Goal: Task Accomplishment & Management: Manage account settings

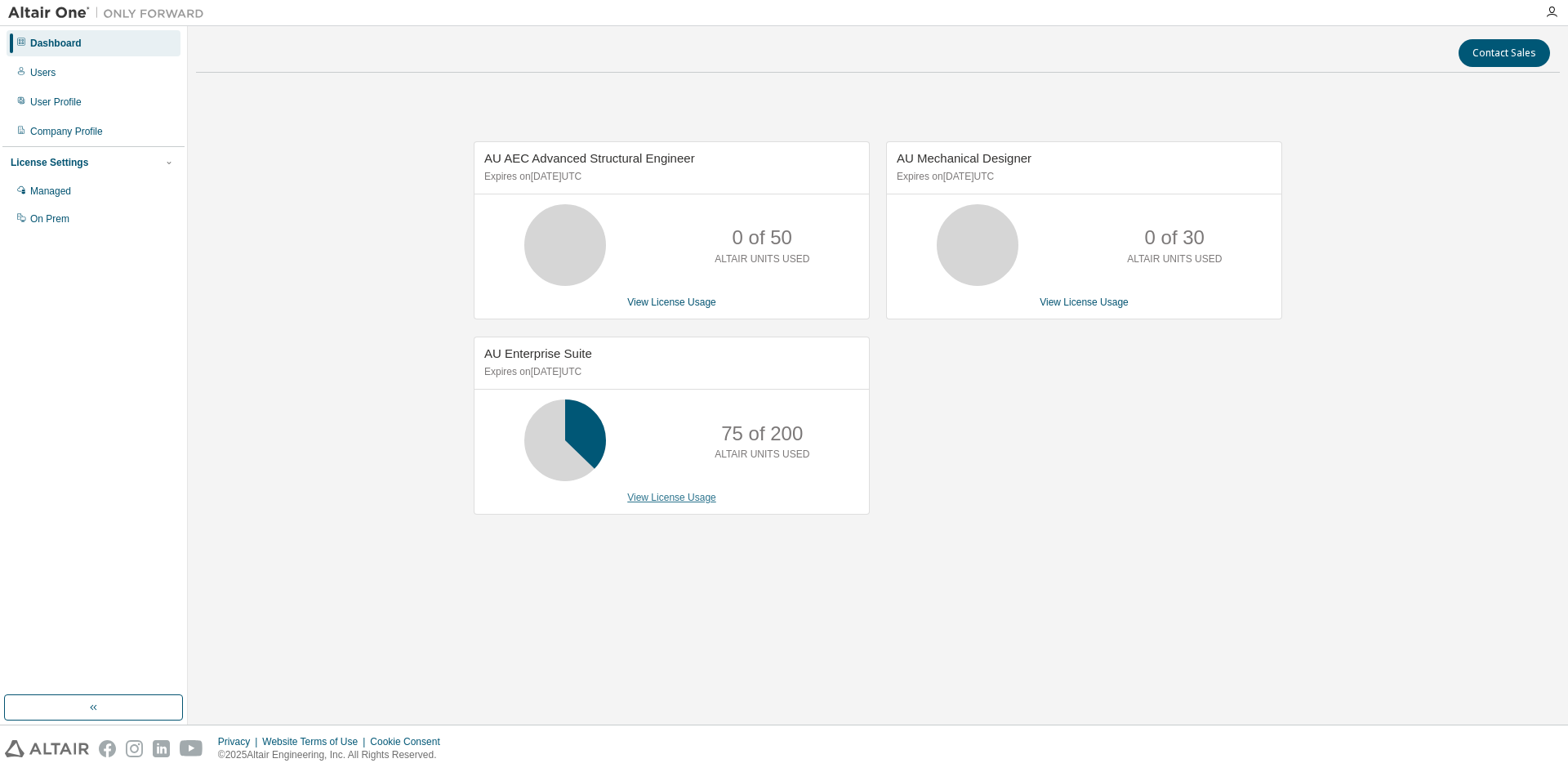
click at [679, 503] on link "View License Usage" at bounding box center [671, 497] width 89 height 11
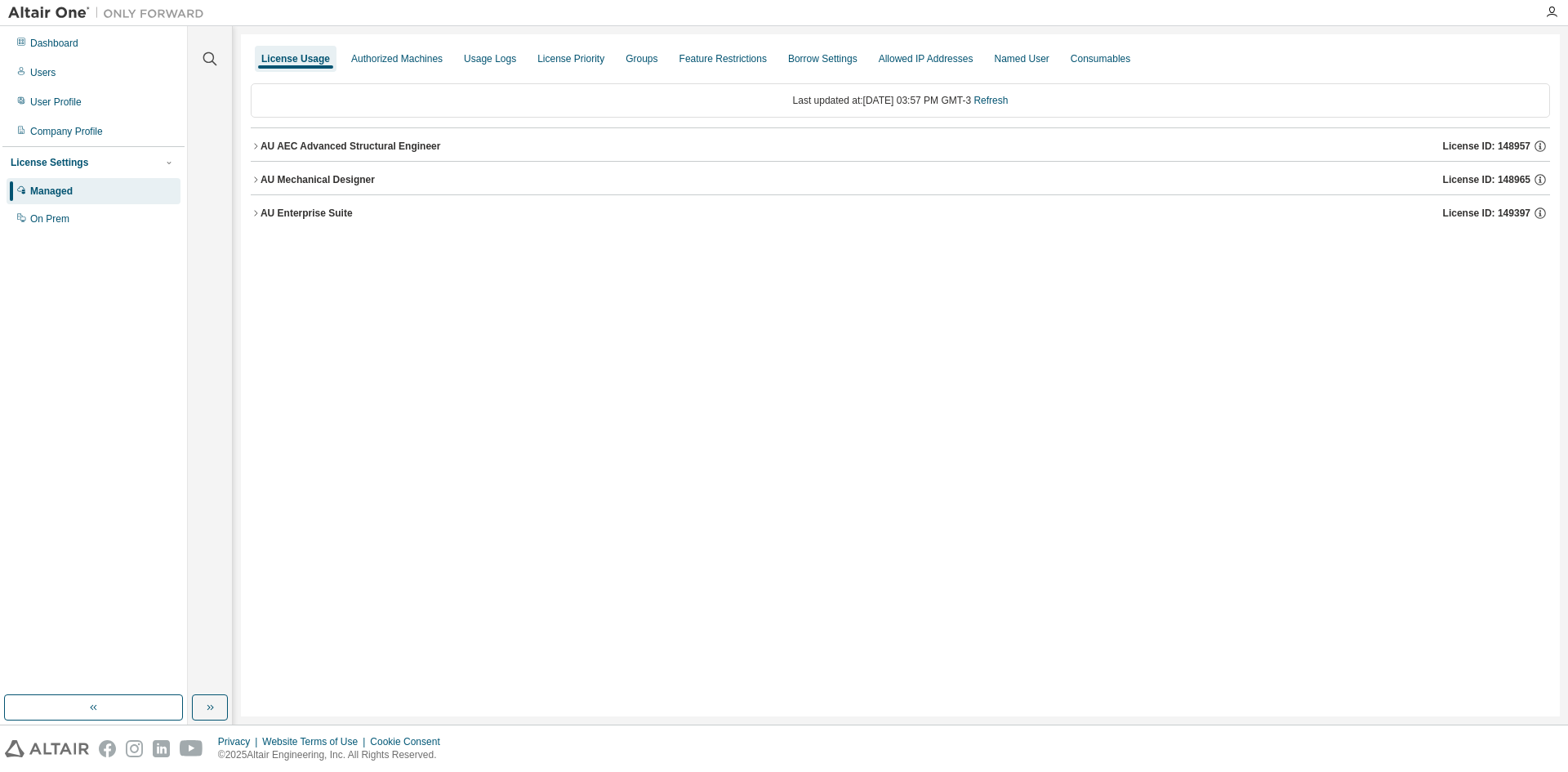
click at [357, 151] on div "AU AEC Advanced Structural Engineer" at bounding box center [351, 146] width 181 height 13
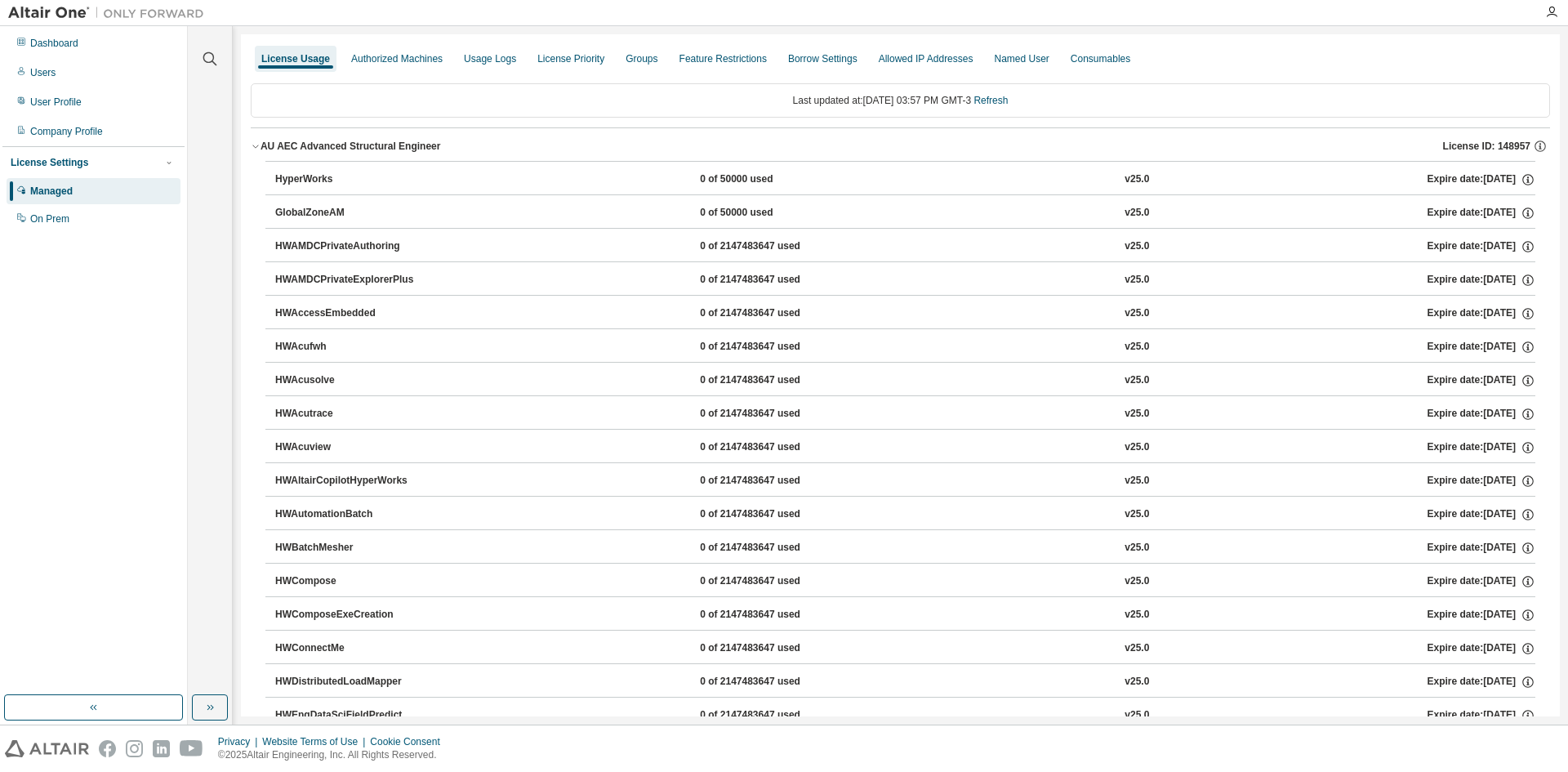
click at [339, 147] on div "AU AEC Advanced Structural Engineer" at bounding box center [351, 146] width 181 height 13
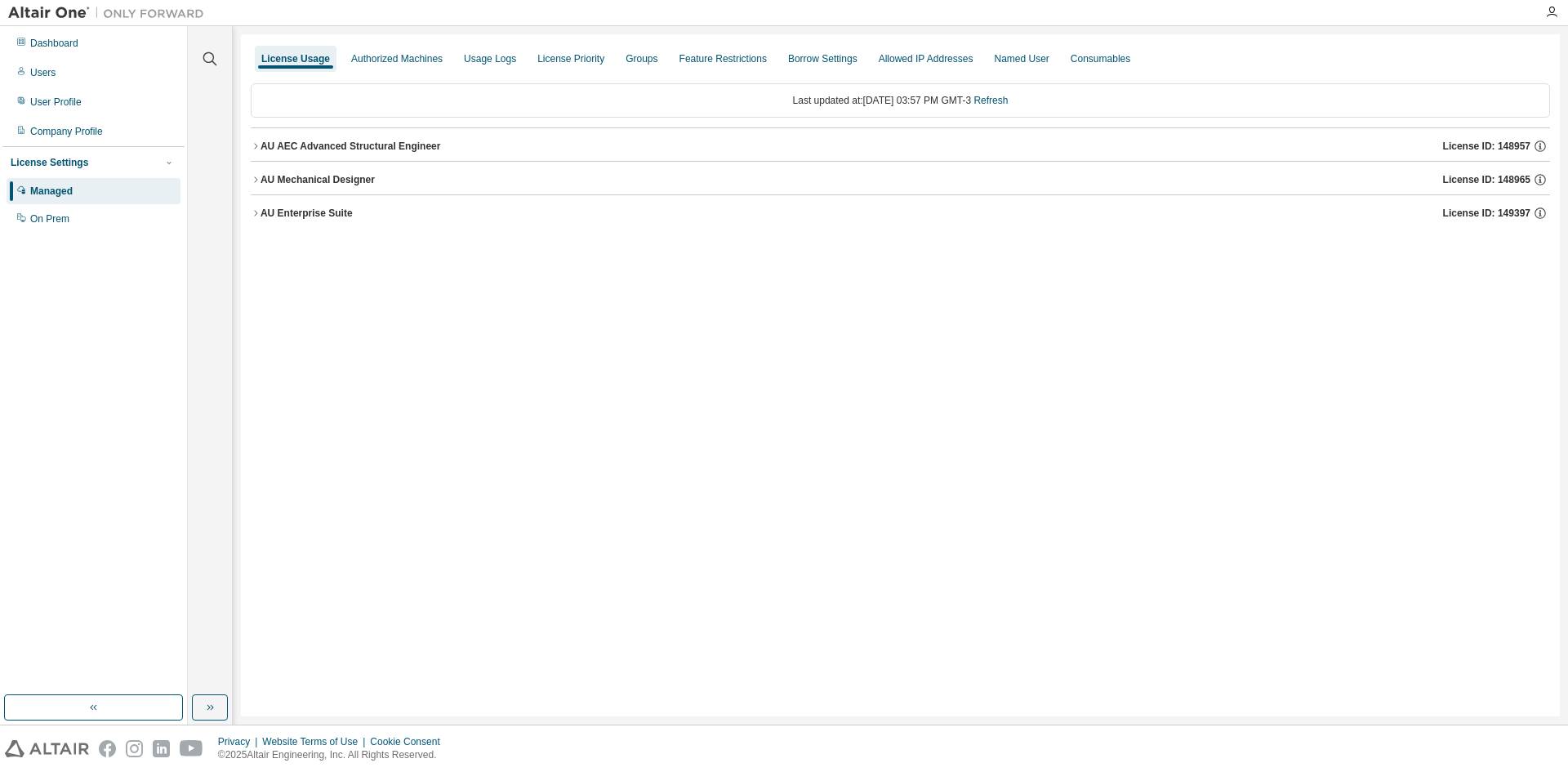
click at [327, 176] on div "AU Mechanical Designer" at bounding box center [318, 180] width 114 height 13
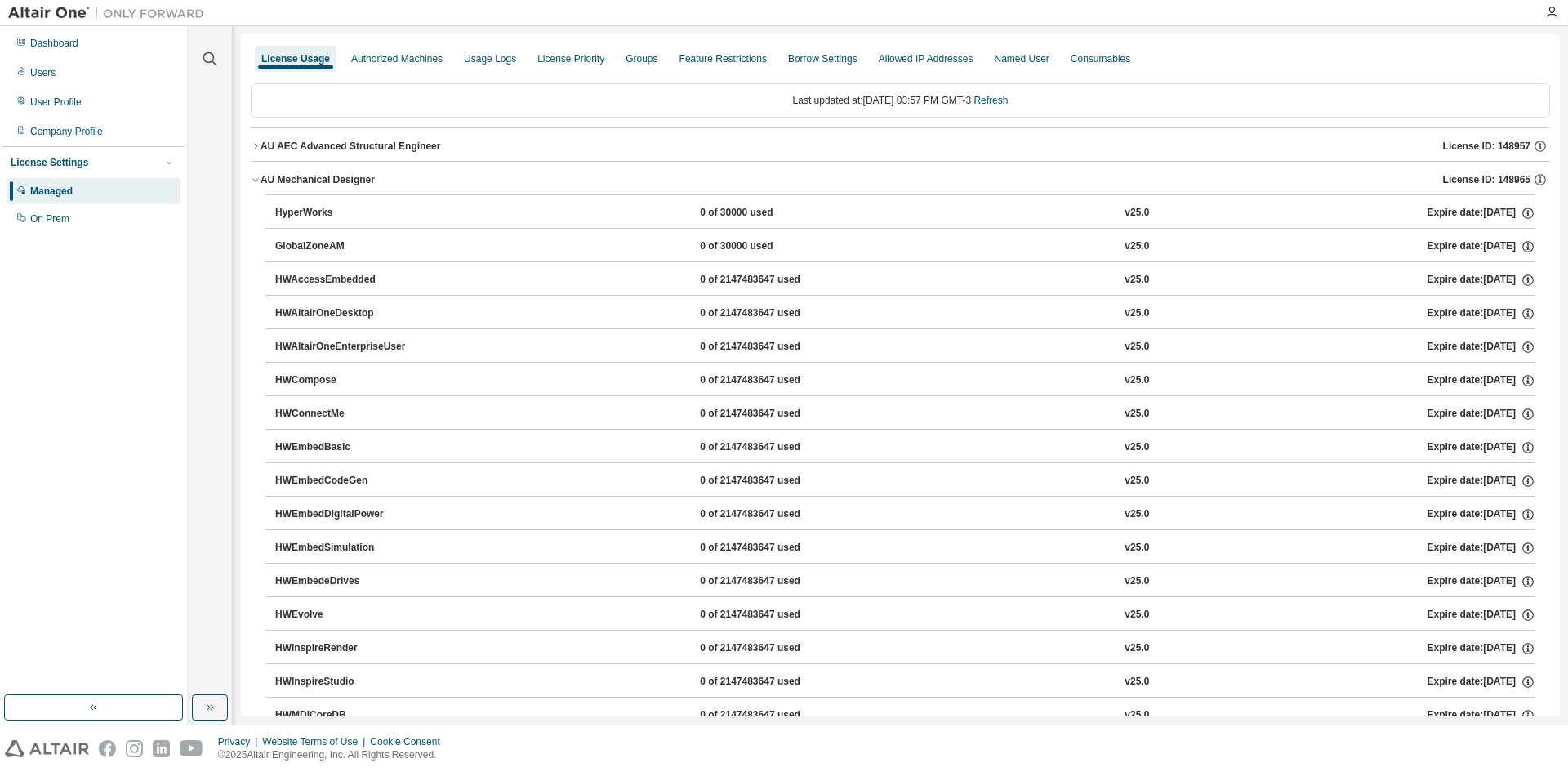
click at [348, 190] on button "AU Mechanical Designer License ID: 148965" at bounding box center [901, 180] width 1300 height 36
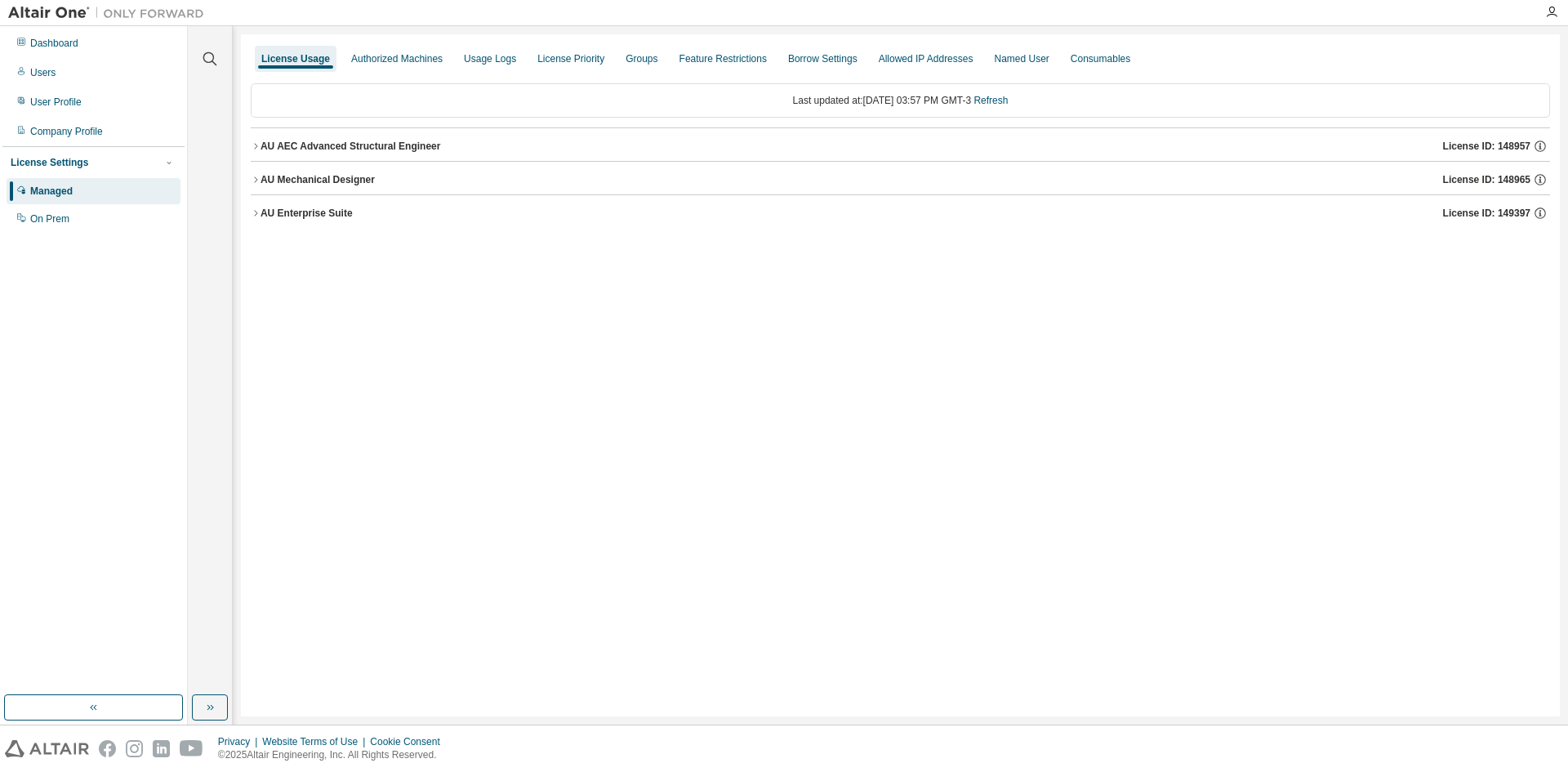
click at [337, 209] on div "AU Enterprise Suite" at bounding box center [307, 213] width 92 height 13
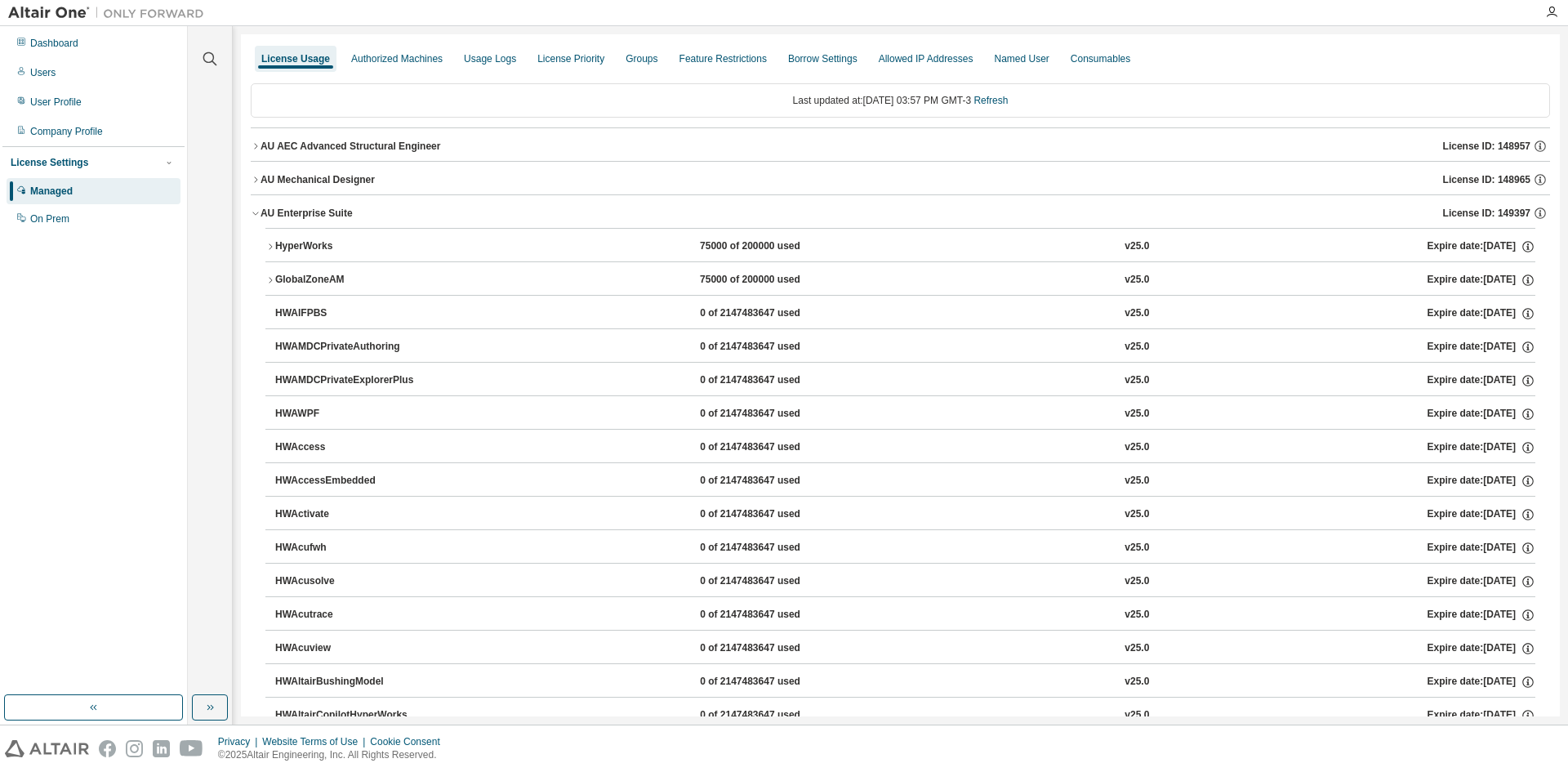
click at [257, 202] on button "AU Enterprise Suite License ID: 149397" at bounding box center [901, 213] width 1300 height 36
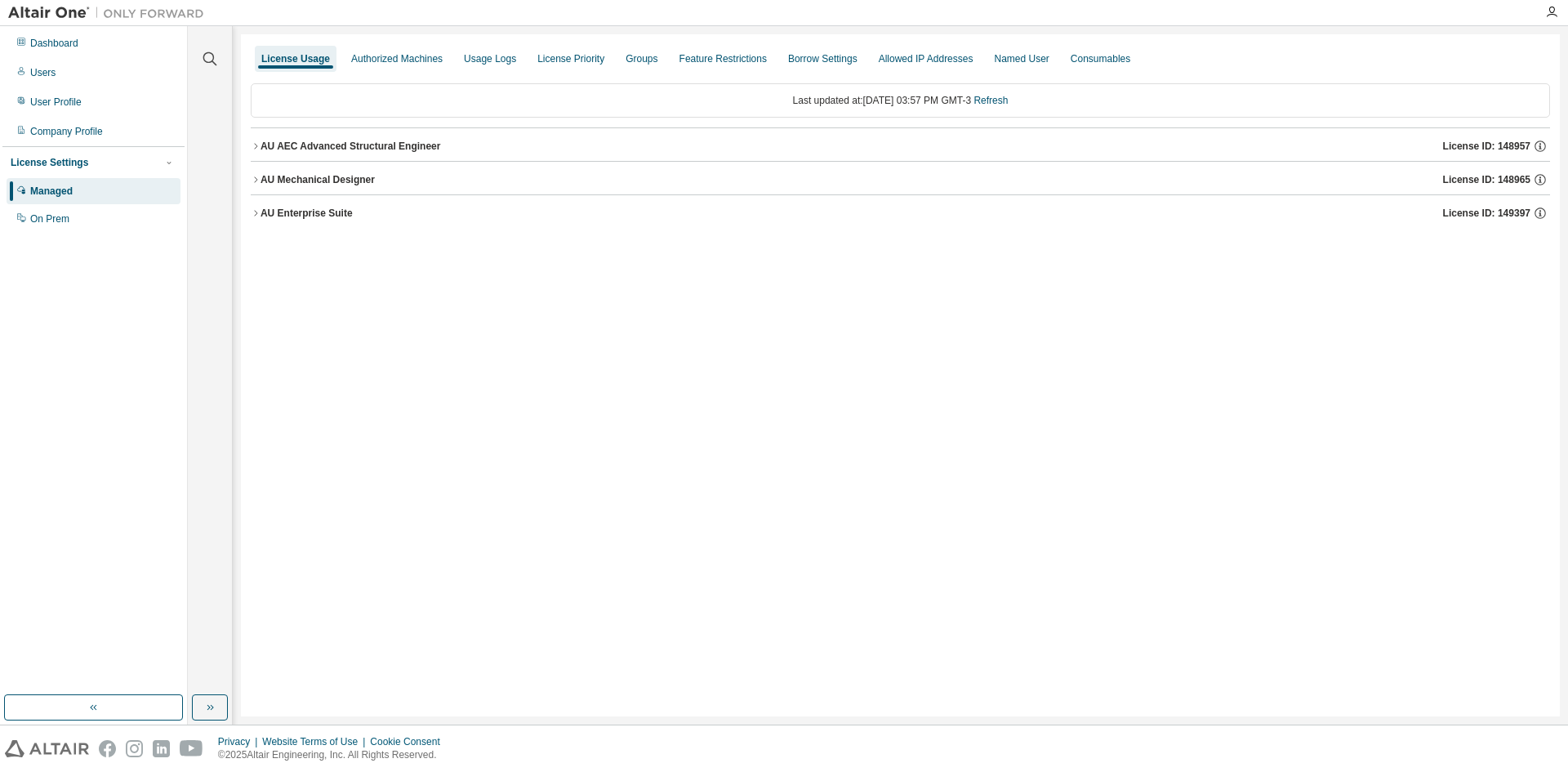
click at [109, 194] on div "Managed" at bounding box center [94, 191] width 174 height 26
click at [89, 39] on div "Dashboard" at bounding box center [94, 43] width 174 height 26
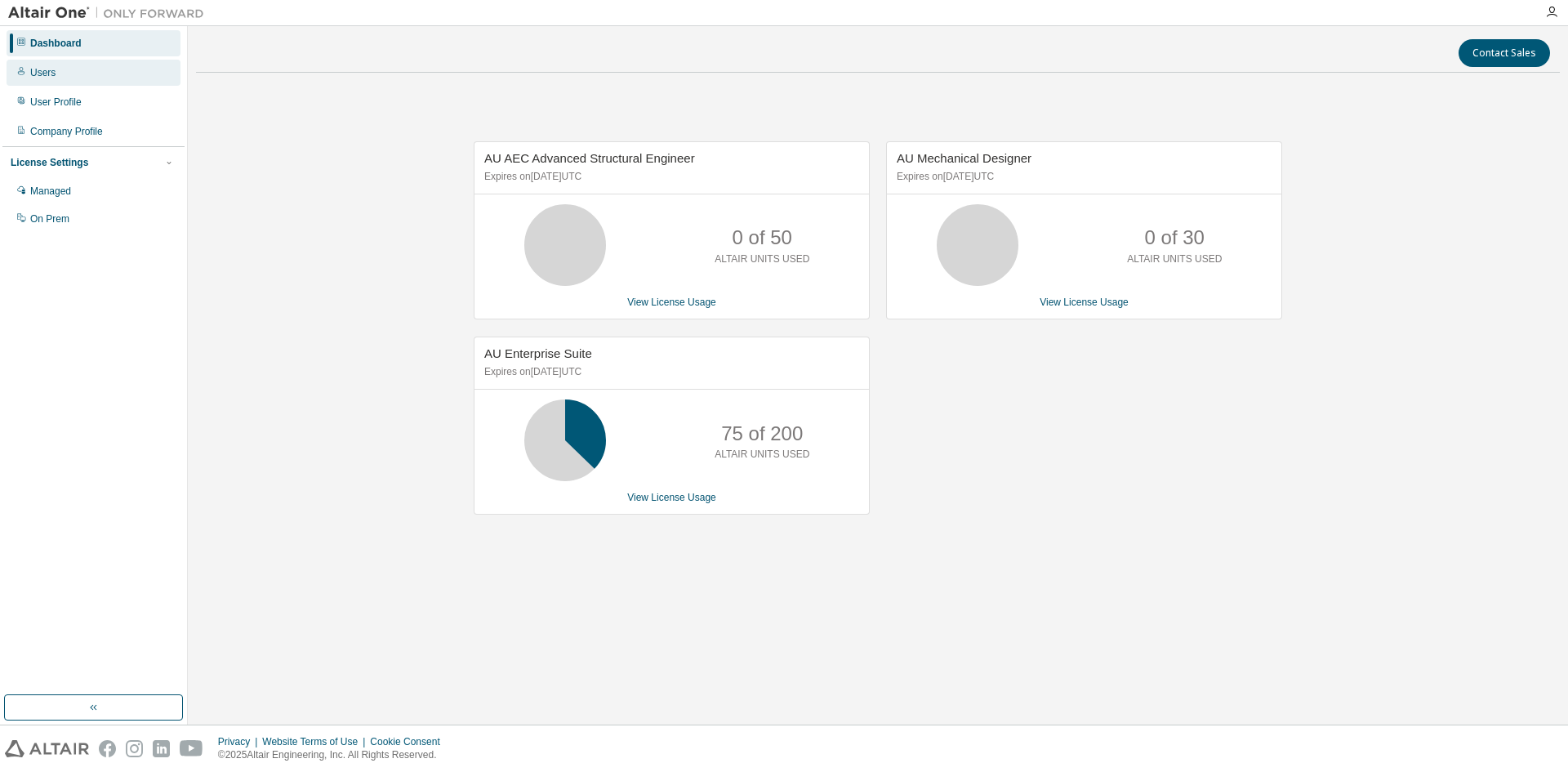
click at [81, 75] on div "Users" at bounding box center [94, 73] width 174 height 26
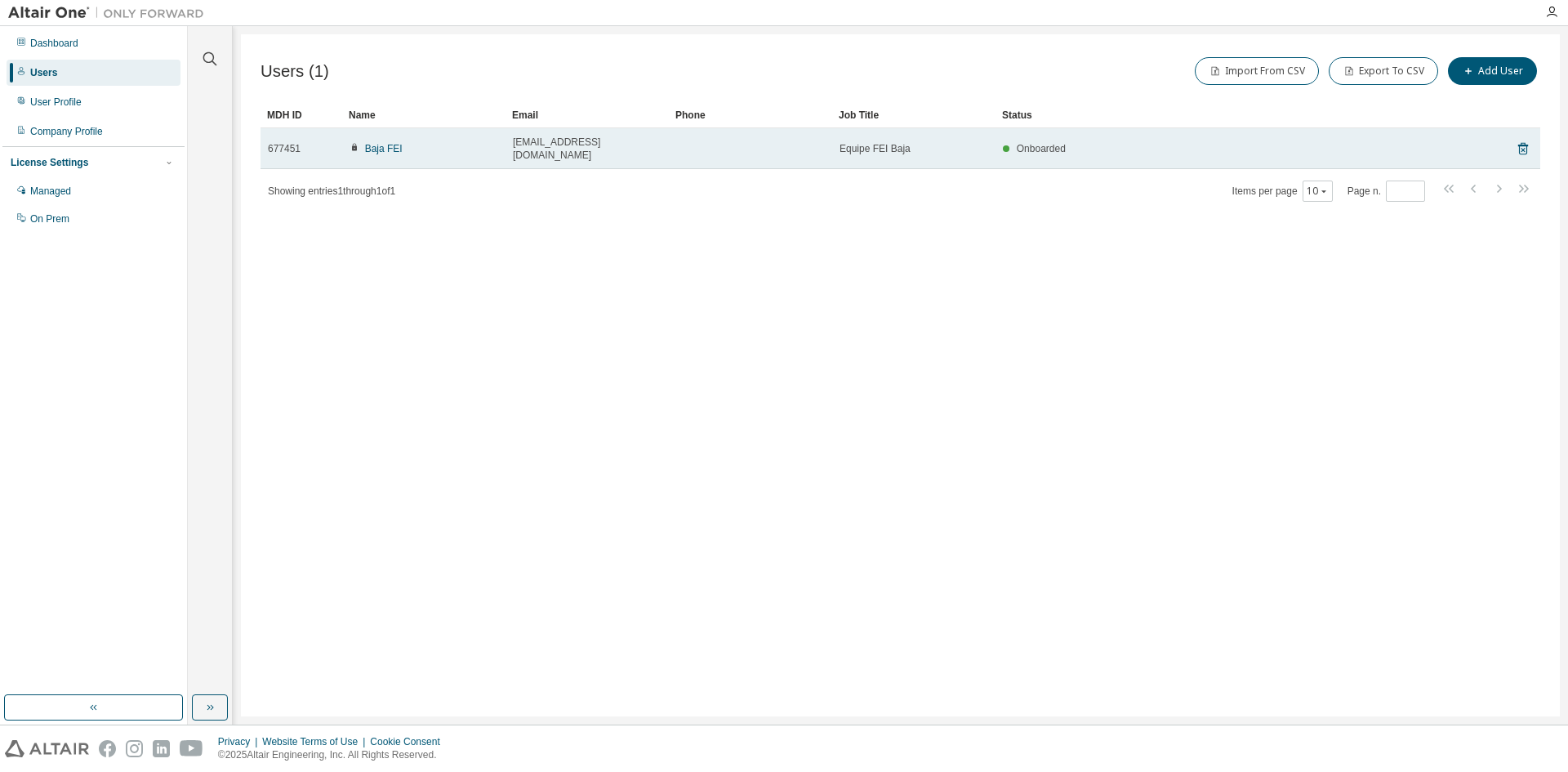
click at [792, 151] on td at bounding box center [750, 148] width 163 height 41
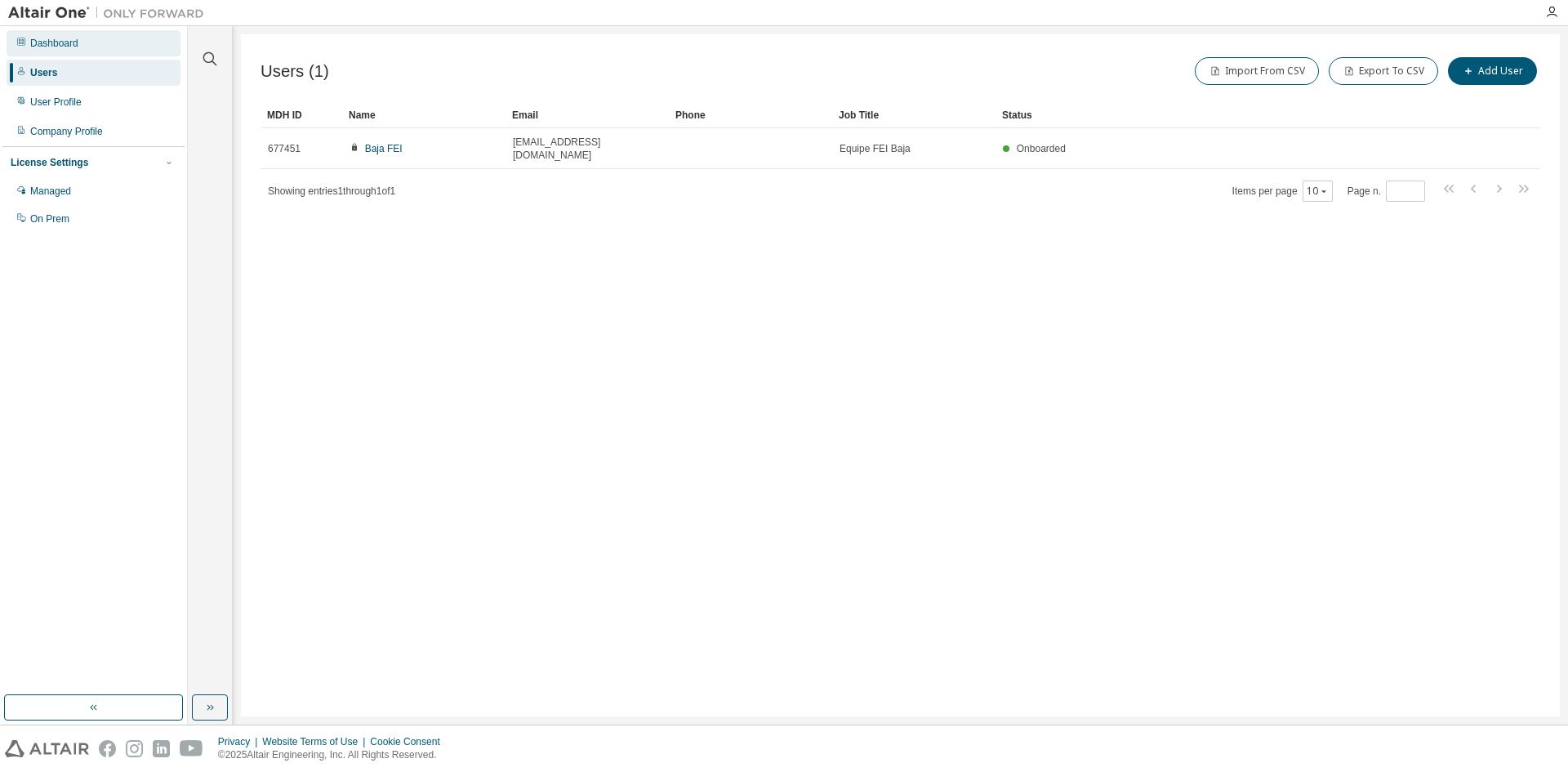
click at [25, 47] on icon at bounding box center [21, 42] width 10 height 10
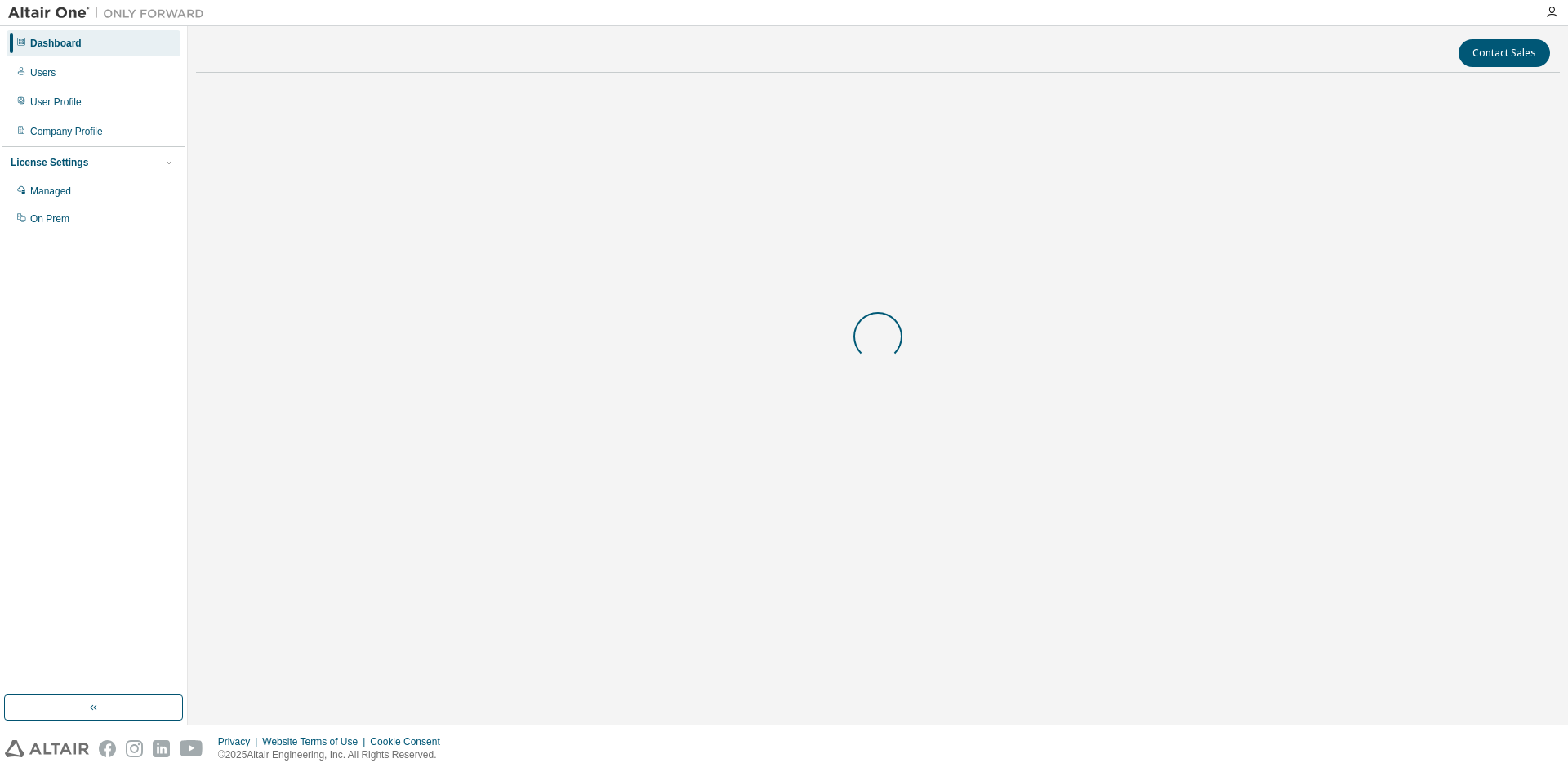
click at [11, 17] on img at bounding box center [110, 13] width 204 height 16
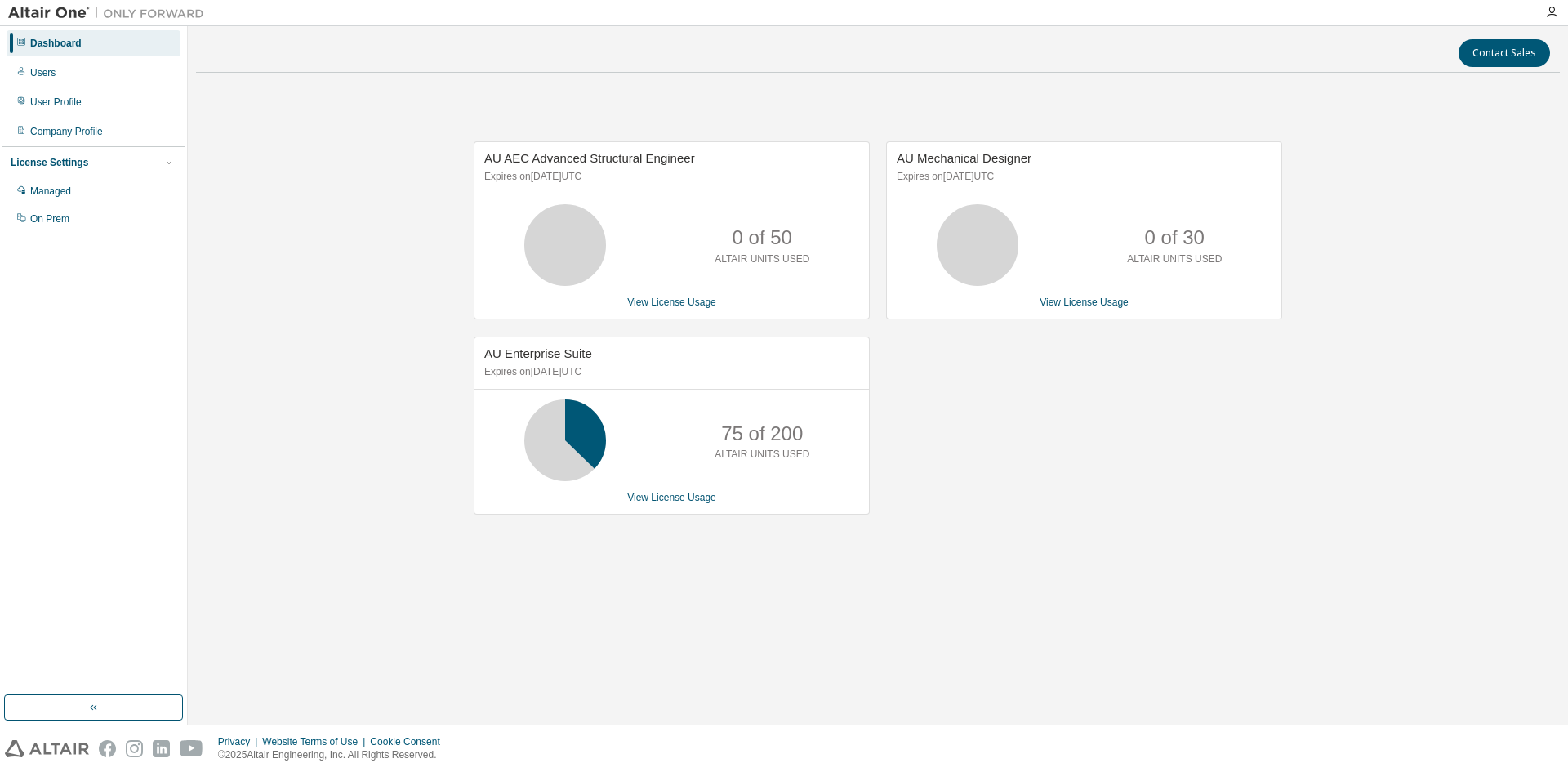
click at [16, 11] on img at bounding box center [110, 13] width 204 height 16
click at [57, 126] on div "Company Profile" at bounding box center [66, 131] width 73 height 13
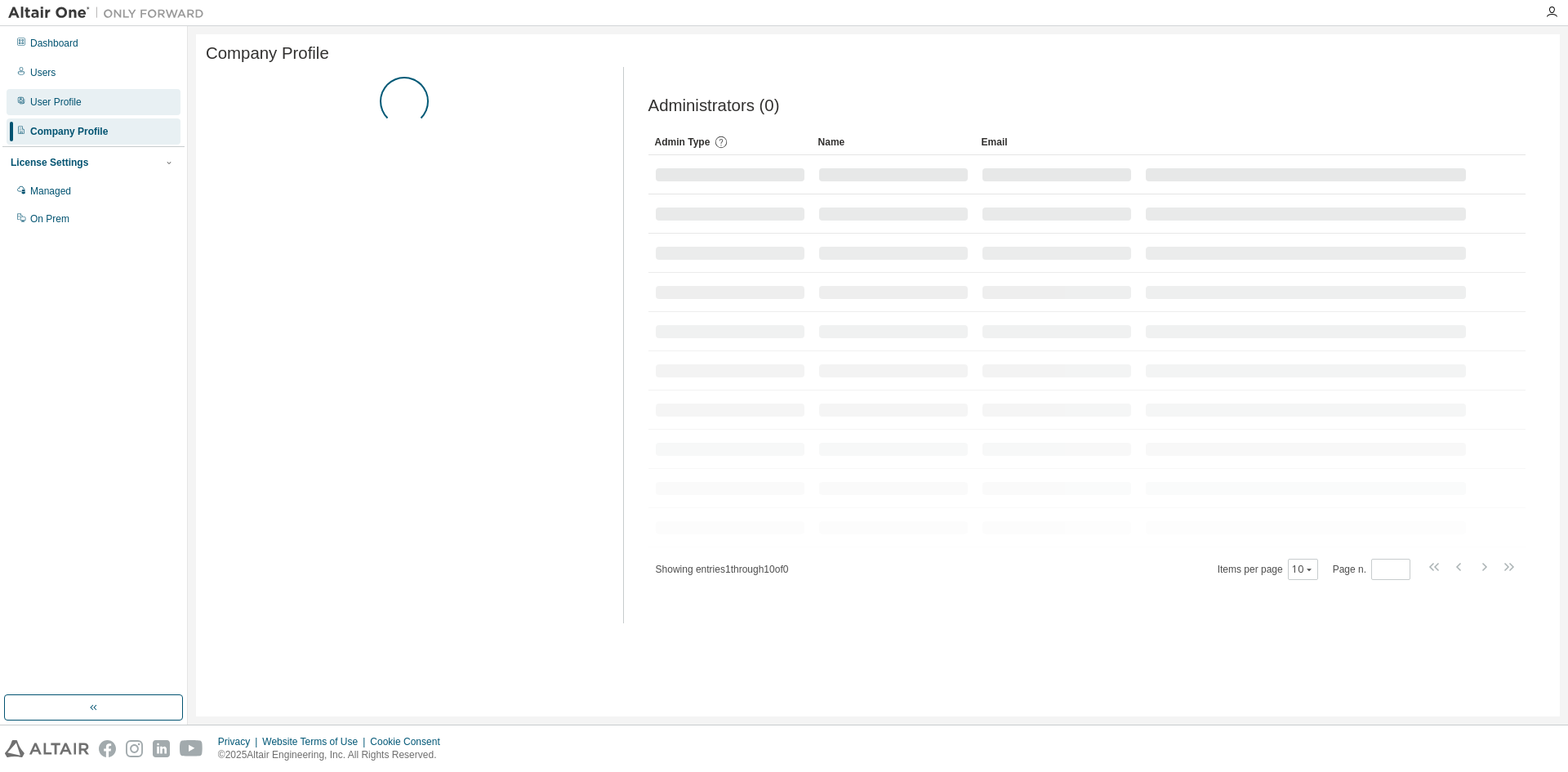
click at [56, 94] on div "User Profile" at bounding box center [94, 102] width 174 height 26
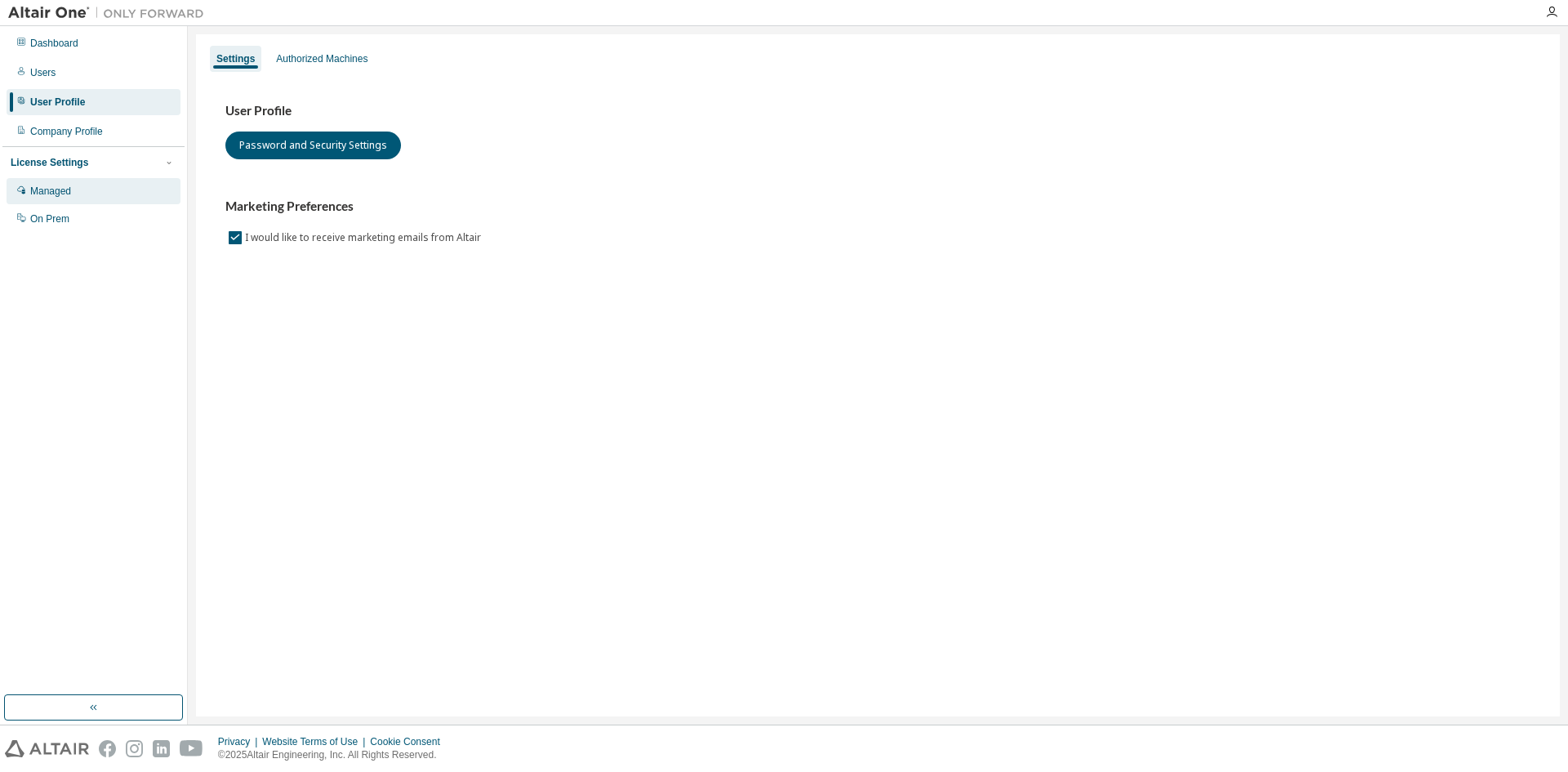
click at [89, 194] on div "Managed" at bounding box center [94, 191] width 174 height 26
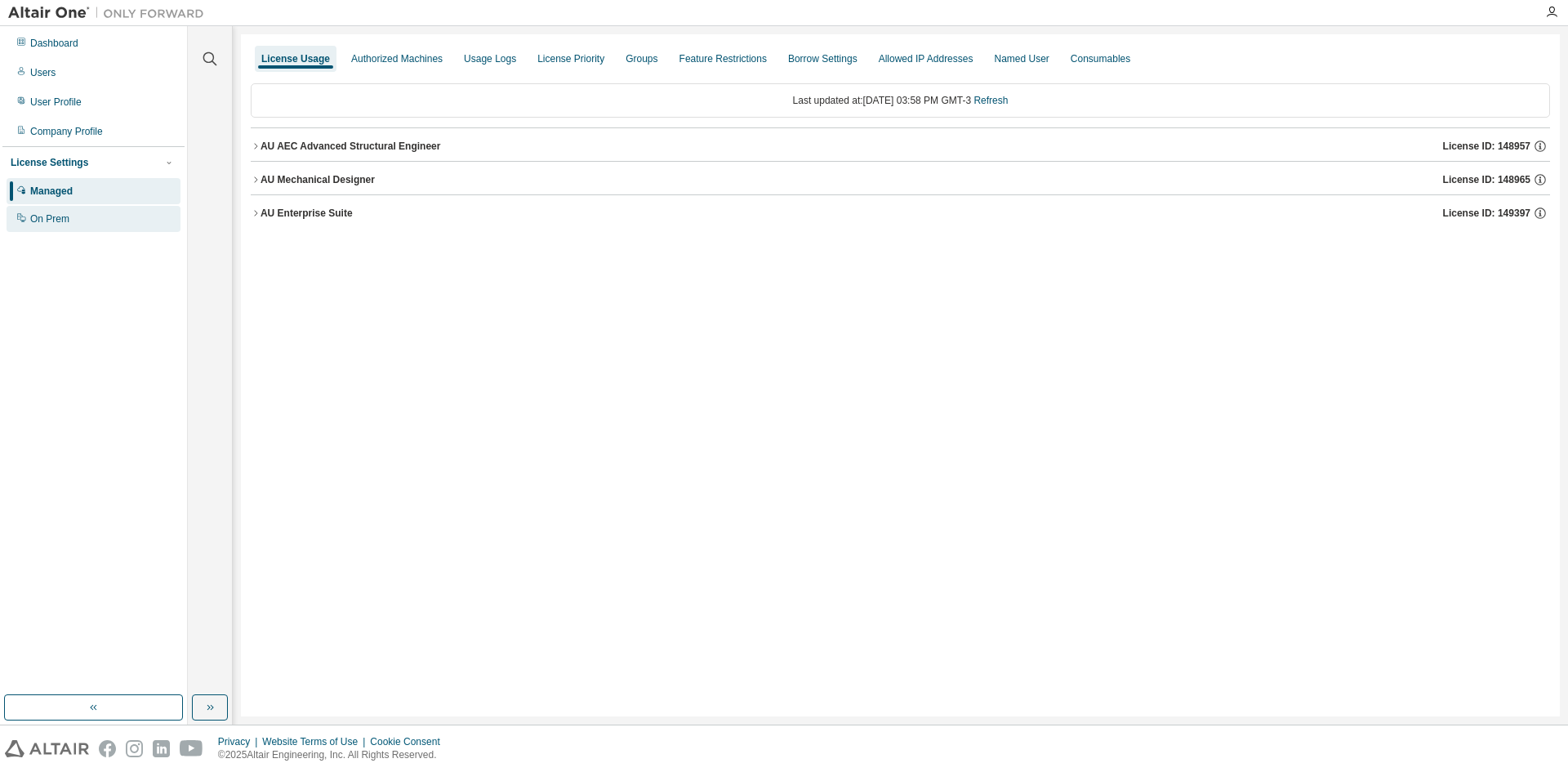
click at [67, 226] on div "On Prem" at bounding box center [50, 219] width 39 height 13
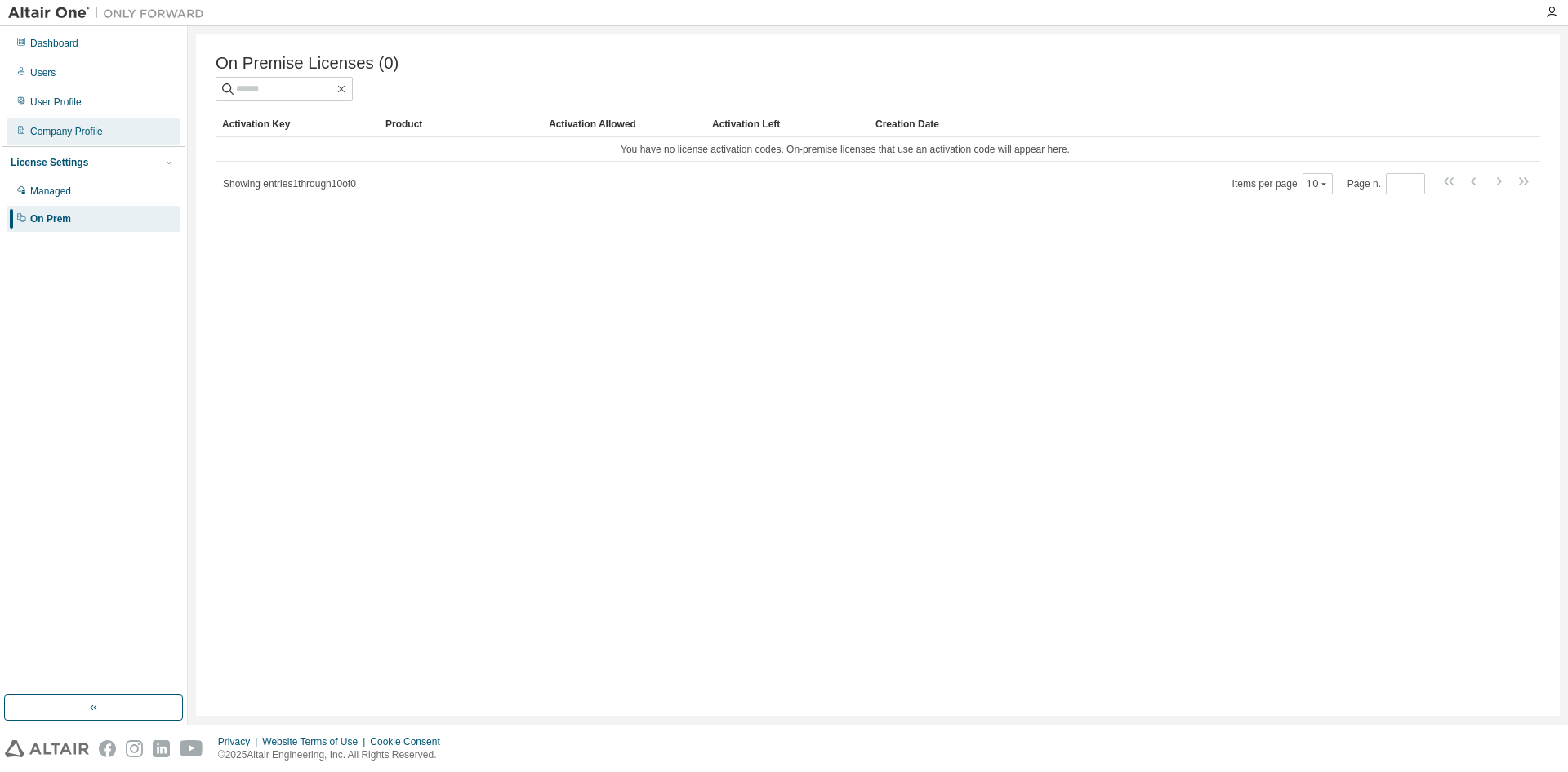
click at [83, 129] on div "Company Profile" at bounding box center [66, 131] width 73 height 13
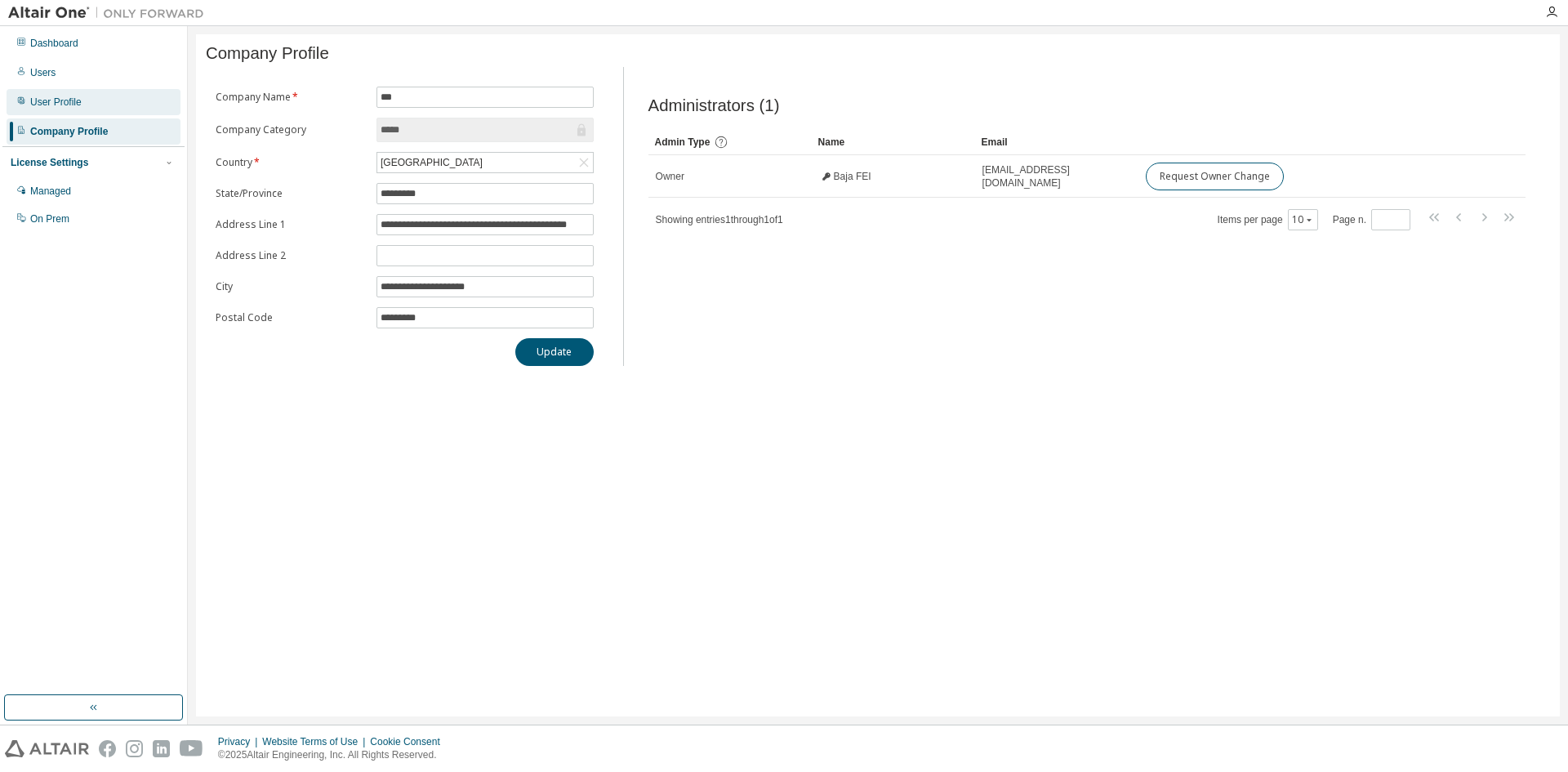
click at [80, 103] on div "User Profile" at bounding box center [94, 102] width 174 height 26
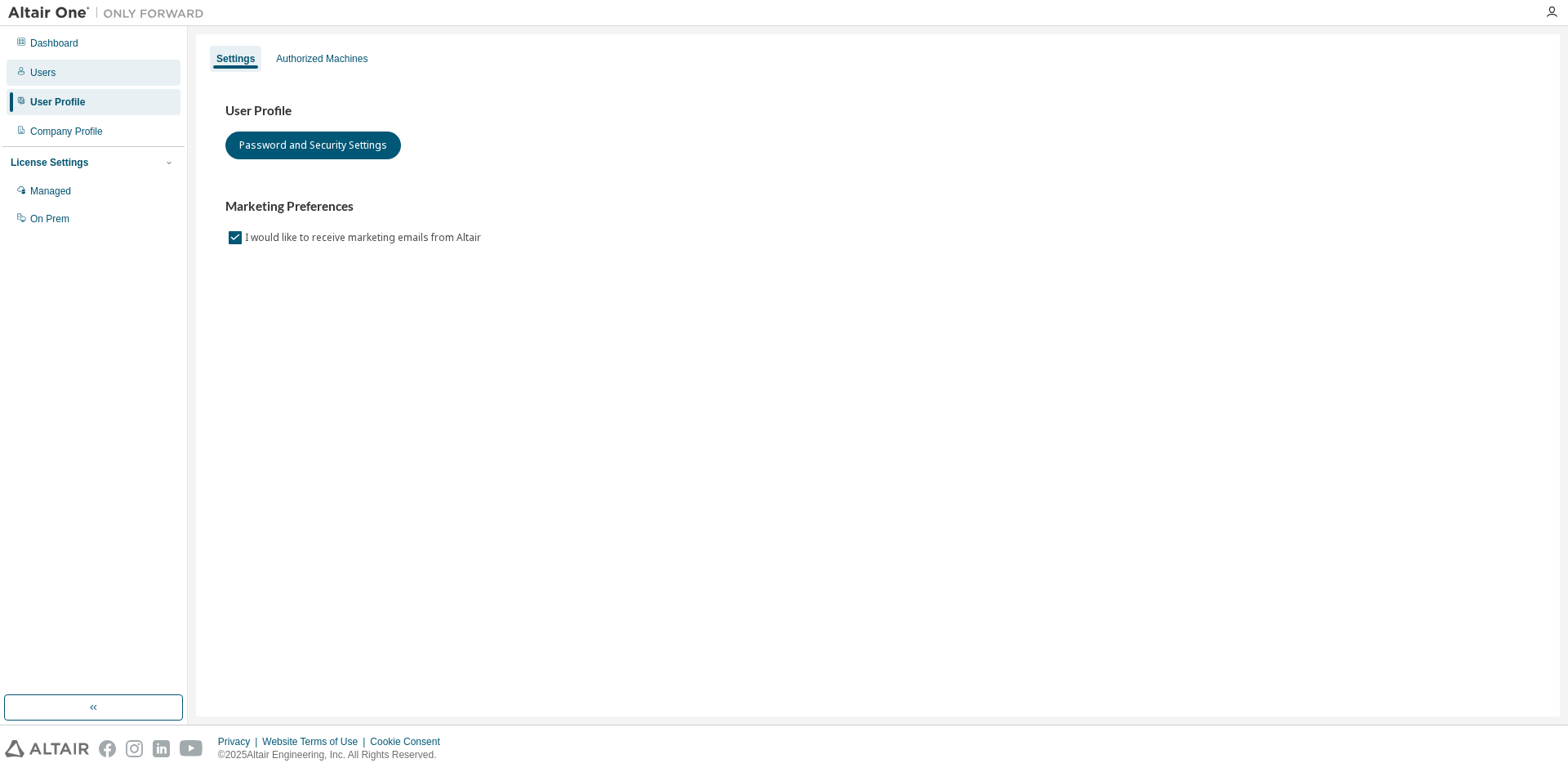
click at [76, 74] on div "Users" at bounding box center [94, 73] width 174 height 26
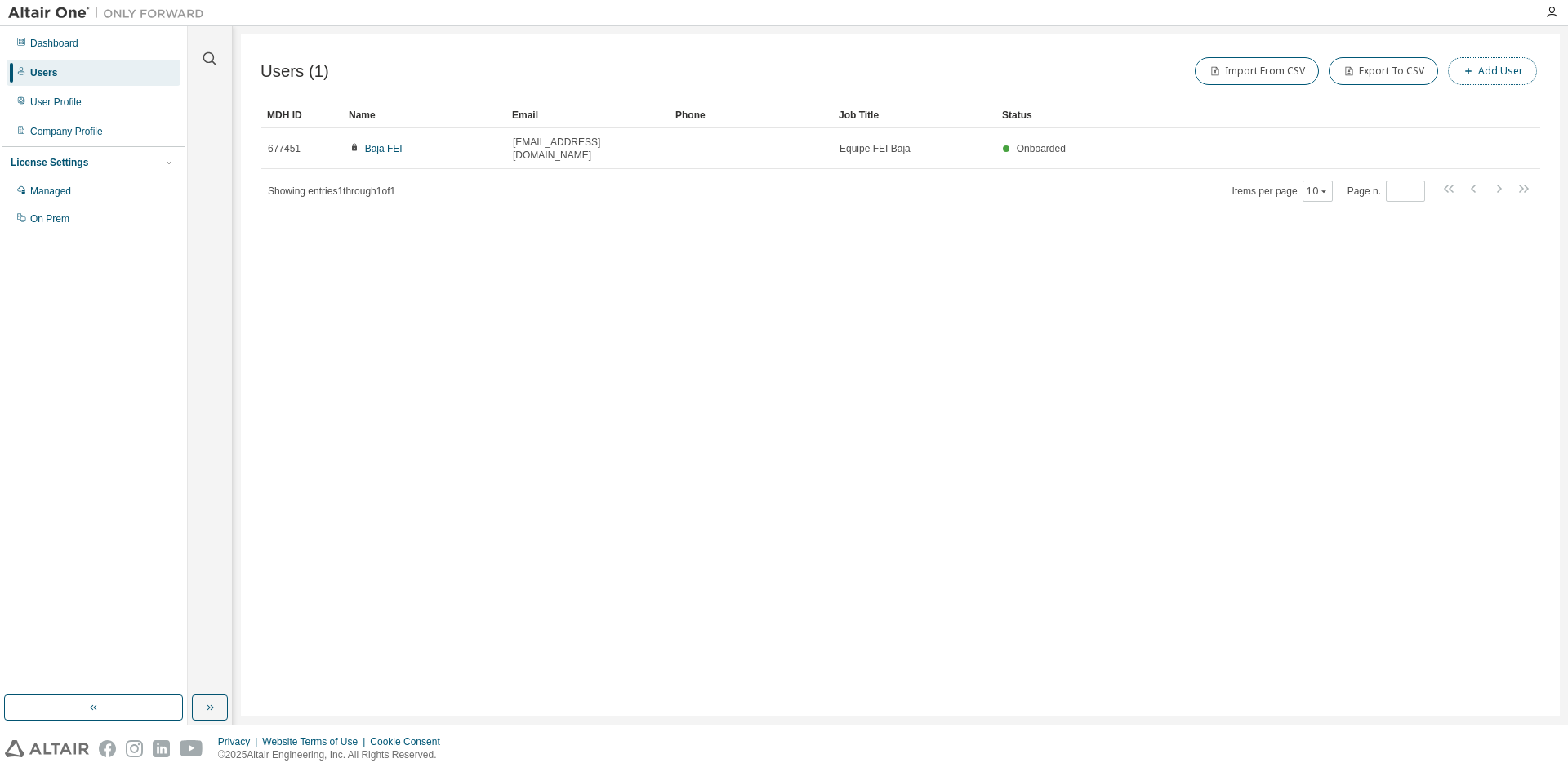
click at [1484, 75] on button "Add User" at bounding box center [1493, 71] width 89 height 28
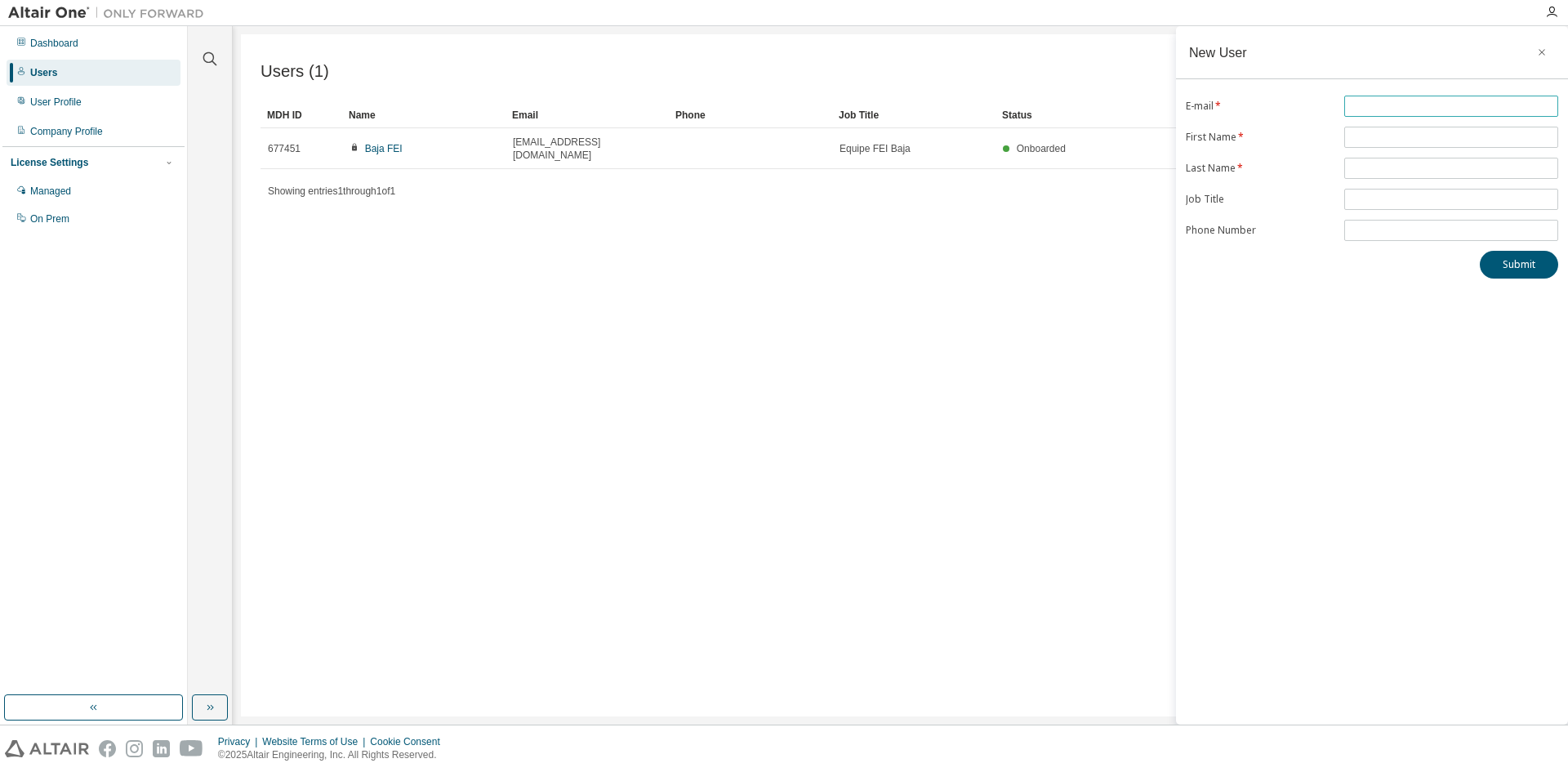
click at [1396, 109] on input "text" at bounding box center [1451, 106] width 206 height 13
click at [1360, 135] on form "E-mail * First Name * Last Name * Job Title Phone Number" at bounding box center [1372, 167] width 373 height 145
click at [1543, 54] on icon "button" at bounding box center [1542, 53] width 7 height 7
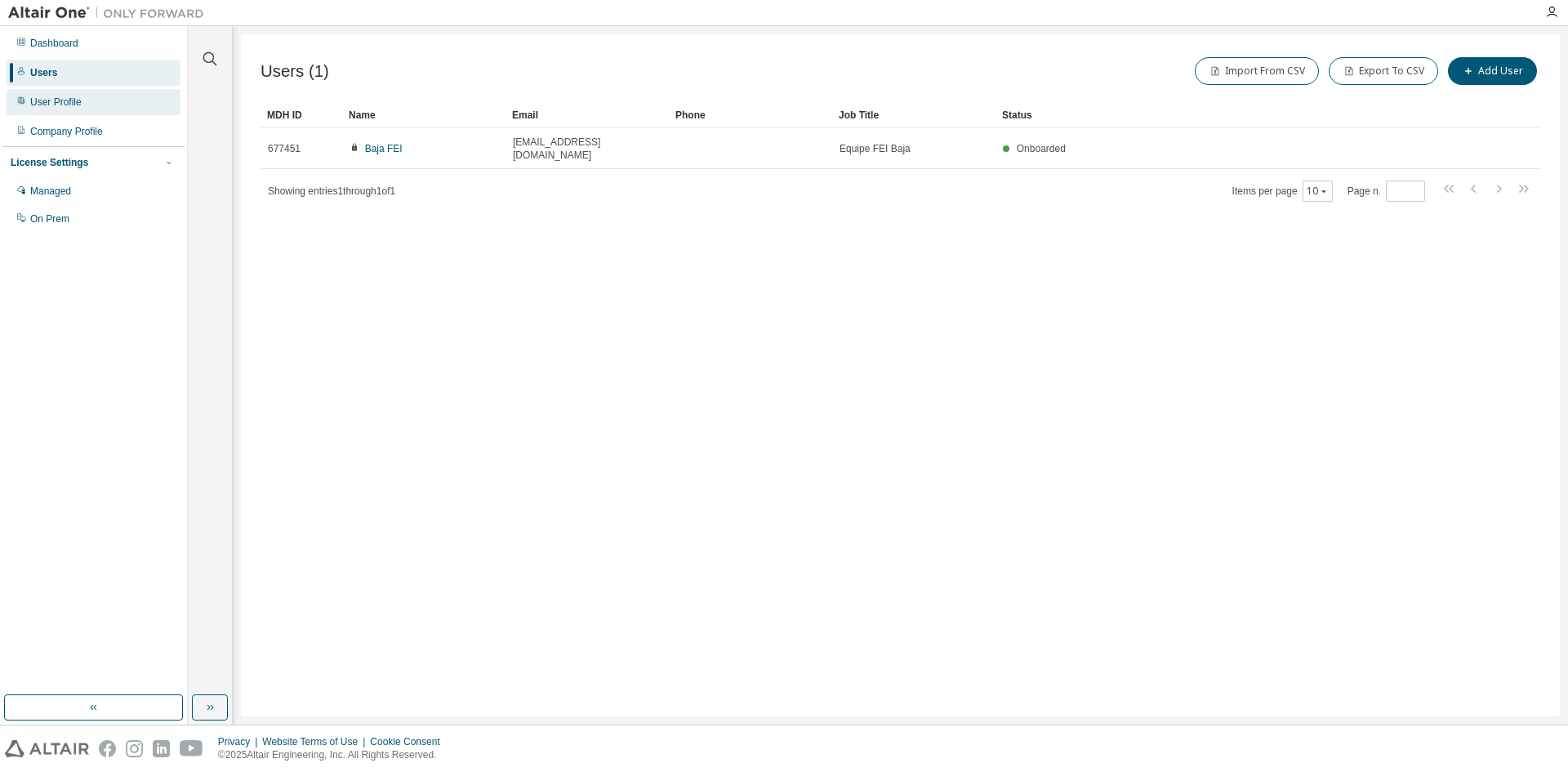
click at [96, 107] on div "User Profile" at bounding box center [94, 102] width 174 height 26
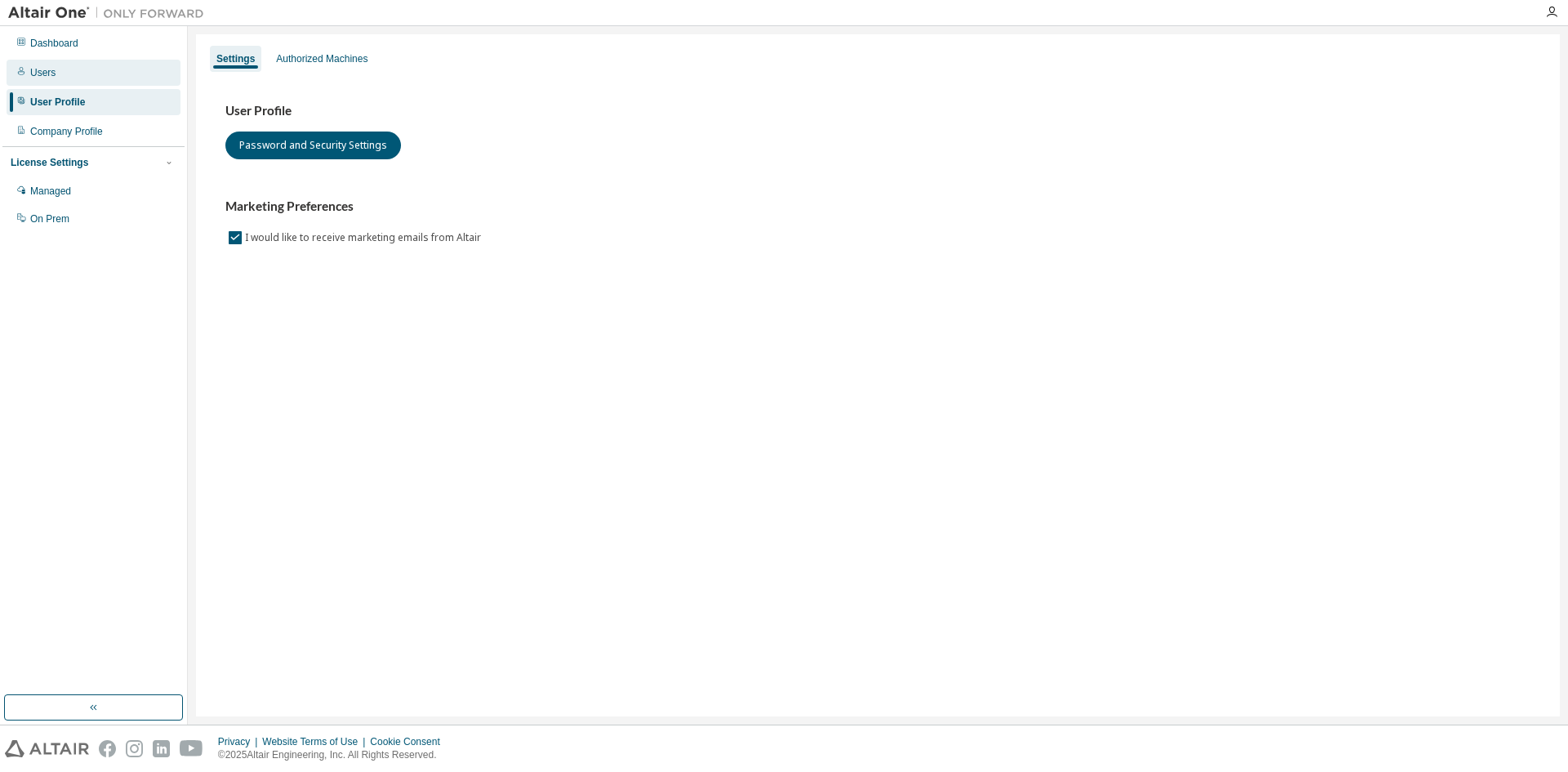
click at [87, 83] on div "Users" at bounding box center [94, 73] width 174 height 26
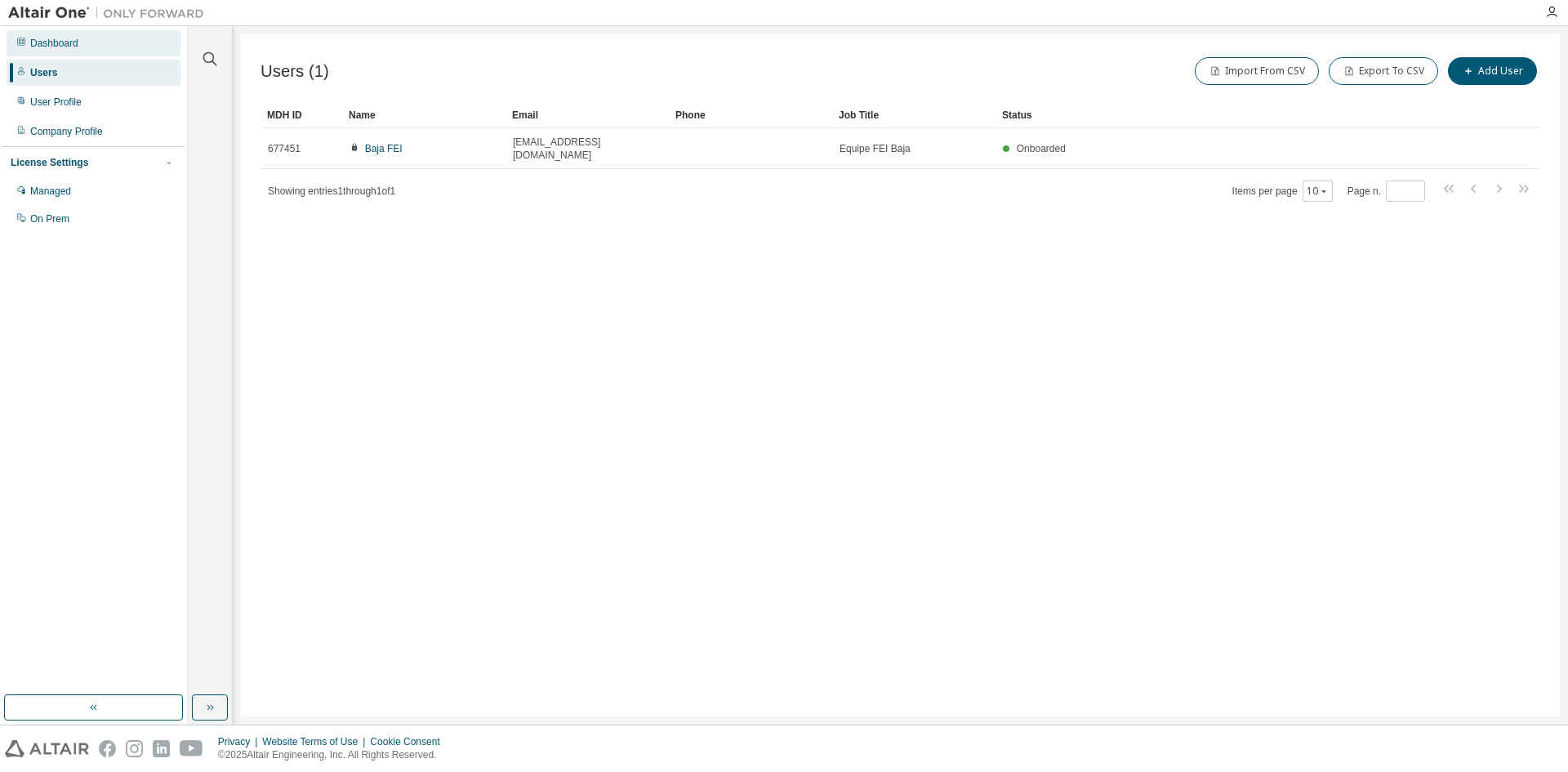
click at [72, 44] on div "Dashboard" at bounding box center [54, 43] width 48 height 13
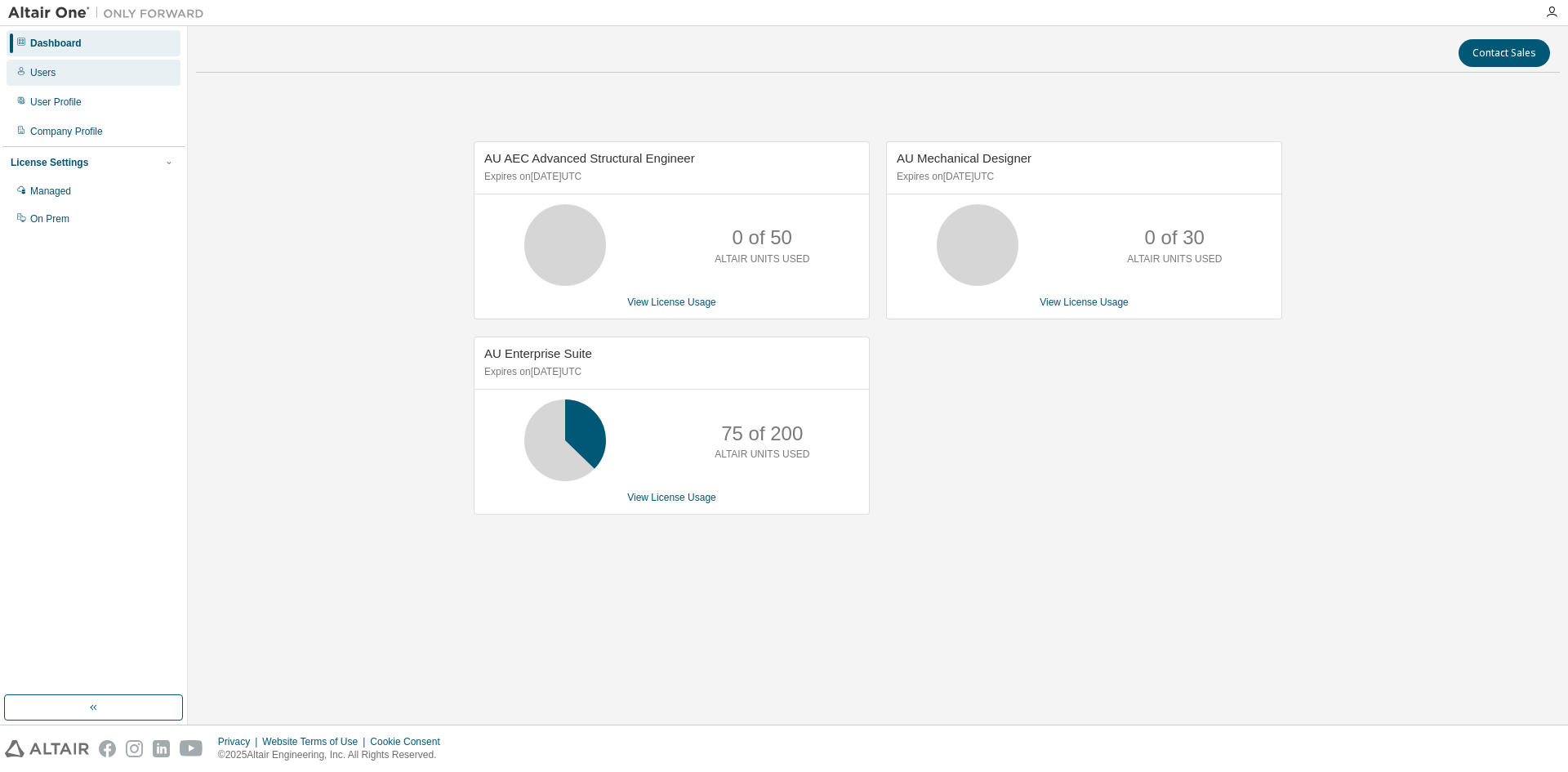
click at [70, 77] on div "Users" at bounding box center [94, 73] width 174 height 26
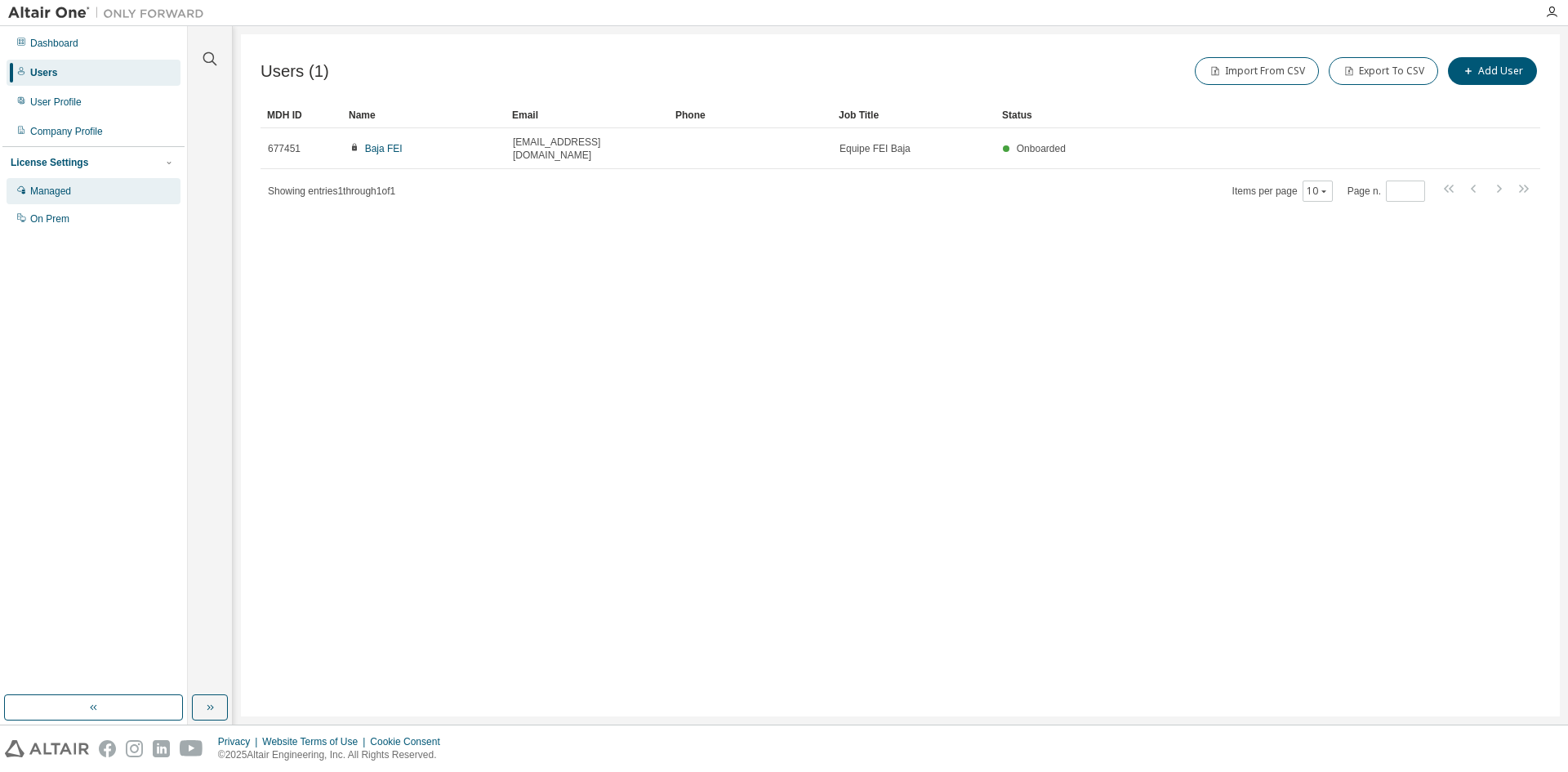
click at [106, 193] on div "Managed" at bounding box center [94, 191] width 174 height 26
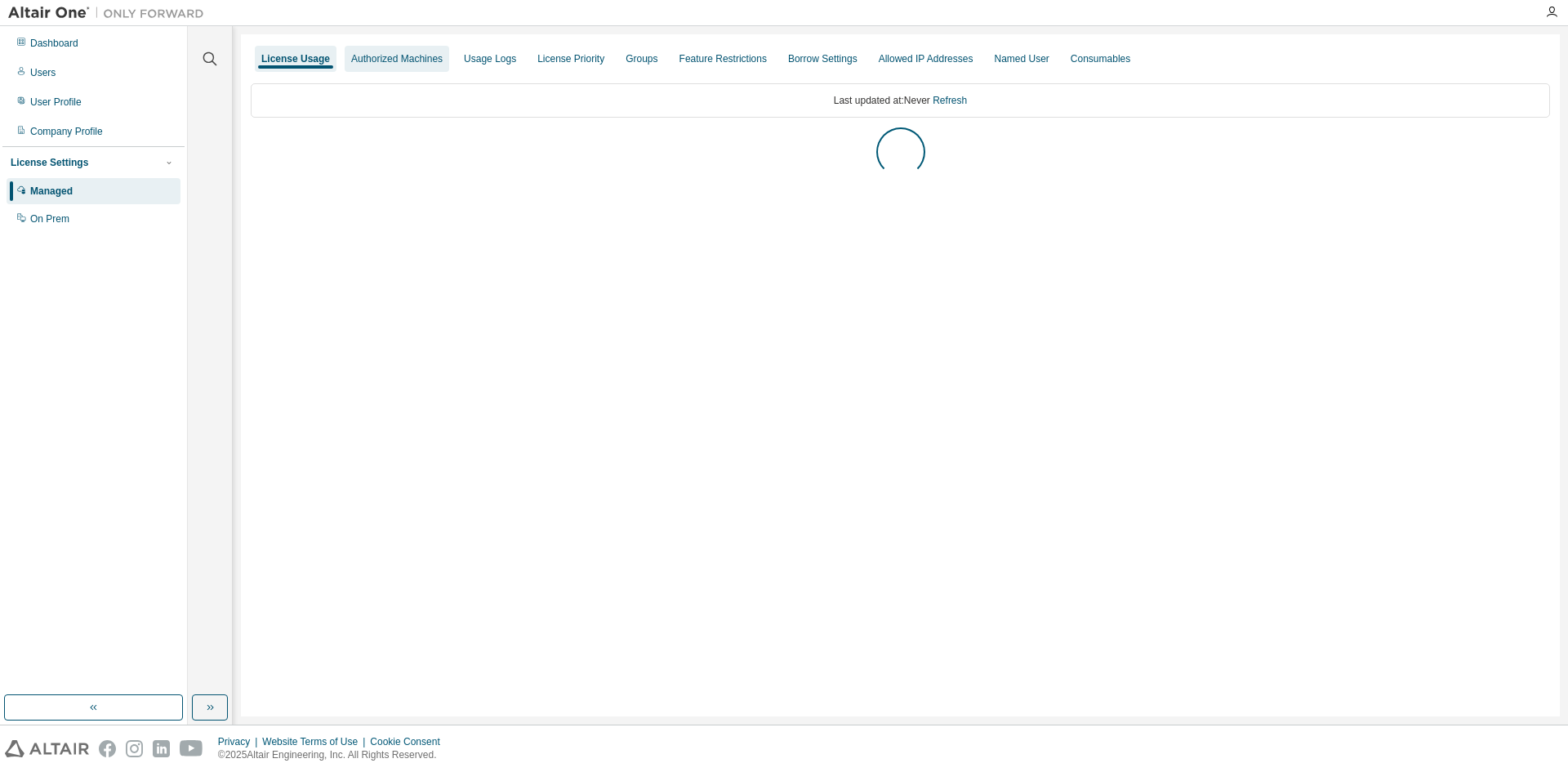
click at [402, 57] on div "Authorized Machines" at bounding box center [396, 59] width 91 height 13
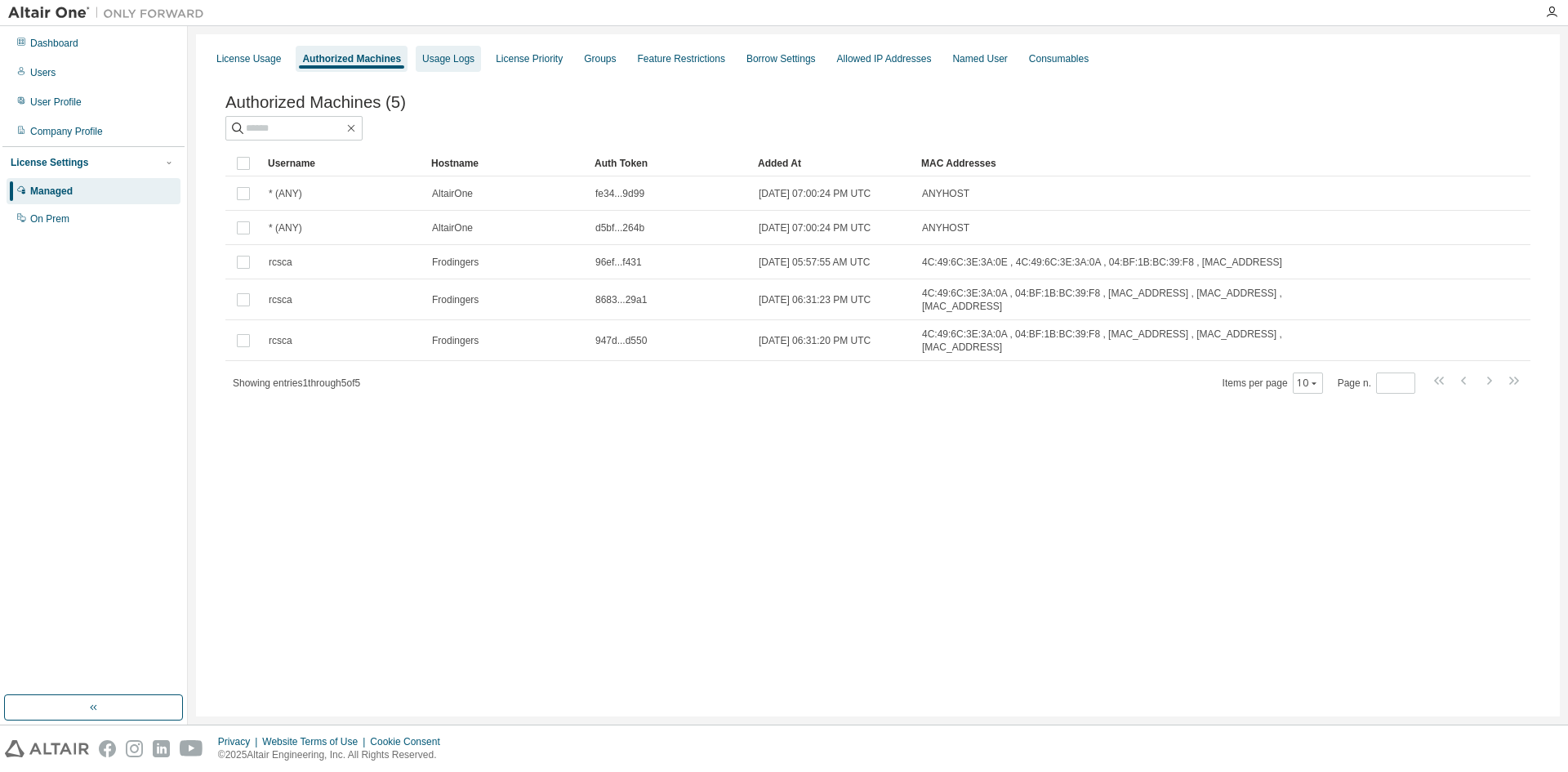
click at [429, 57] on div "Usage Logs" at bounding box center [449, 59] width 53 height 13
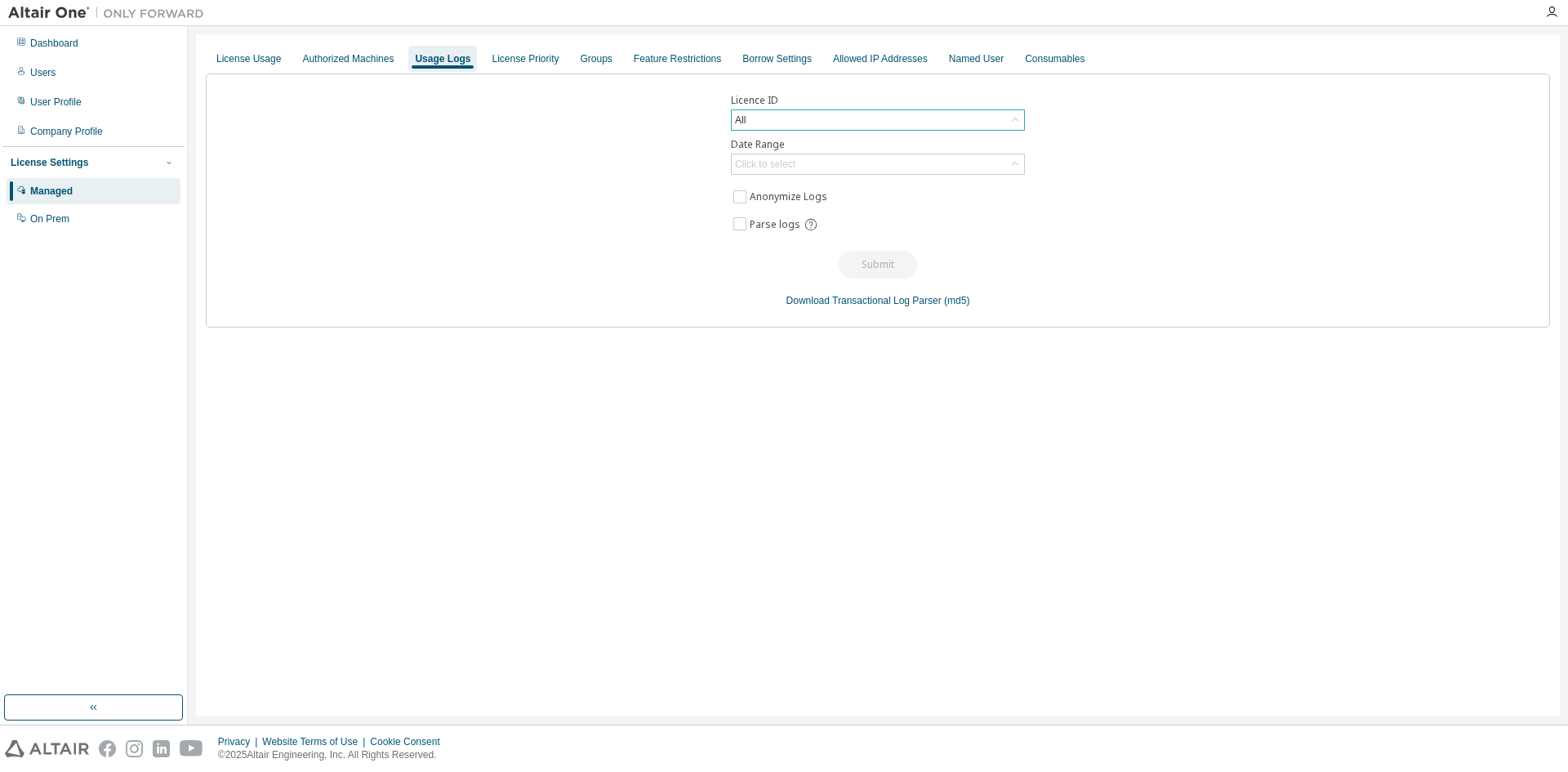
click at [818, 112] on div "All" at bounding box center [878, 120] width 292 height 20
click at [534, 66] on div "License Priority" at bounding box center [525, 59] width 80 height 26
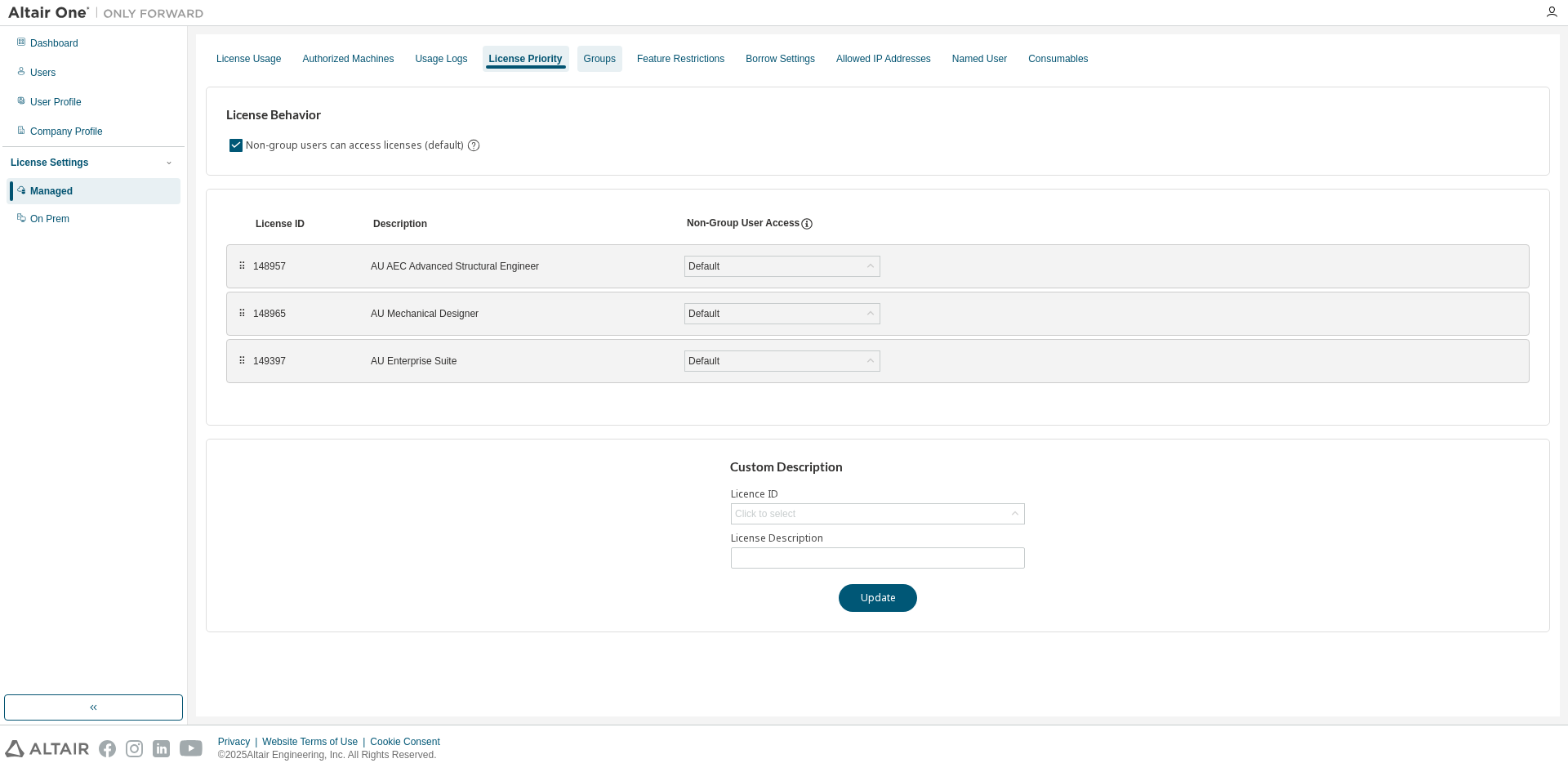
click at [594, 53] on div "Groups" at bounding box center [600, 59] width 32 height 13
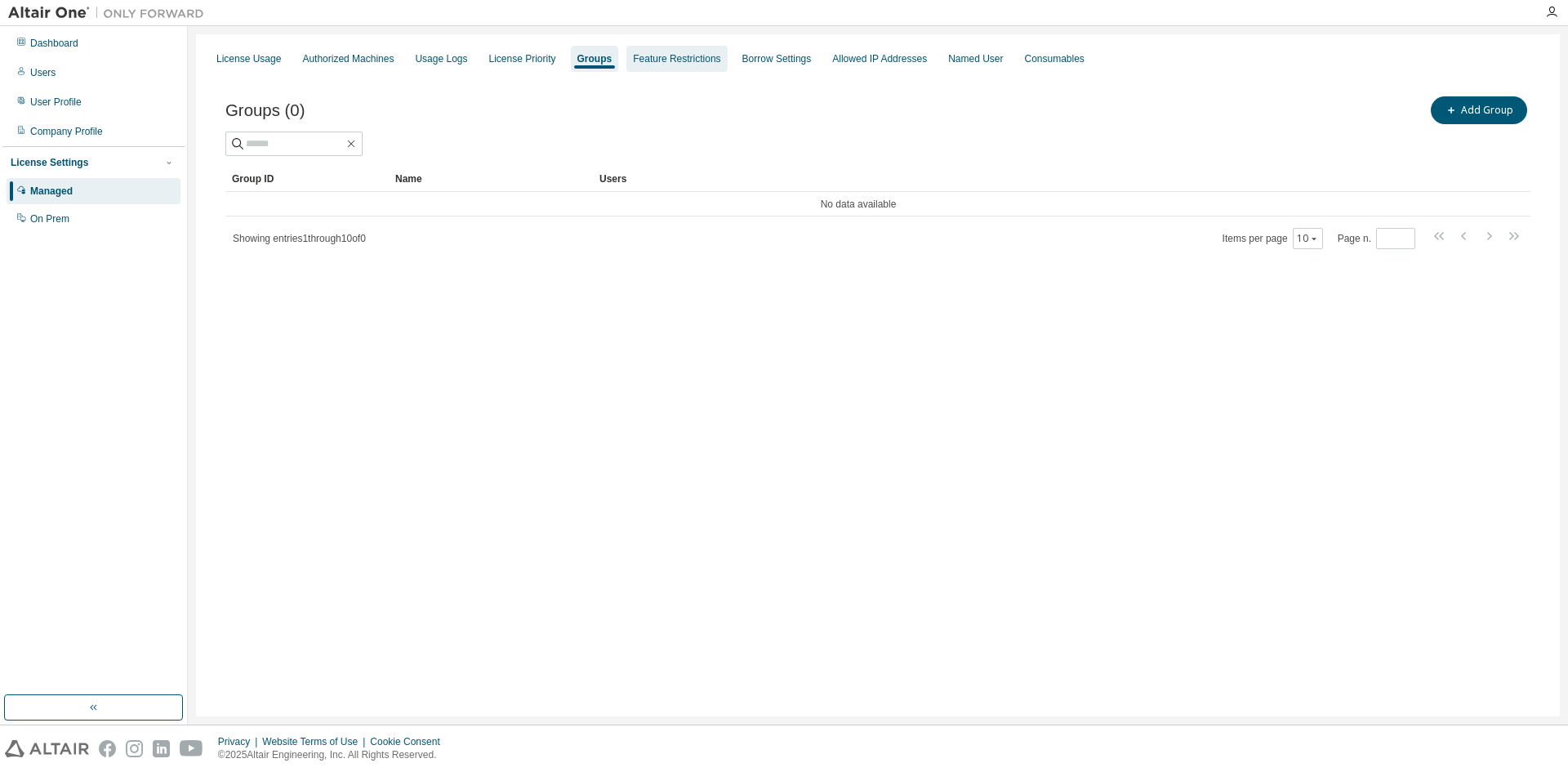
click at [639, 62] on div "Feature Restrictions" at bounding box center [676, 59] width 88 height 13
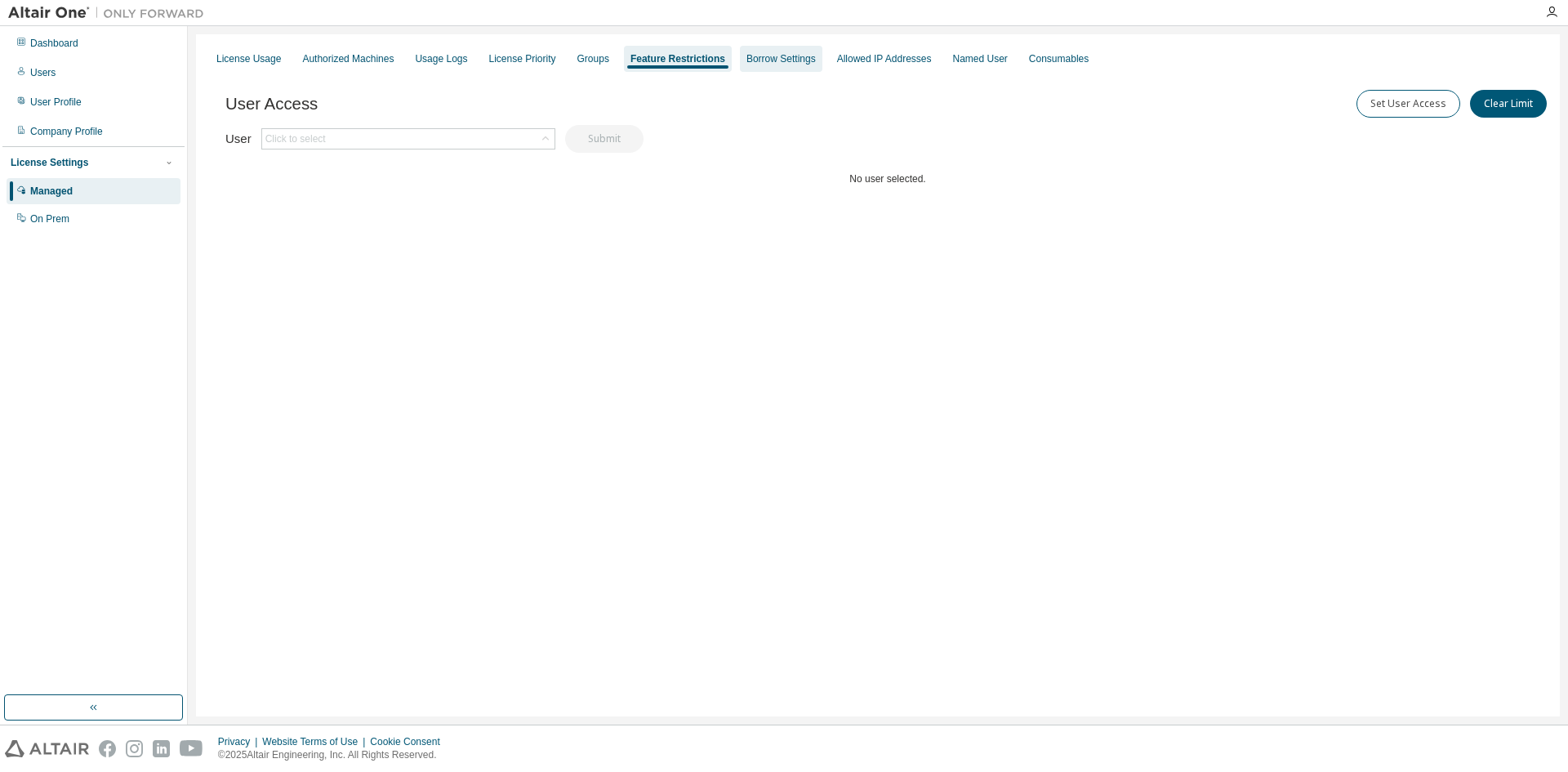
click at [774, 71] on div "Borrow Settings" at bounding box center [781, 59] width 83 height 26
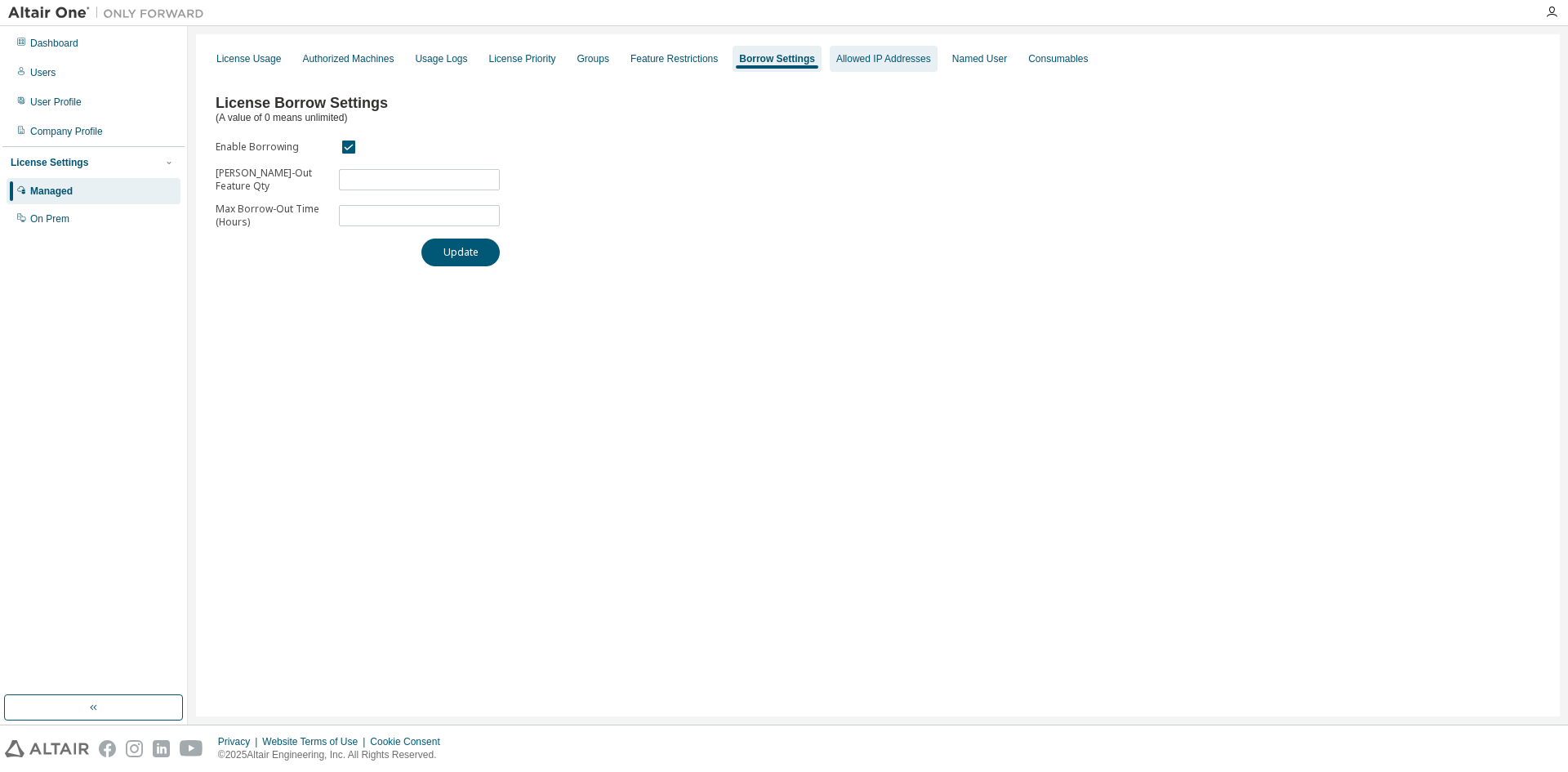
click at [848, 69] on div "Allowed IP Addresses" at bounding box center [883, 59] width 107 height 26
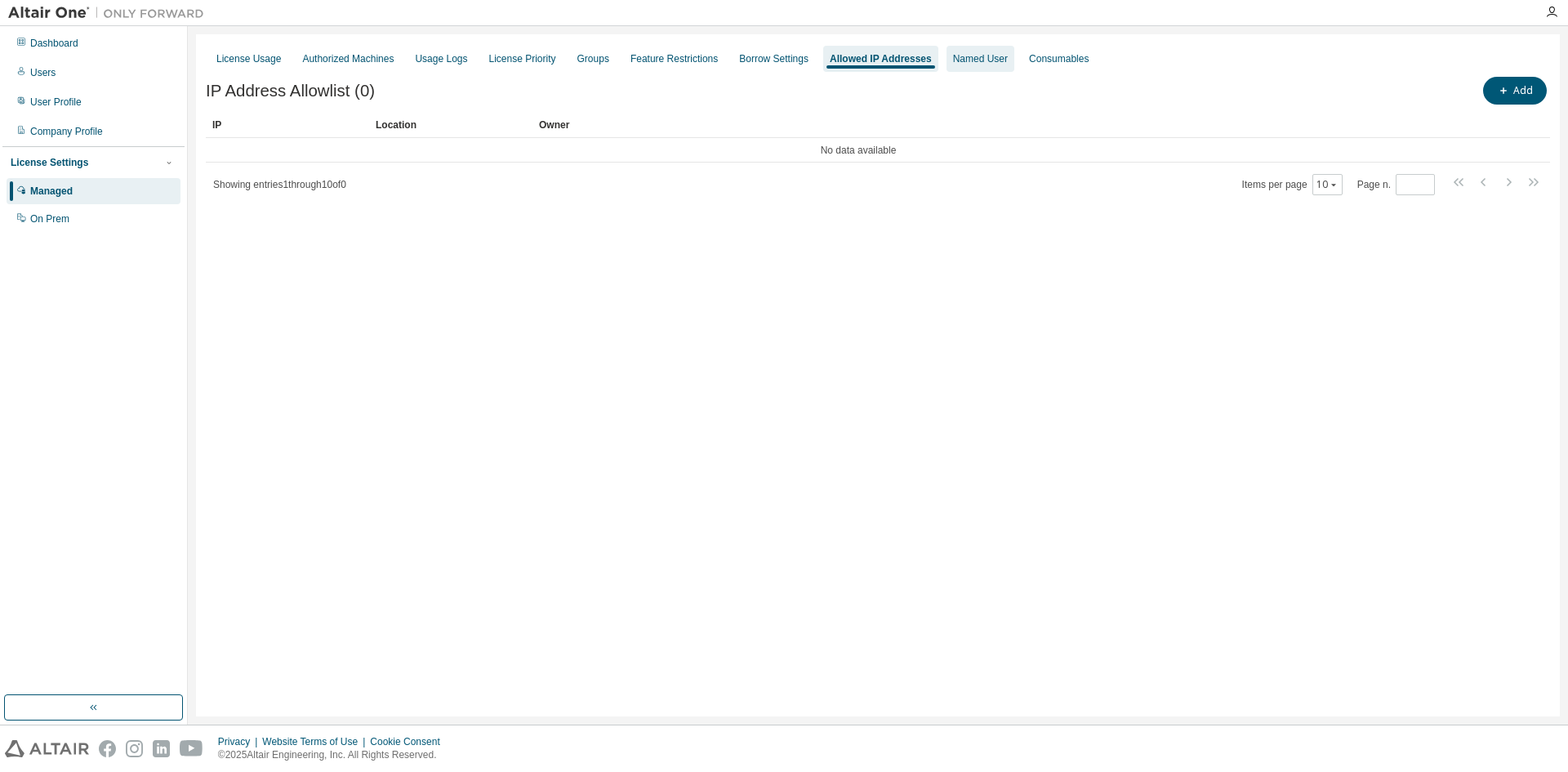
click at [973, 69] on div "Named User" at bounding box center [981, 59] width 68 height 26
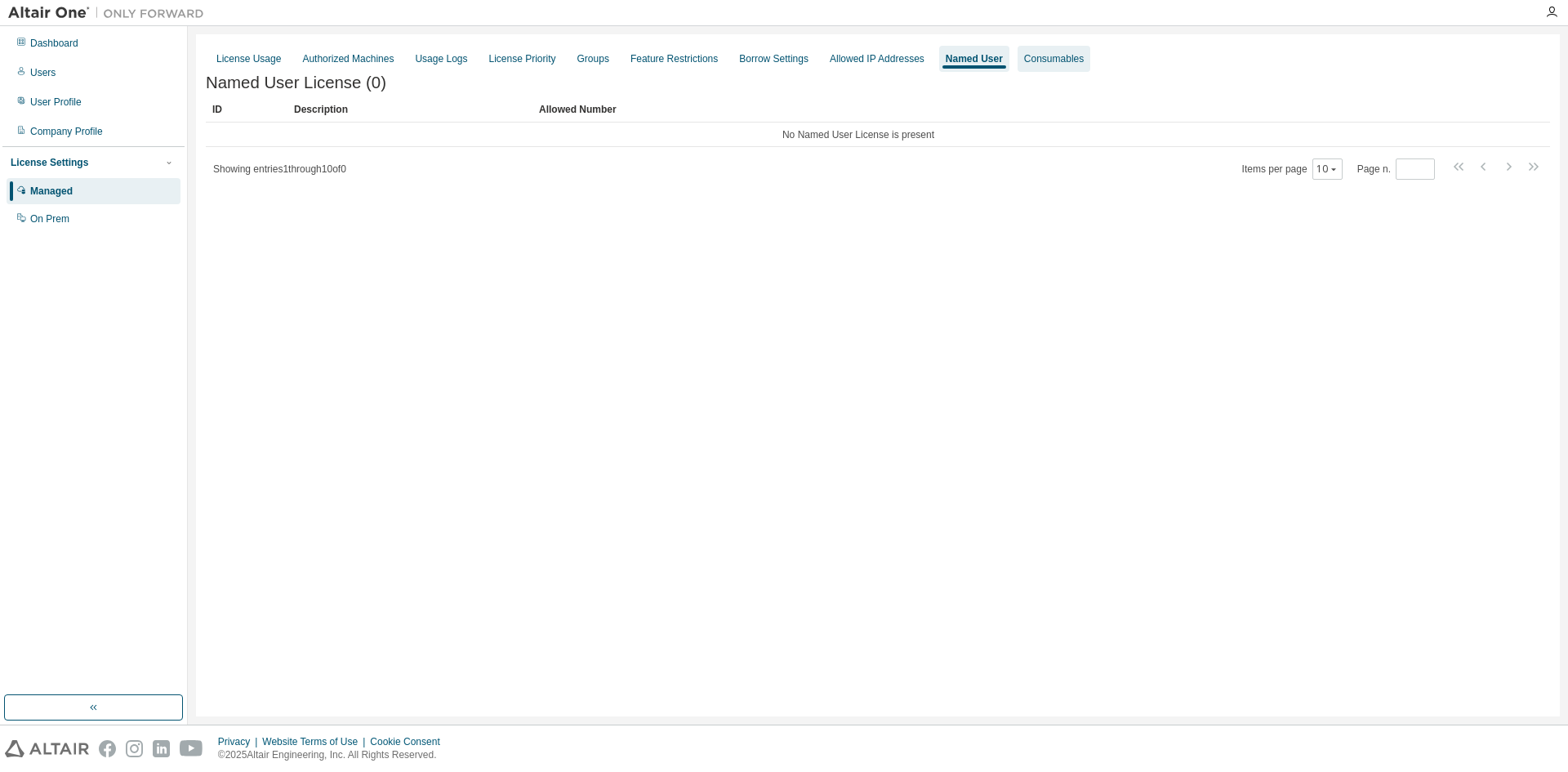
click at [1052, 66] on div "Consumables" at bounding box center [1054, 59] width 73 height 26
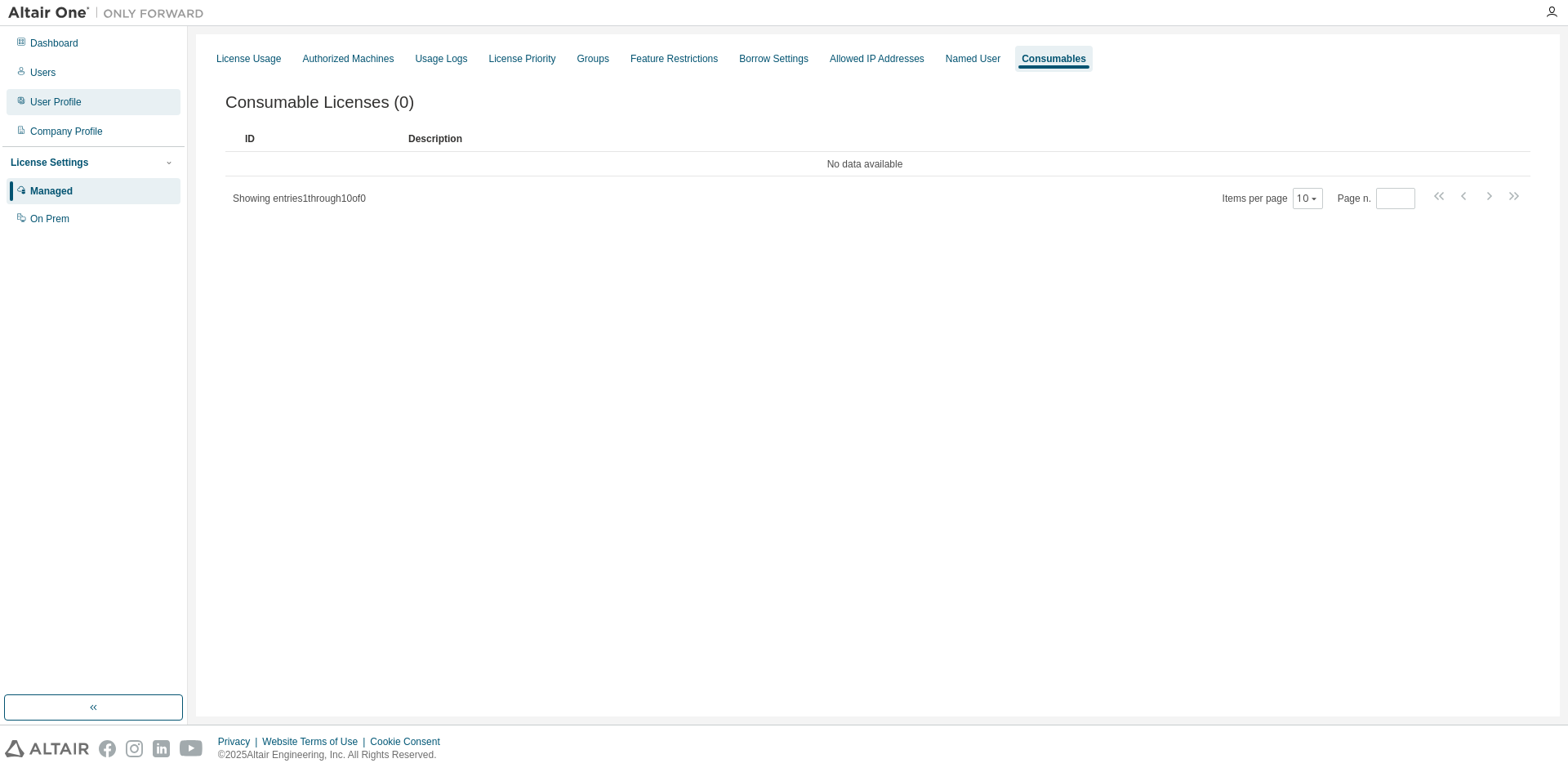
click at [62, 99] on div "User Profile" at bounding box center [56, 102] width 52 height 13
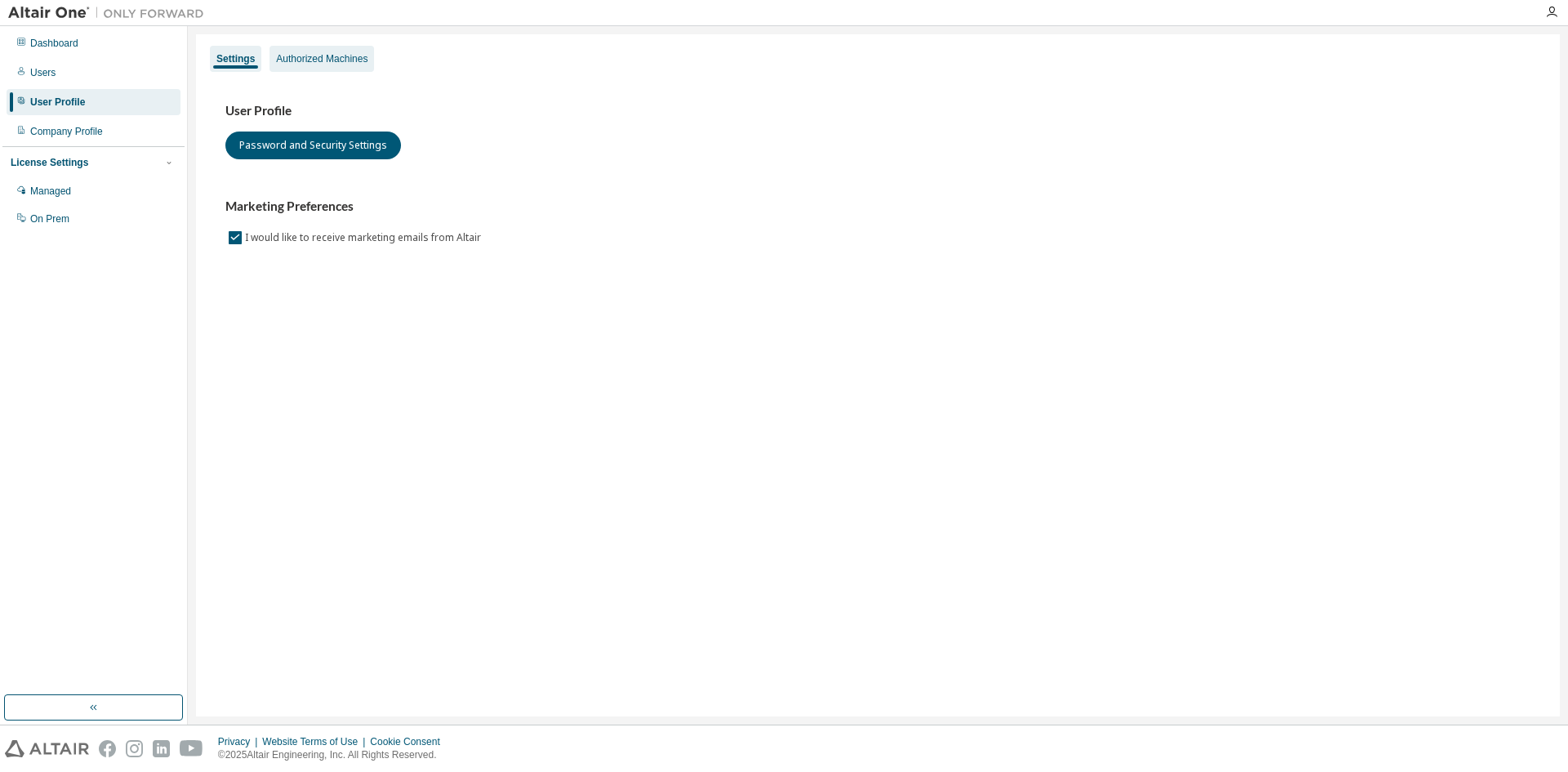
click at [309, 54] on div "Authorized Machines" at bounding box center [321, 59] width 91 height 13
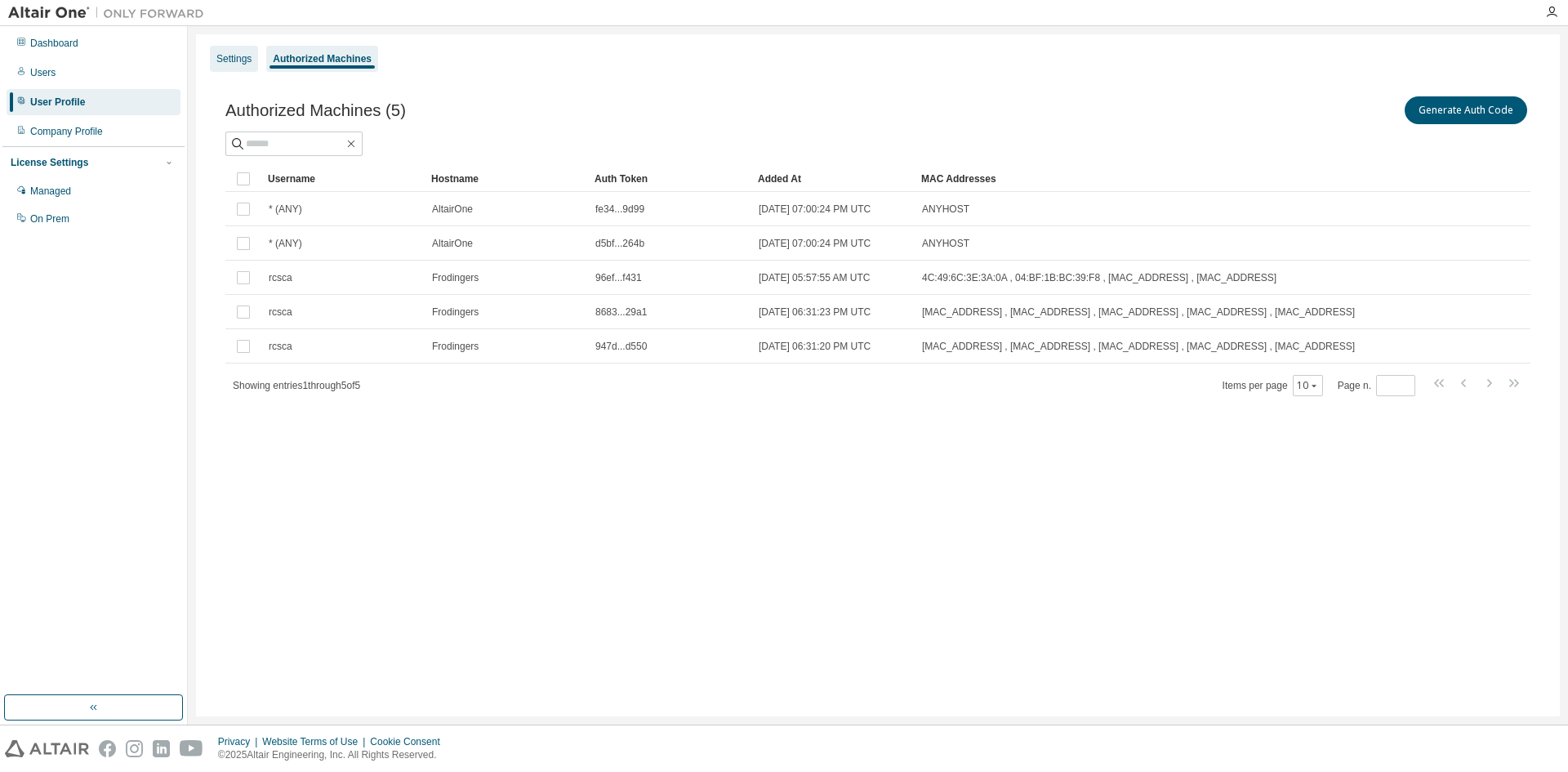
click at [217, 65] on div "Settings" at bounding box center [234, 59] width 48 height 26
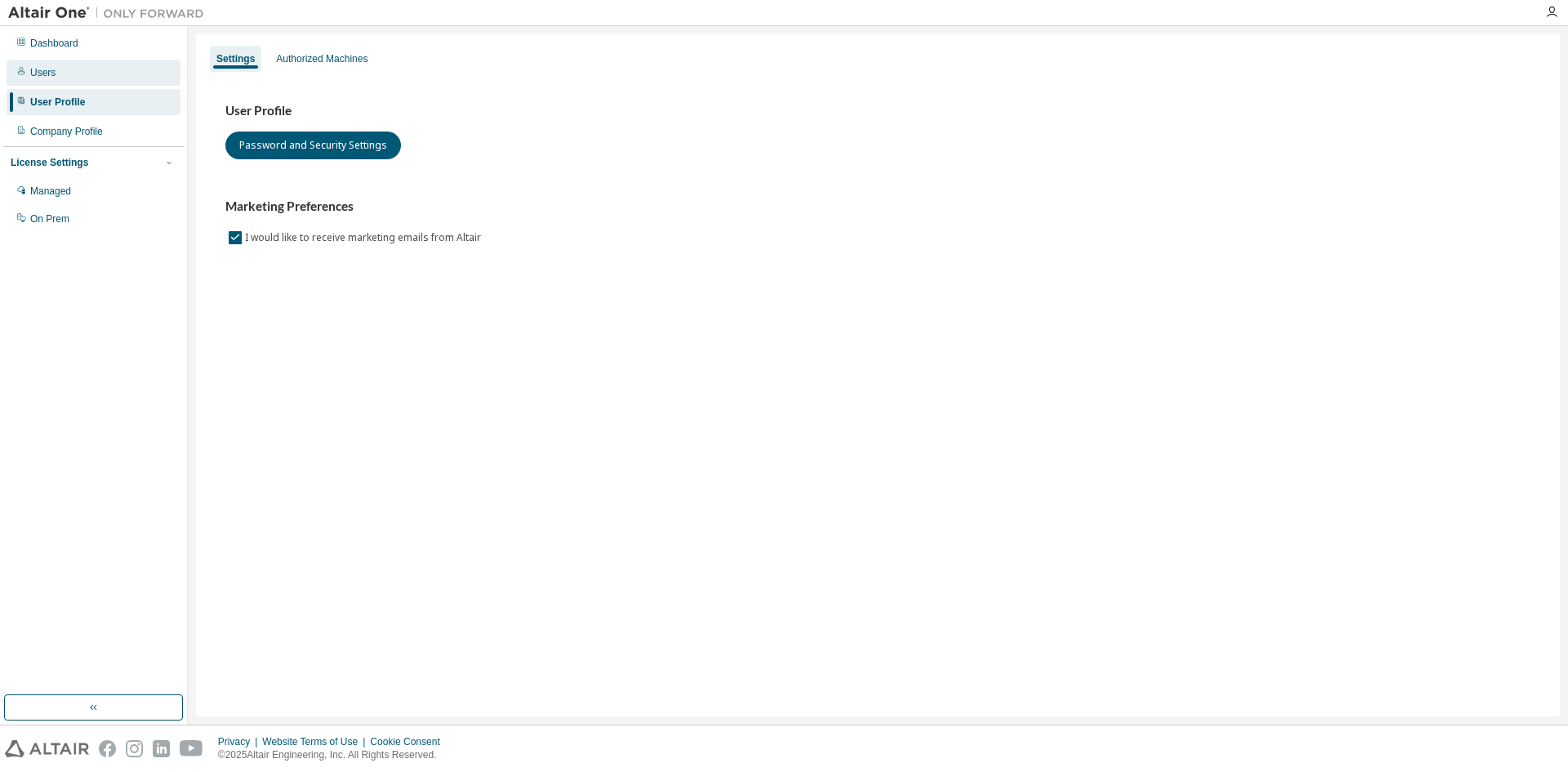
click at [134, 74] on div "Users" at bounding box center [94, 73] width 174 height 26
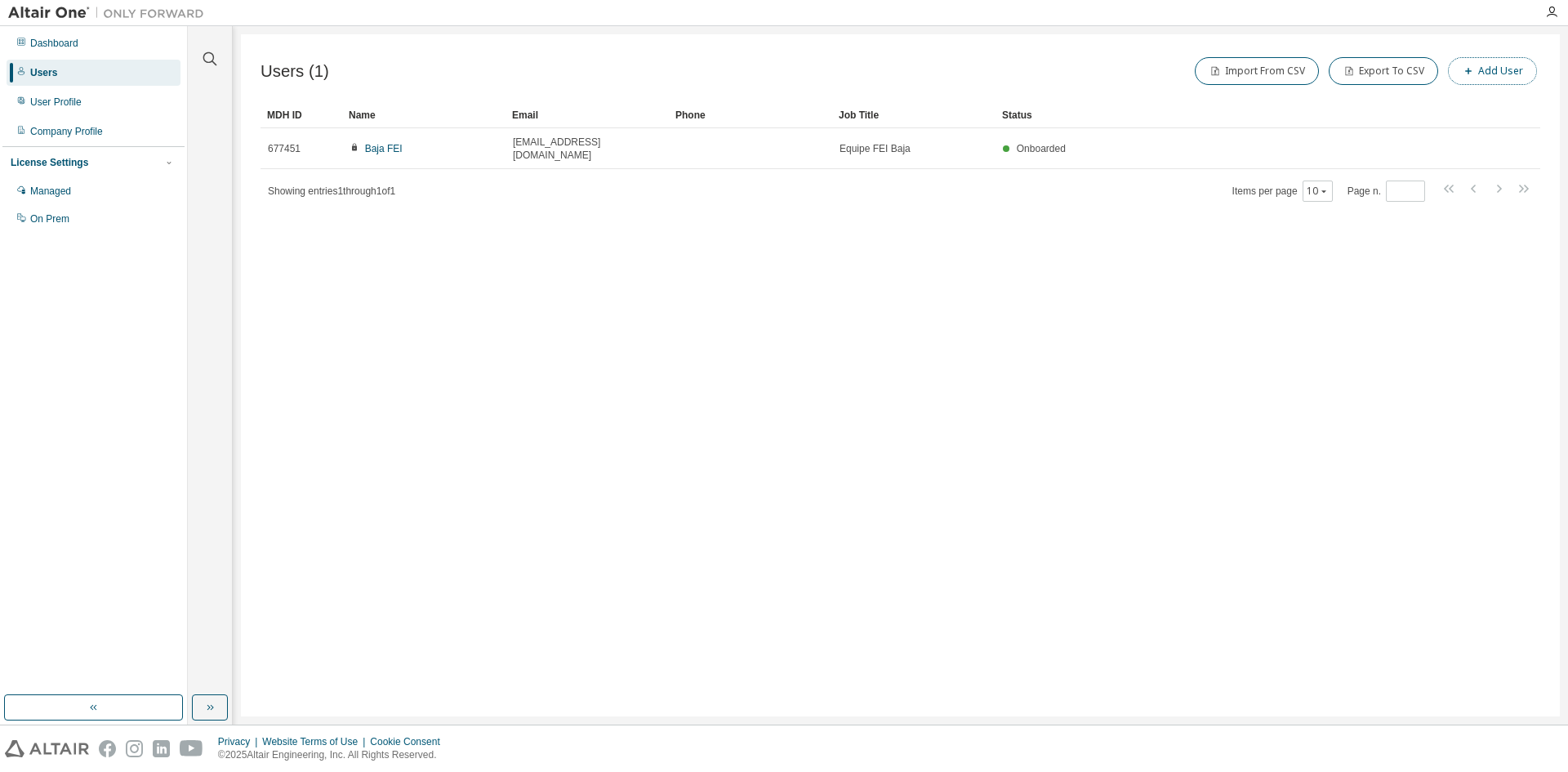
click at [1491, 75] on button "Add User" at bounding box center [1493, 71] width 89 height 28
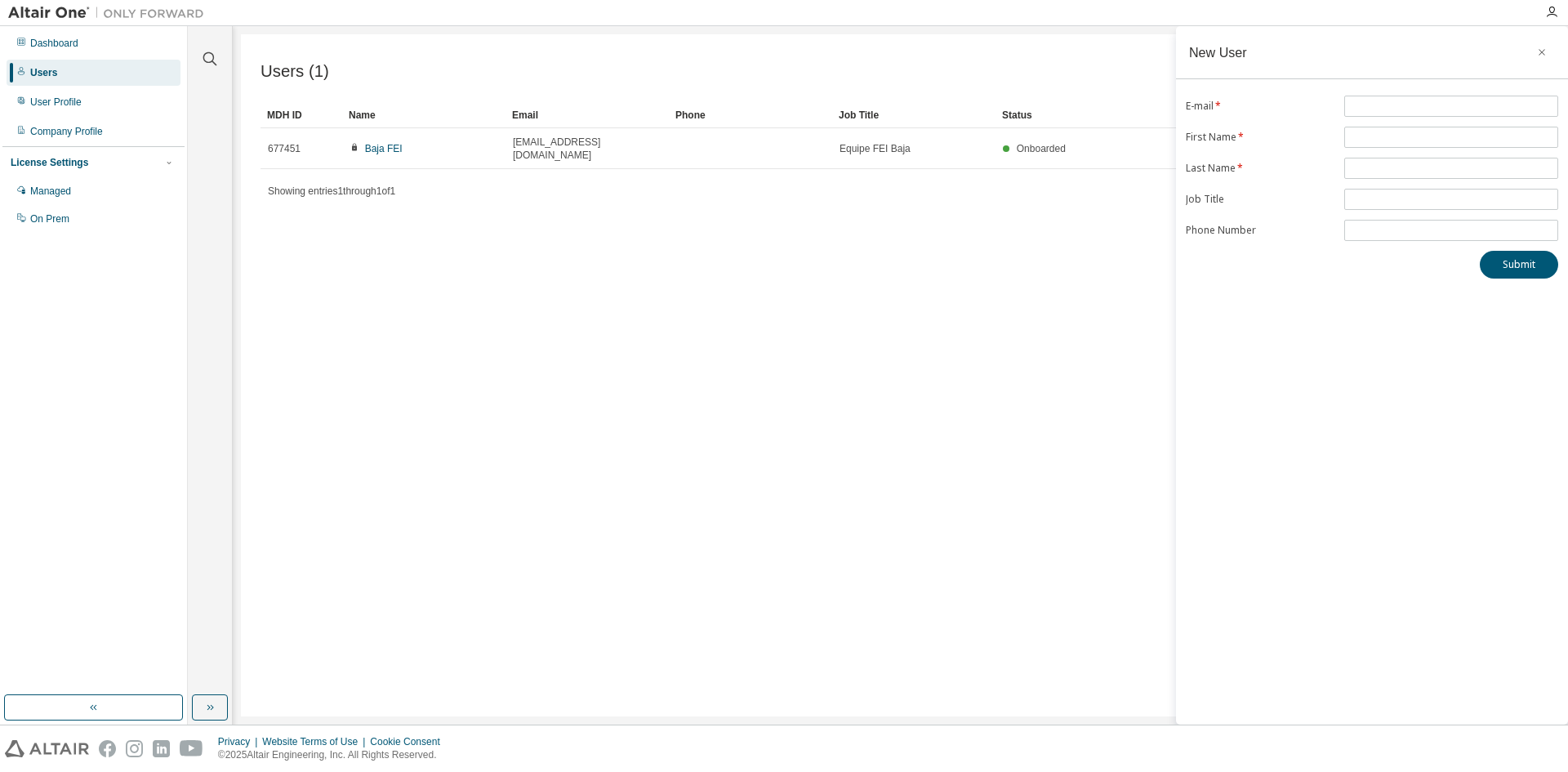
click at [1406, 117] on form "E-mail * First Name * Last Name * Job Title Phone Number" at bounding box center [1372, 167] width 373 height 145
click at [1416, 104] on input "text" at bounding box center [1451, 106] width 206 height 13
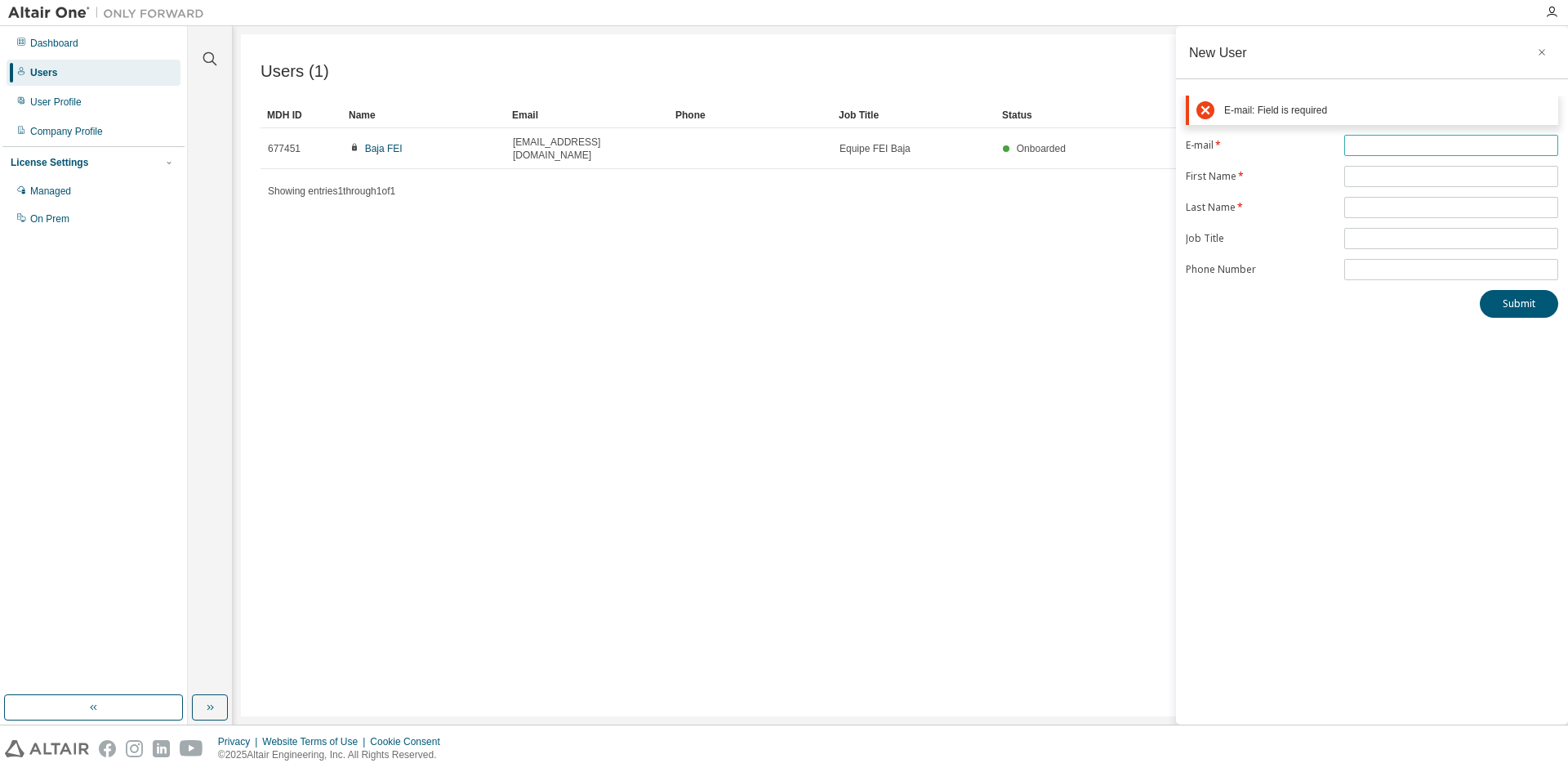
click at [1438, 153] on div "E-mail: Field is required E-mail * First Name * Last Name * Job Title Phone Num…" at bounding box center [1372, 206] width 392 height 222
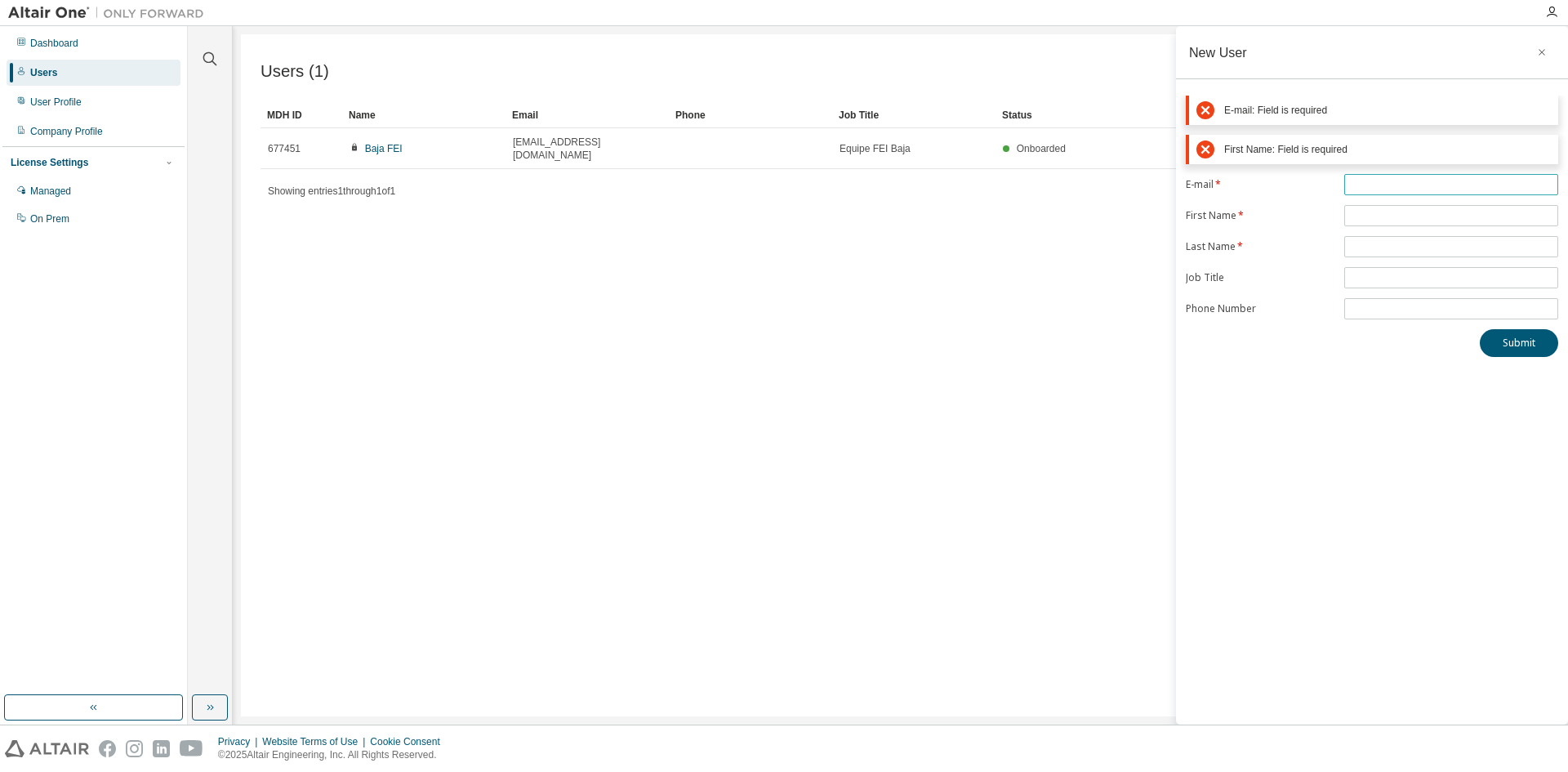
click at [1432, 188] on input "text" at bounding box center [1451, 185] width 206 height 13
type input "*"
type input "**********"
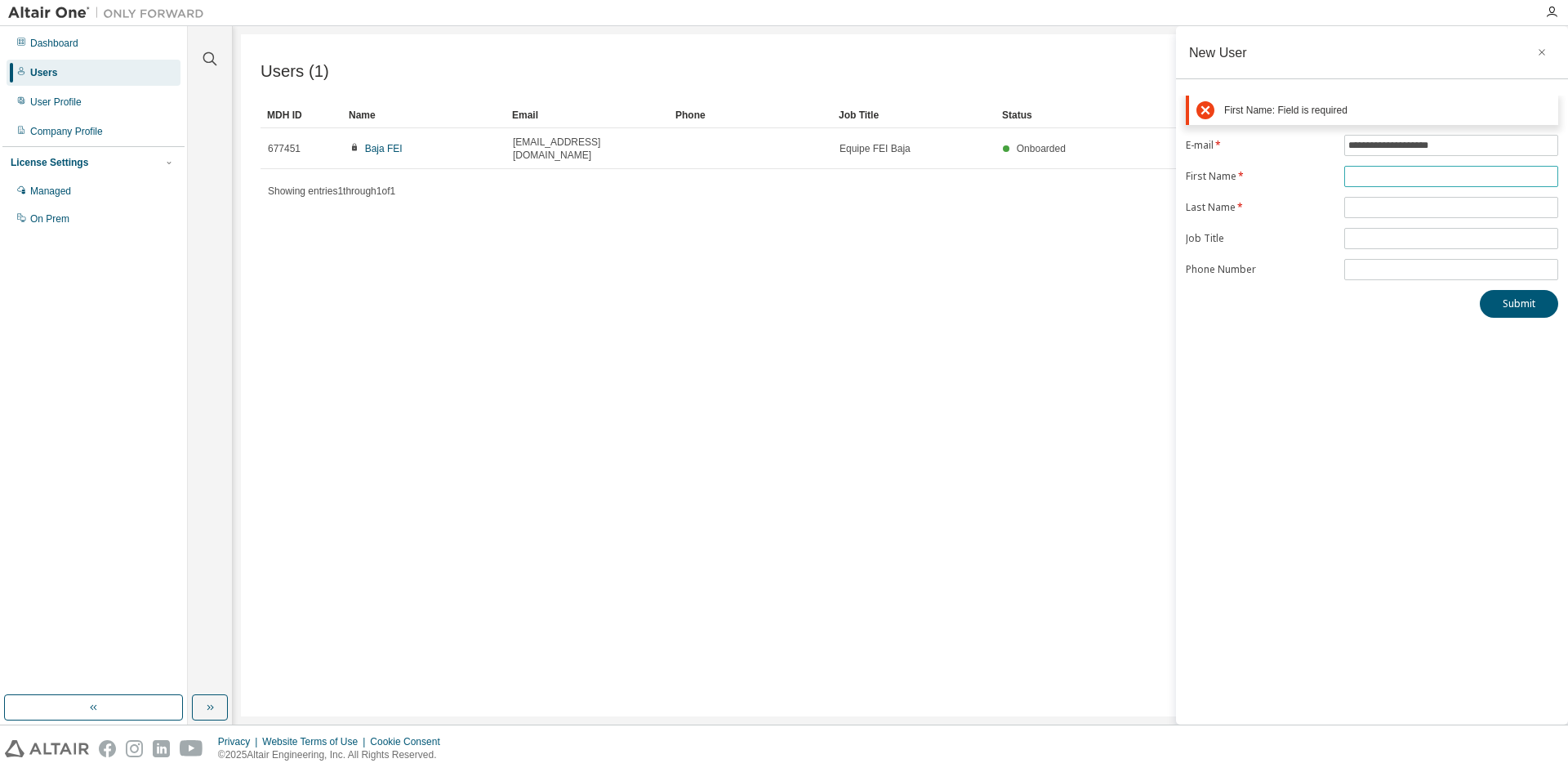
click at [1431, 209] on form "**********" at bounding box center [1372, 207] width 373 height 145
type input "******"
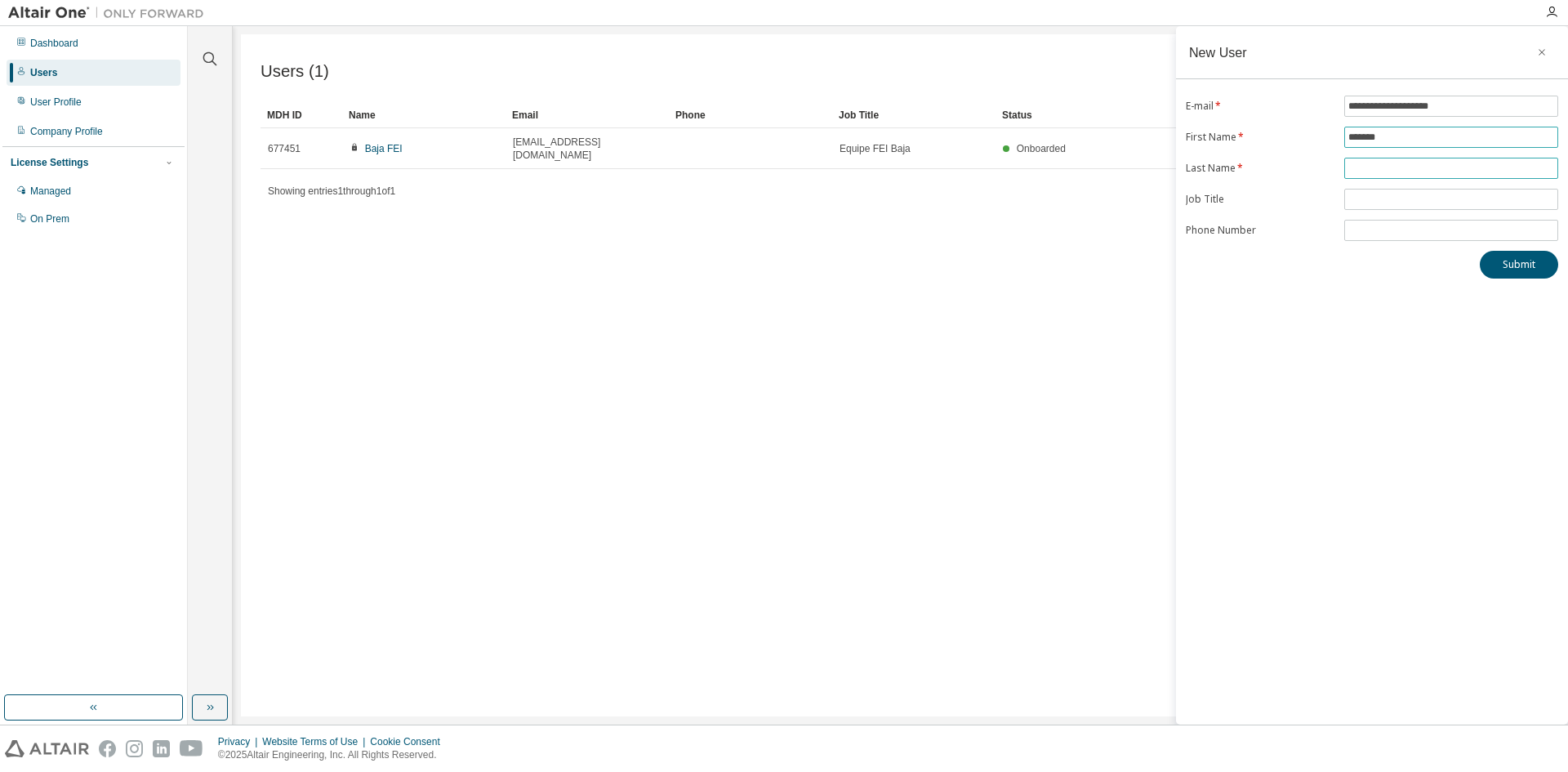
click at [1431, 209] on form "**********" at bounding box center [1372, 167] width 373 height 145
type input "****"
click at [1431, 198] on input "text" at bounding box center [1451, 199] width 206 height 13
click at [1415, 238] on span at bounding box center [1451, 231] width 214 height 21
click at [1505, 262] on button "Submit" at bounding box center [1520, 265] width 79 height 28
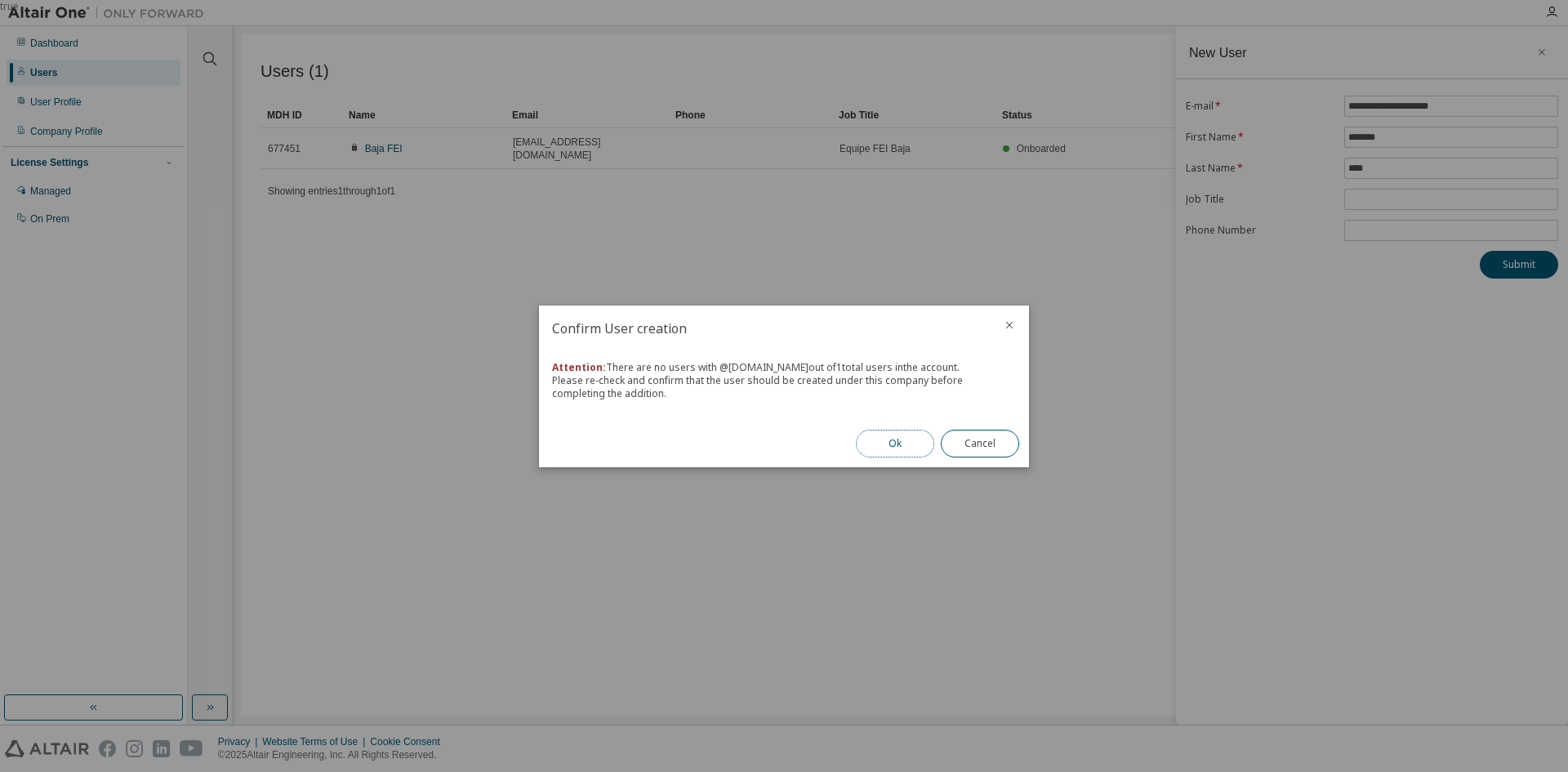
click at [907, 442] on button "Ok" at bounding box center [895, 444] width 79 height 28
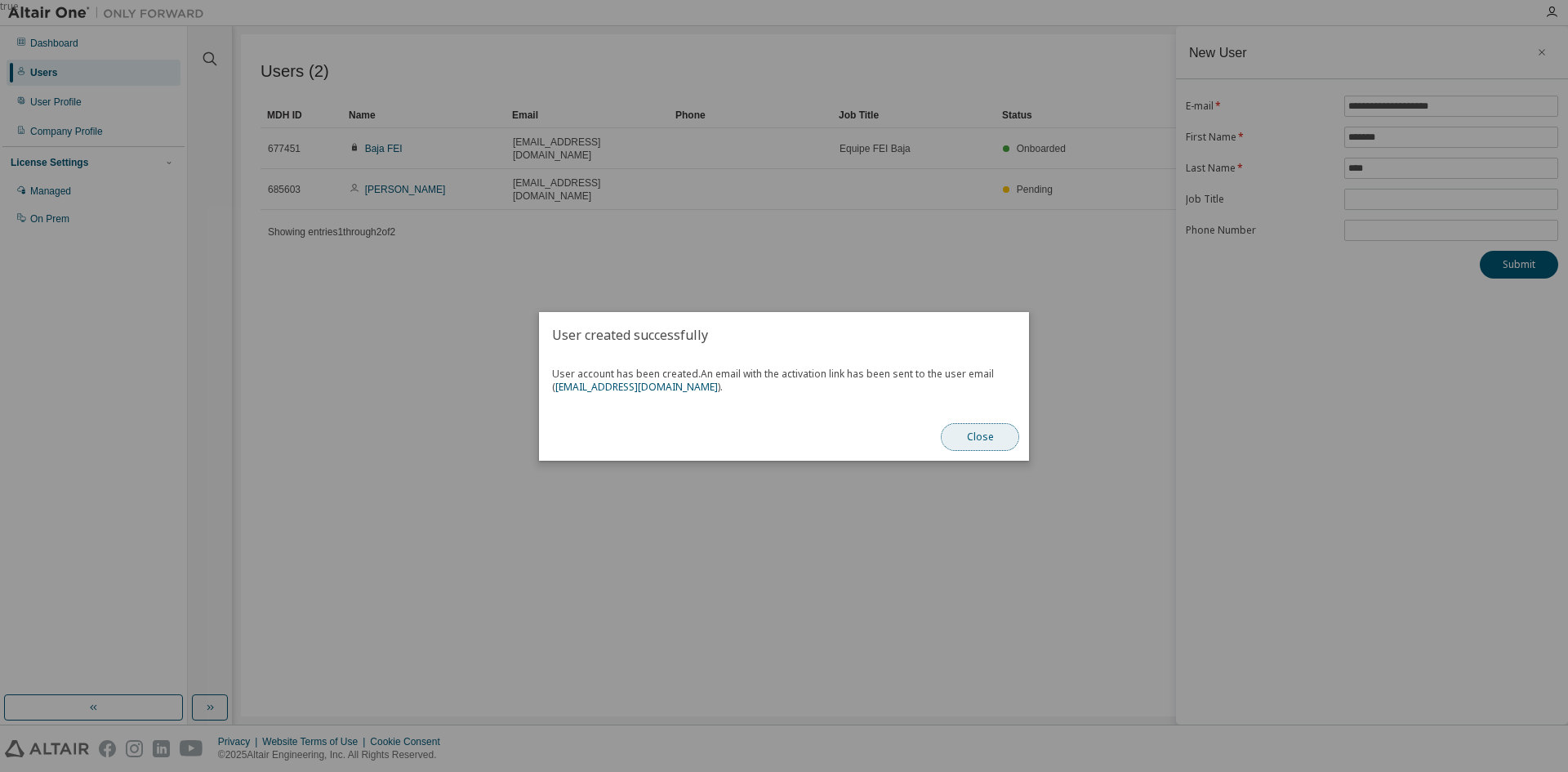
click at [991, 438] on button "Close" at bounding box center [981, 437] width 79 height 28
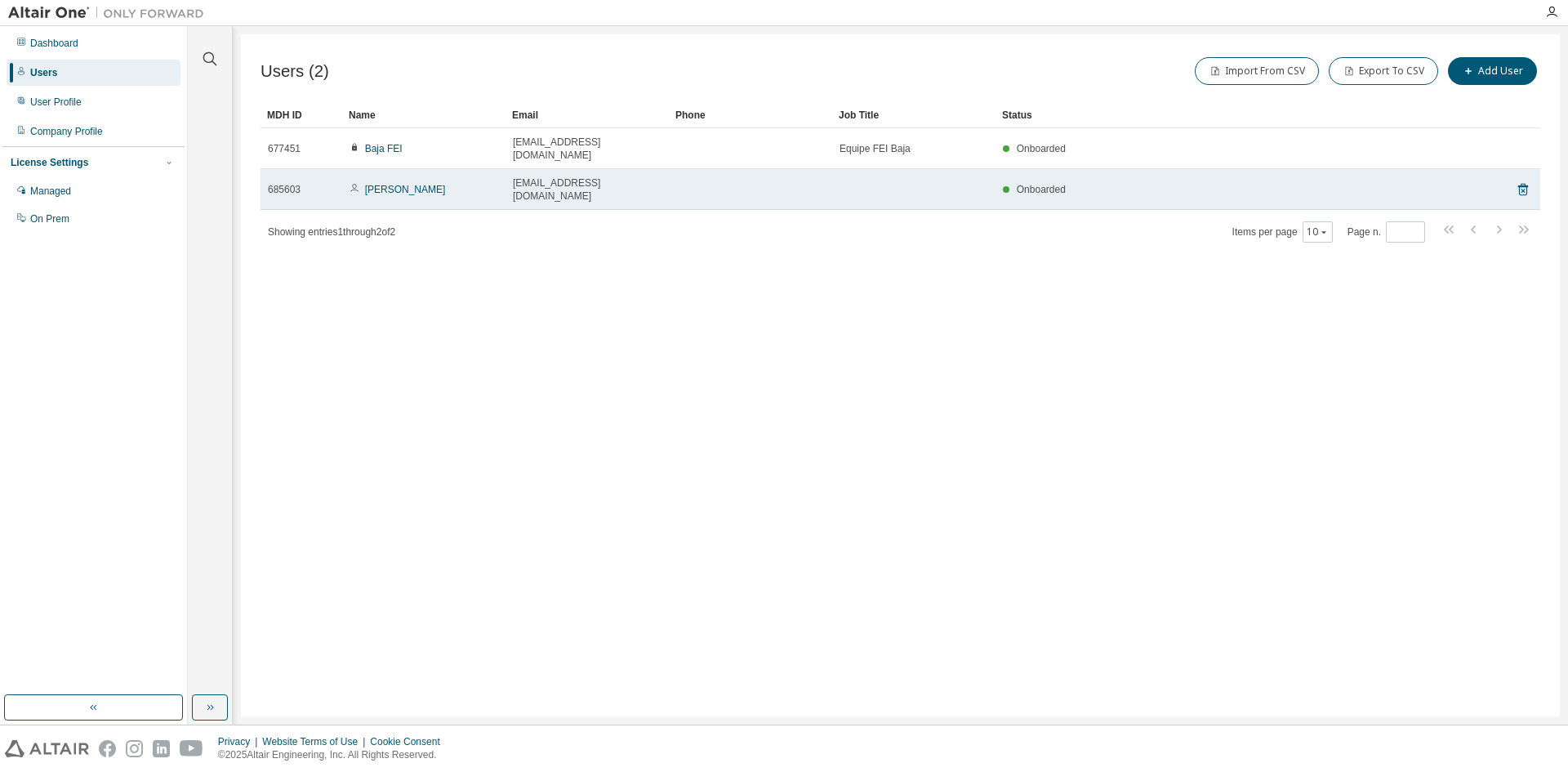
click at [1271, 183] on div "Onboarded" at bounding box center [1228, 190] width 451 height 13
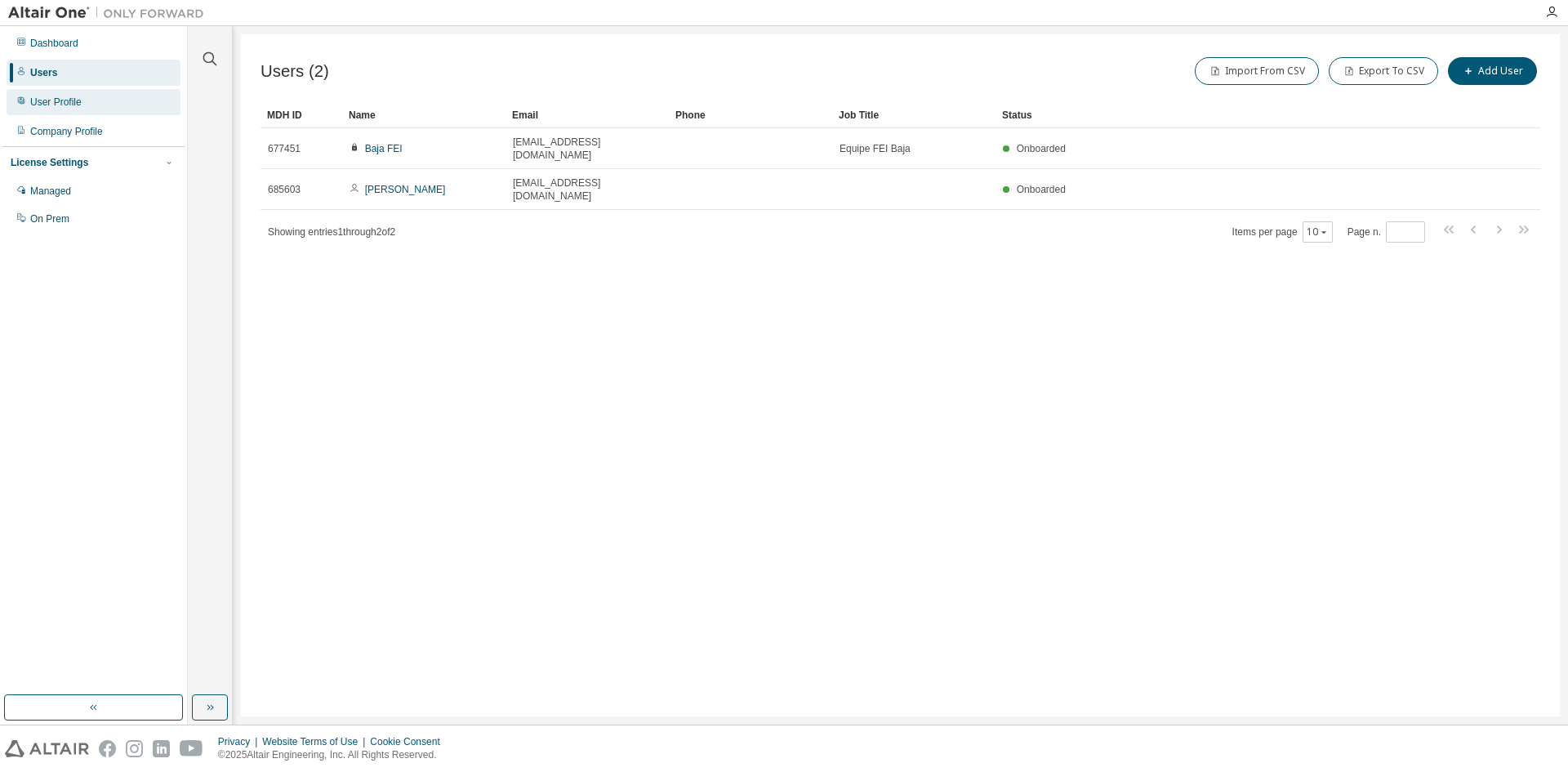
click at [70, 102] on div "User Profile" at bounding box center [56, 102] width 52 height 13
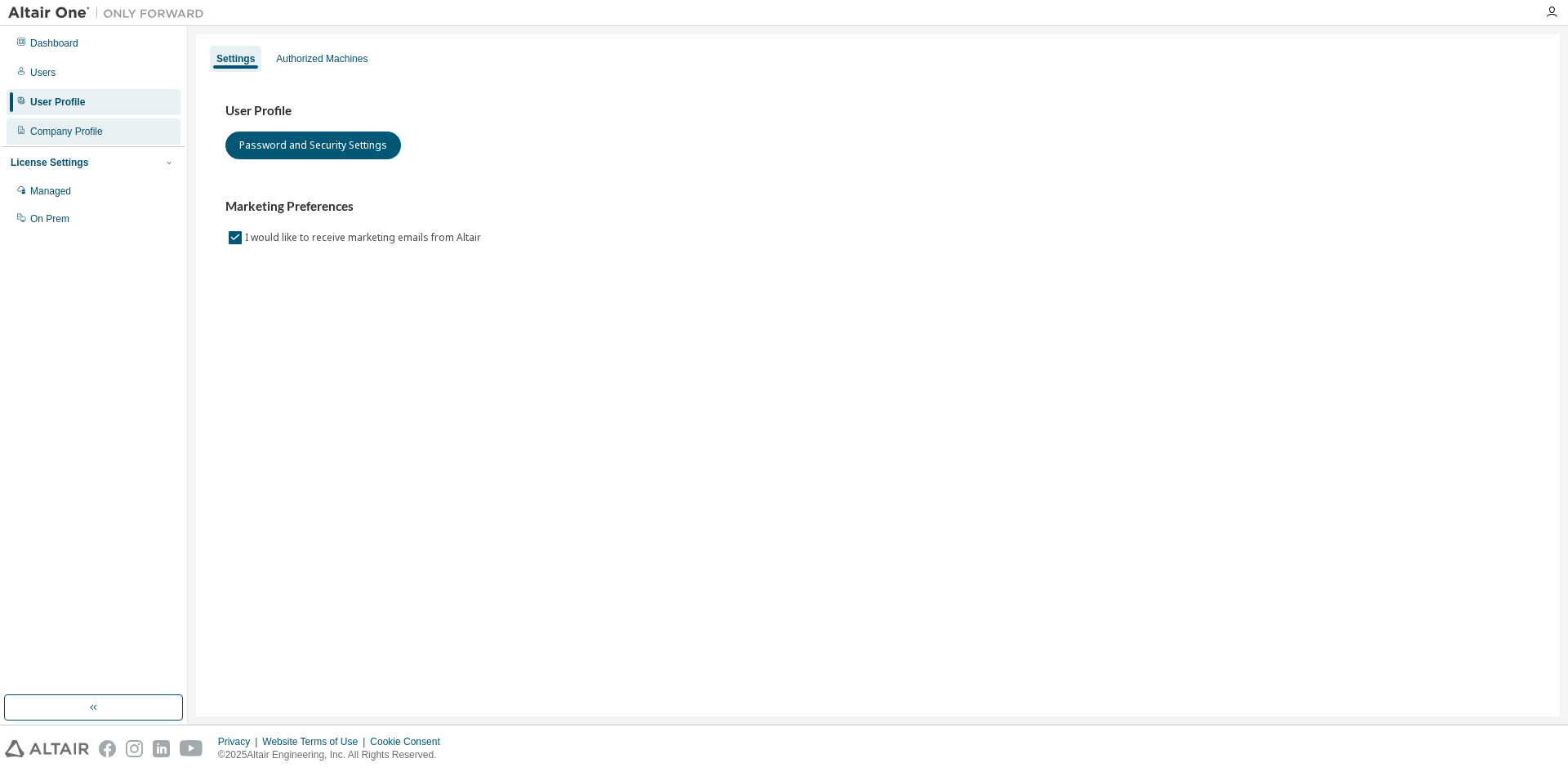
click at [87, 123] on div "Company Profile" at bounding box center [94, 131] width 174 height 26
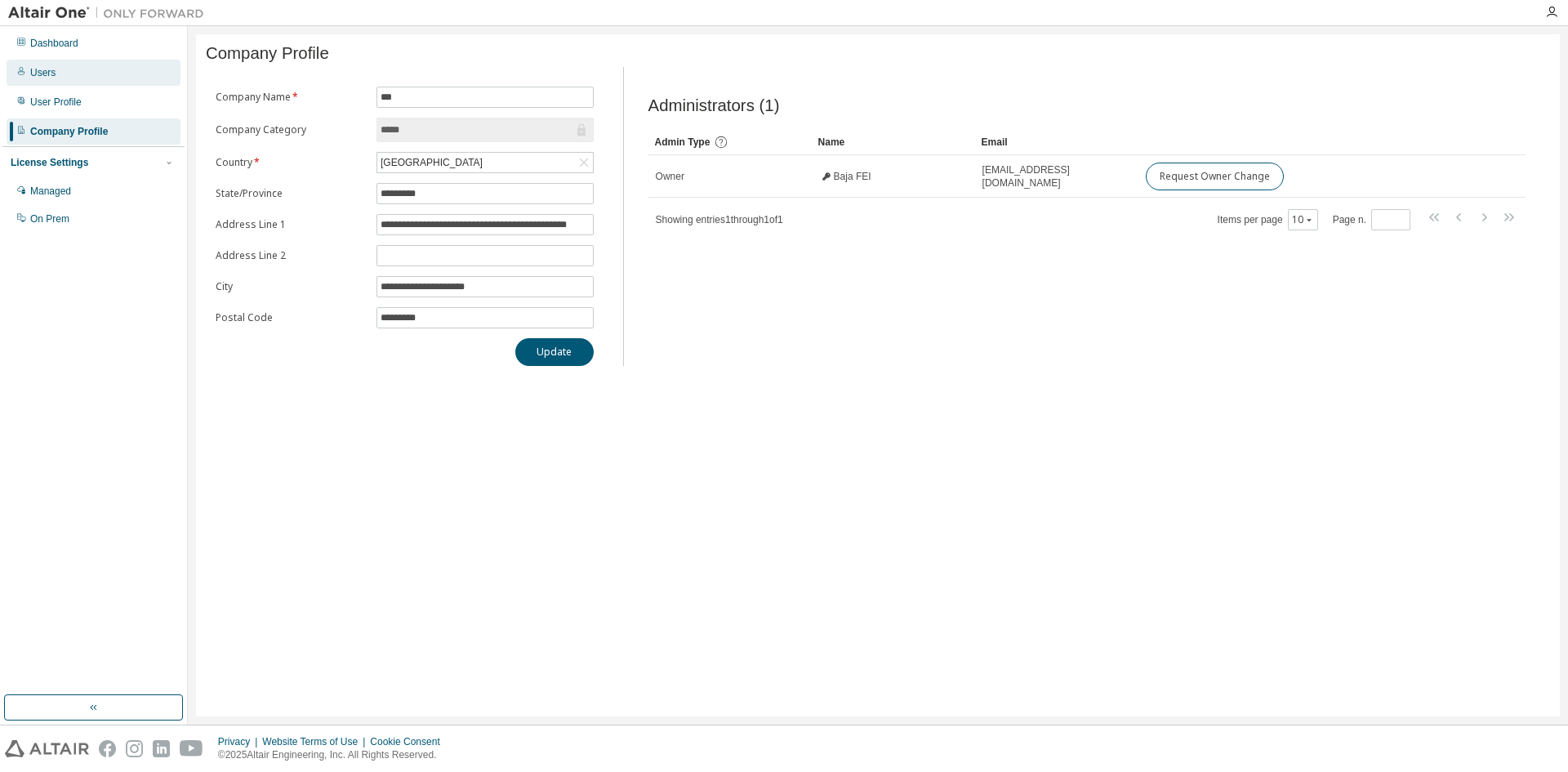
click at [99, 81] on div "Users" at bounding box center [94, 73] width 174 height 26
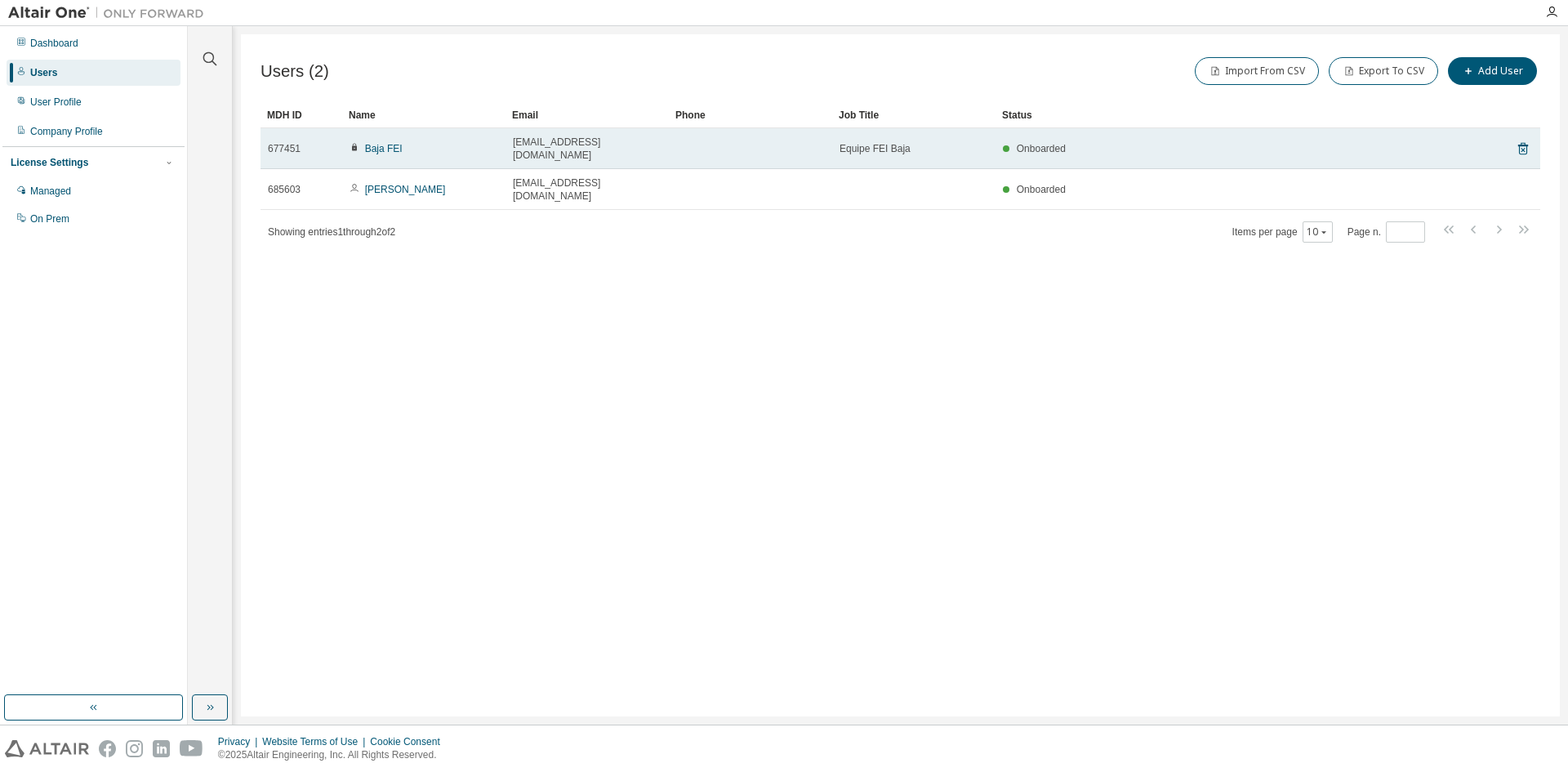
click at [501, 148] on td "Baja FEI" at bounding box center [423, 148] width 163 height 41
click at [800, 148] on td at bounding box center [750, 148] width 163 height 41
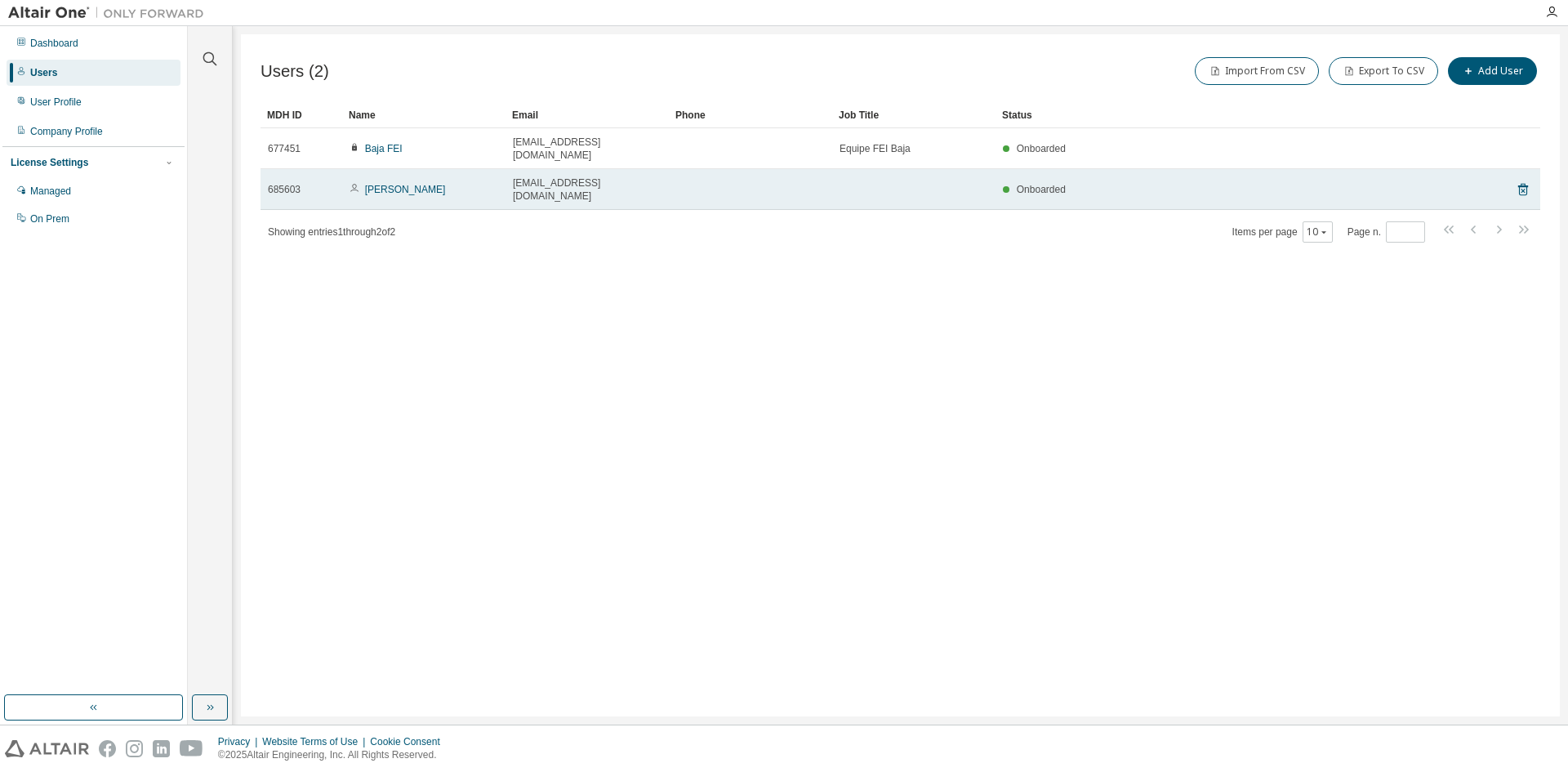
click at [459, 183] on div "Rafael Leal" at bounding box center [423, 190] width 149 height 13
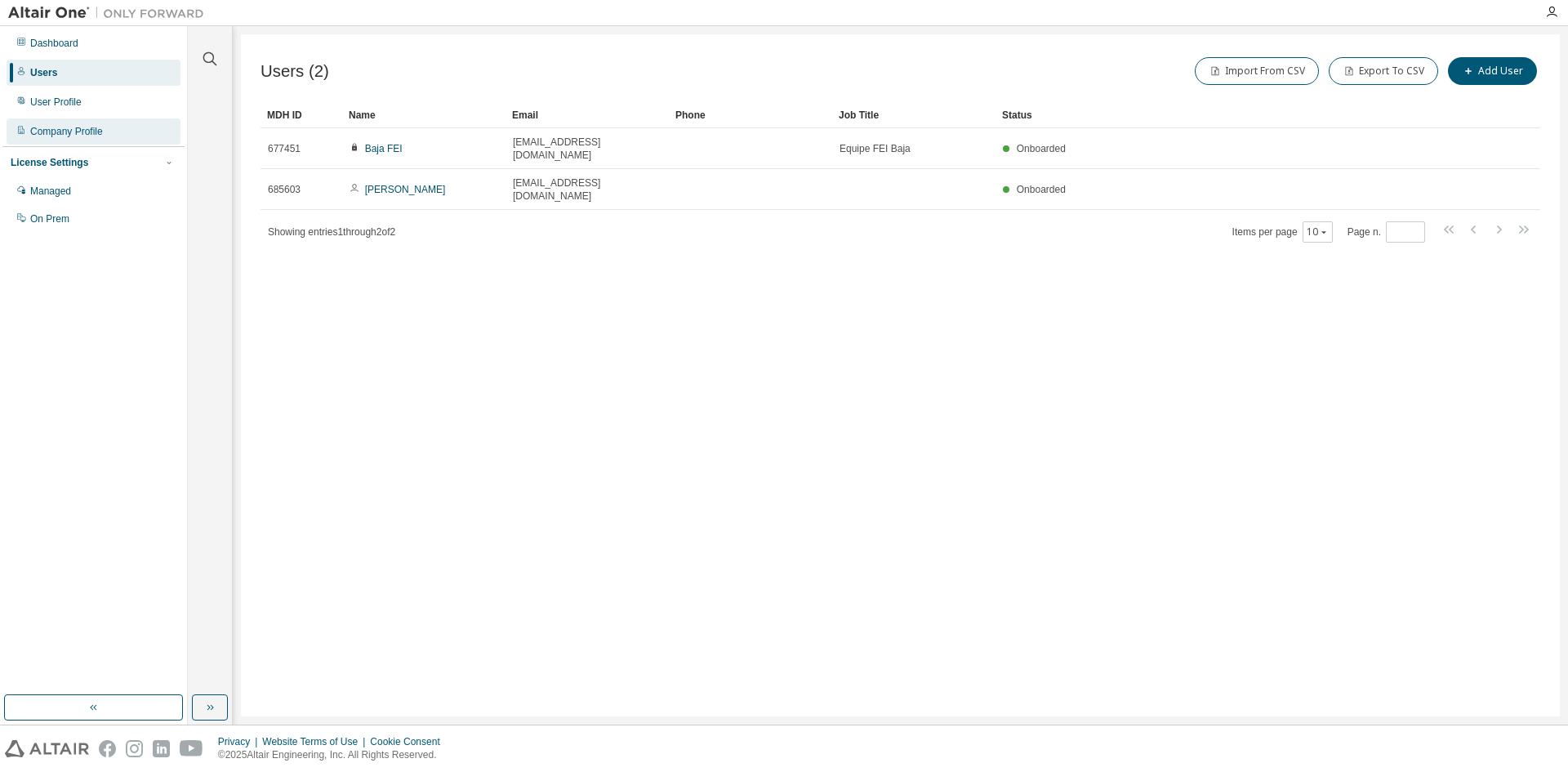
click at [78, 126] on div "Company Profile" at bounding box center [66, 131] width 73 height 13
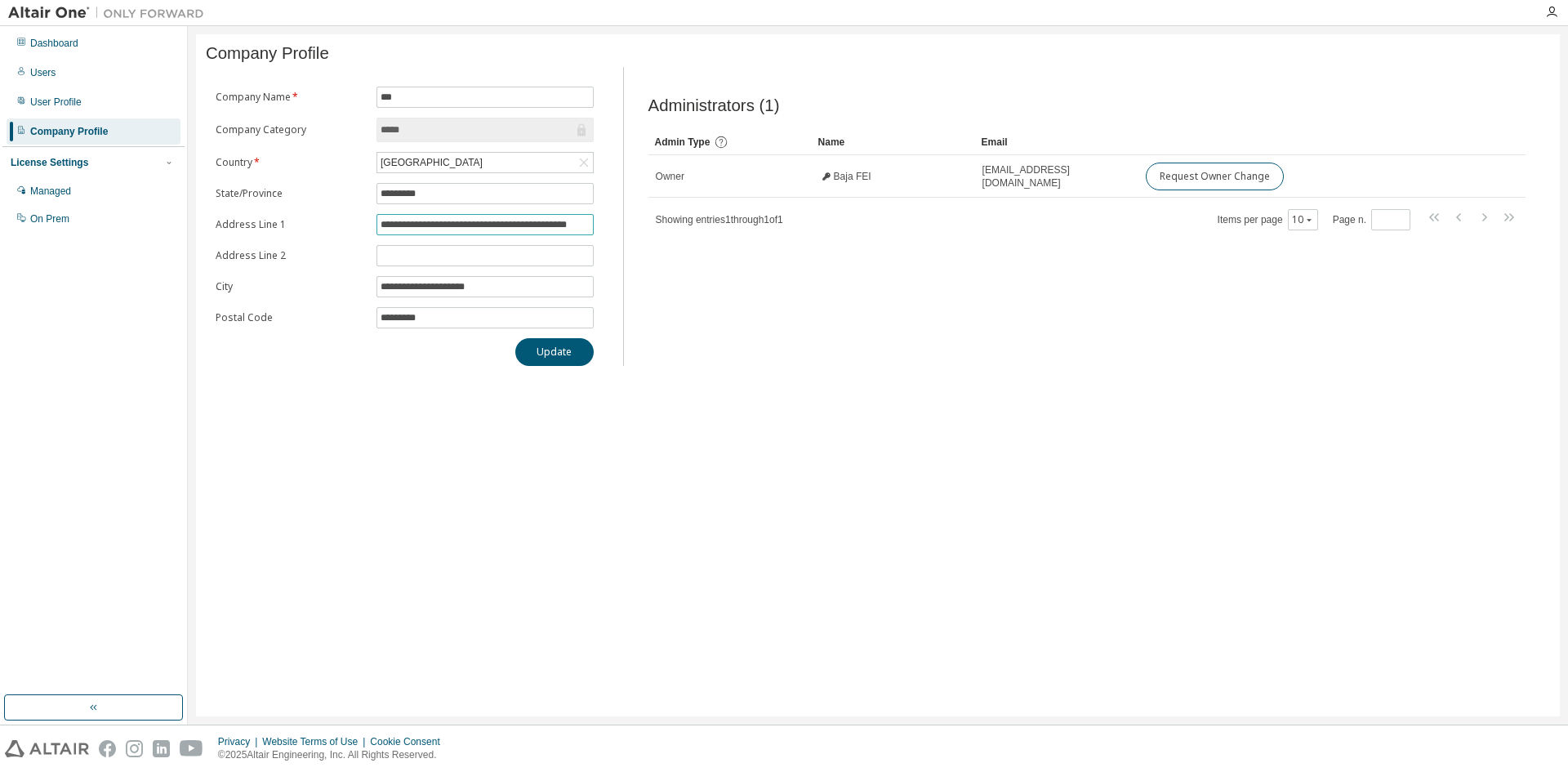
click at [585, 228] on input "**********" at bounding box center [485, 225] width 209 height 13
click at [118, 197] on div "Managed" at bounding box center [94, 191] width 174 height 26
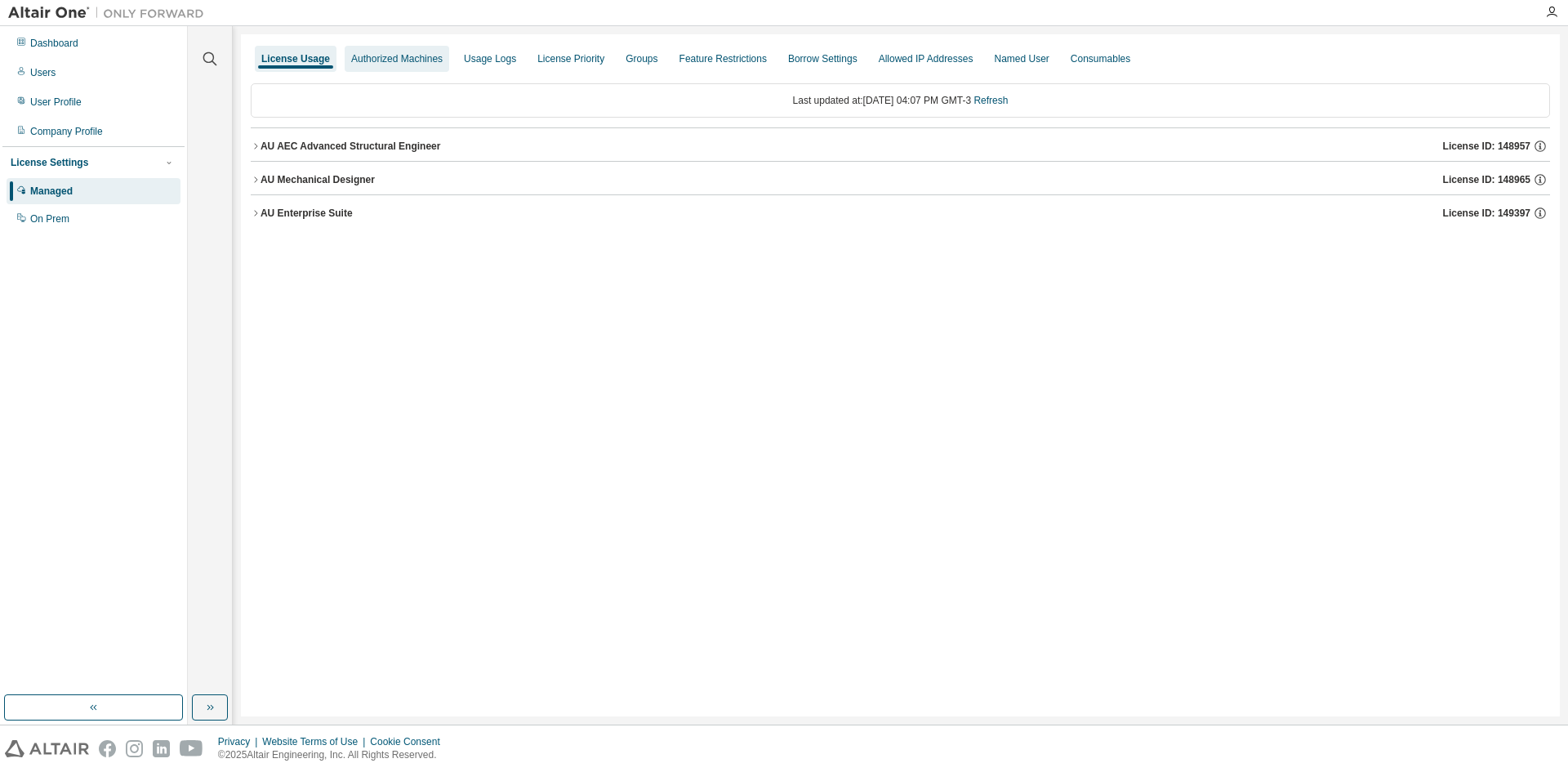
click at [409, 57] on div "Authorized Machines" at bounding box center [396, 59] width 91 height 13
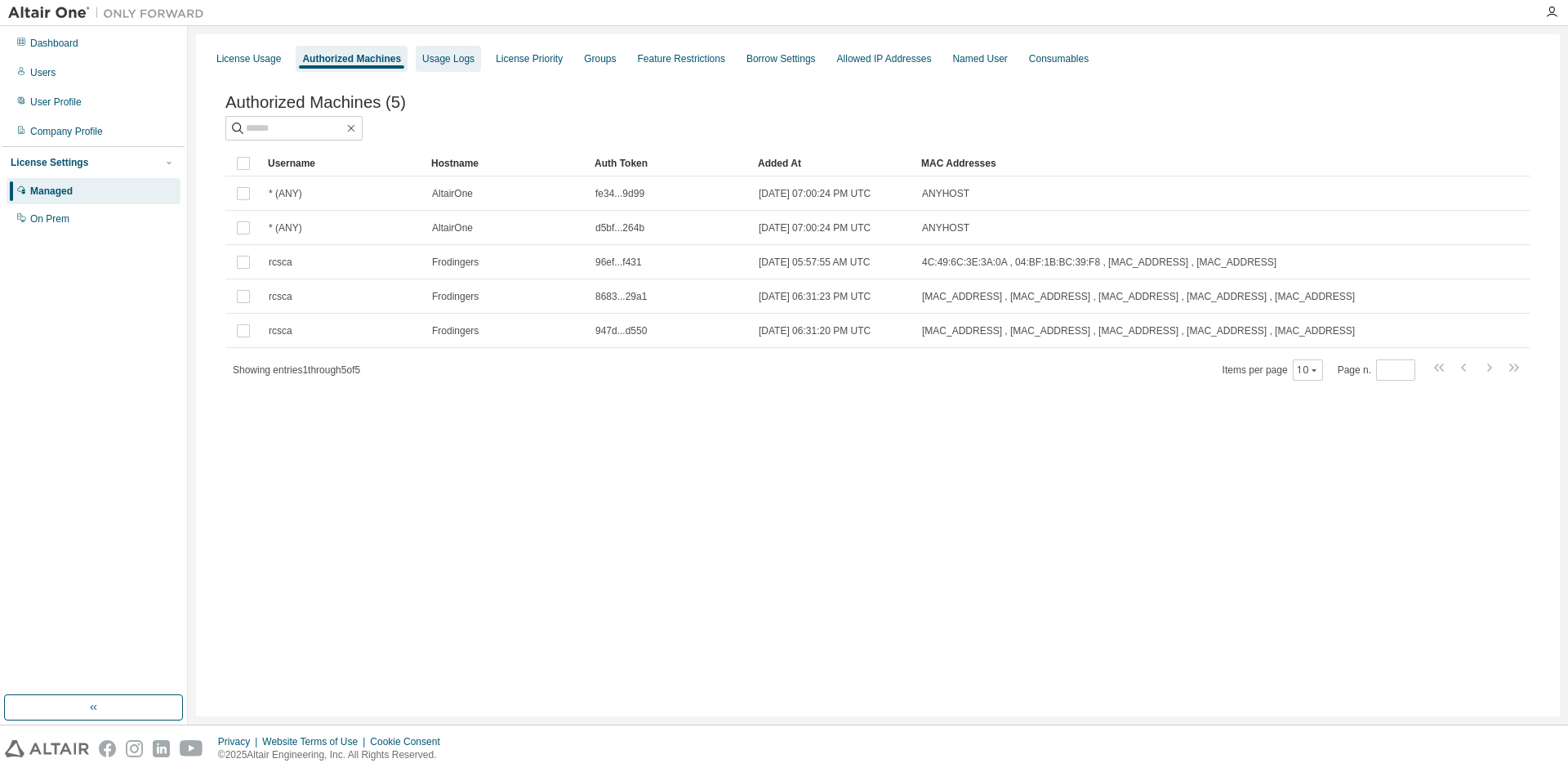
click at [454, 66] on div "Usage Logs" at bounding box center [449, 59] width 66 height 26
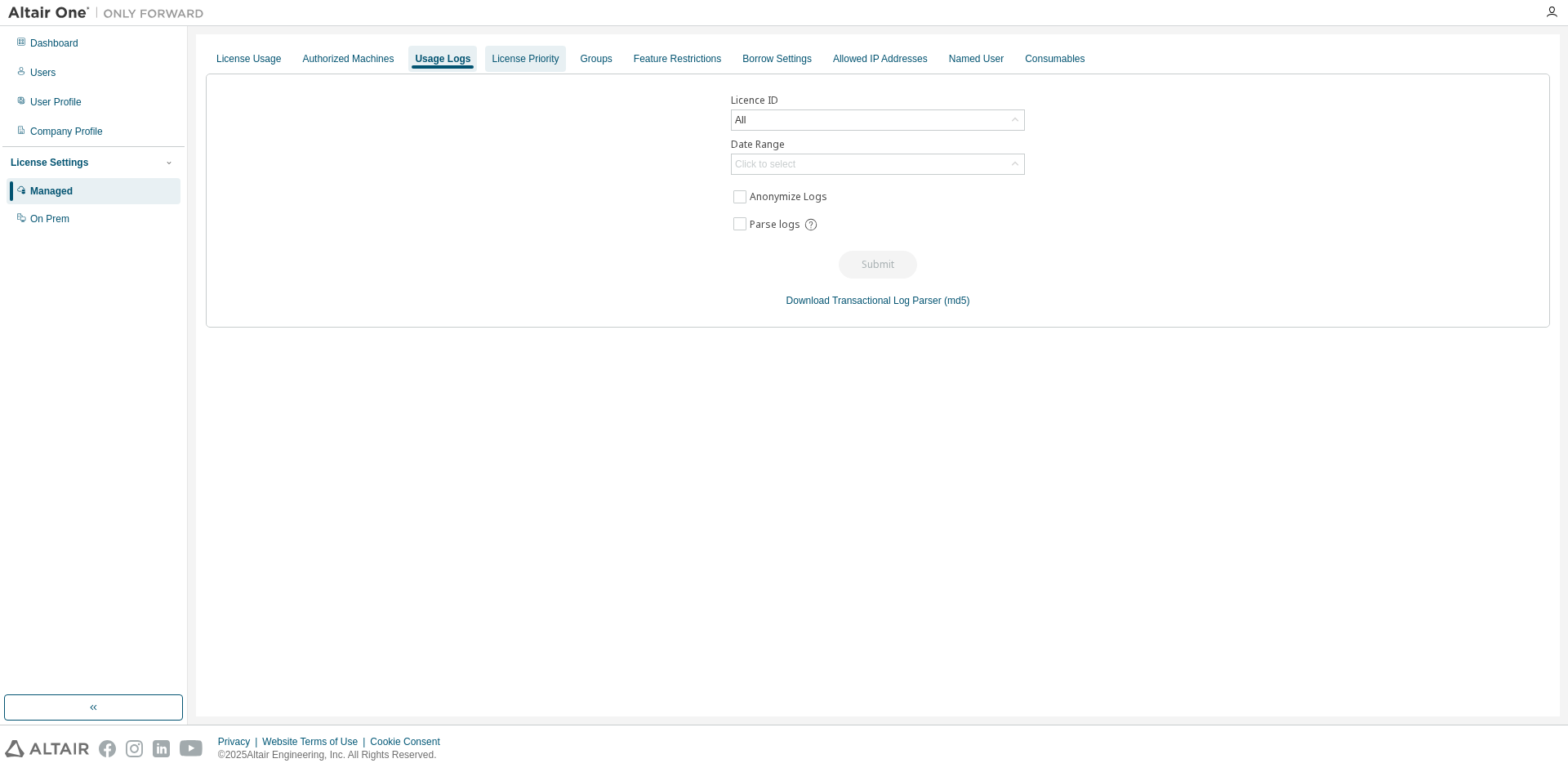
click at [506, 65] on div "License Priority" at bounding box center [525, 59] width 67 height 13
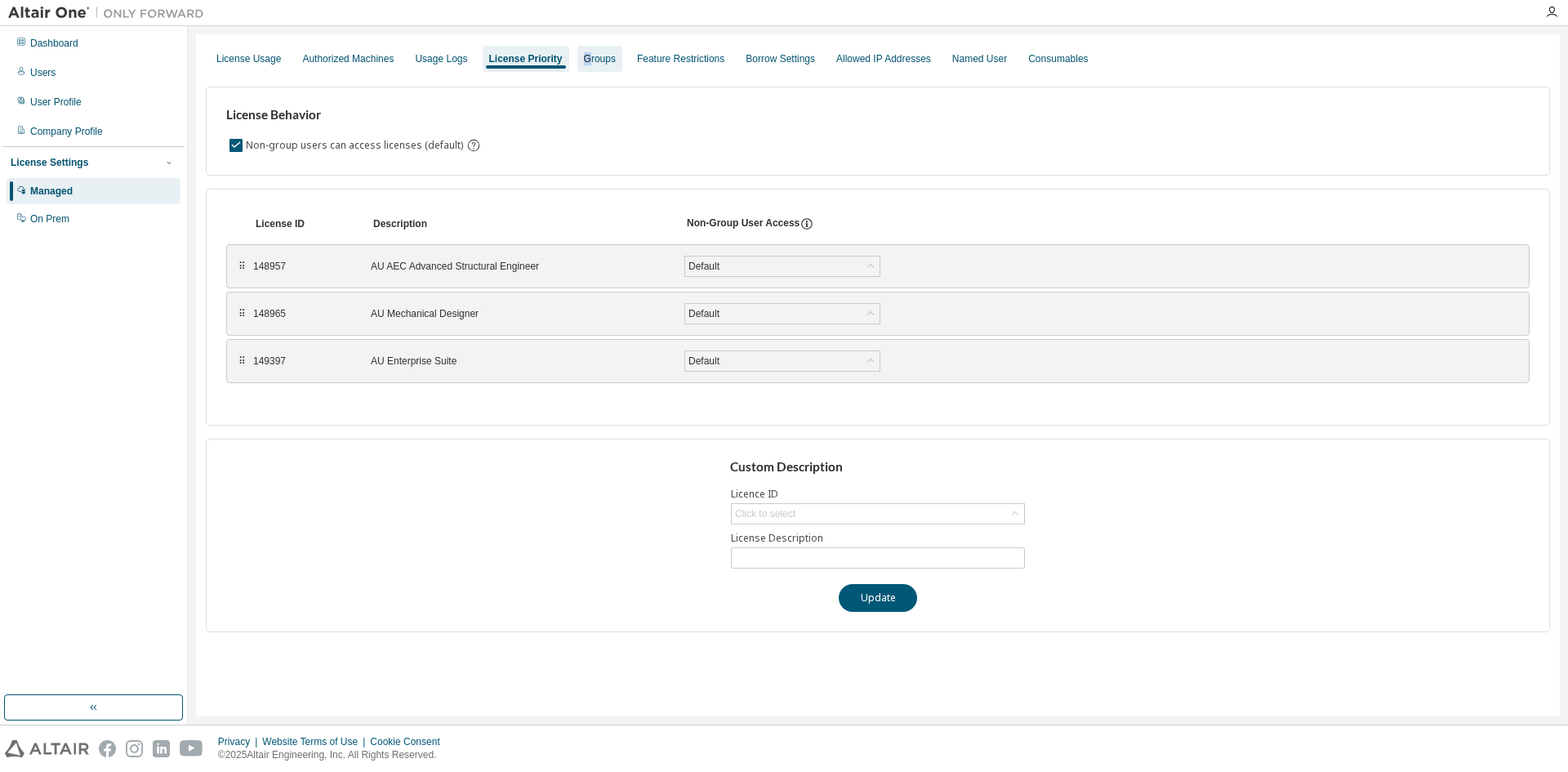
click at [578, 52] on div "Groups" at bounding box center [600, 59] width 45 height 26
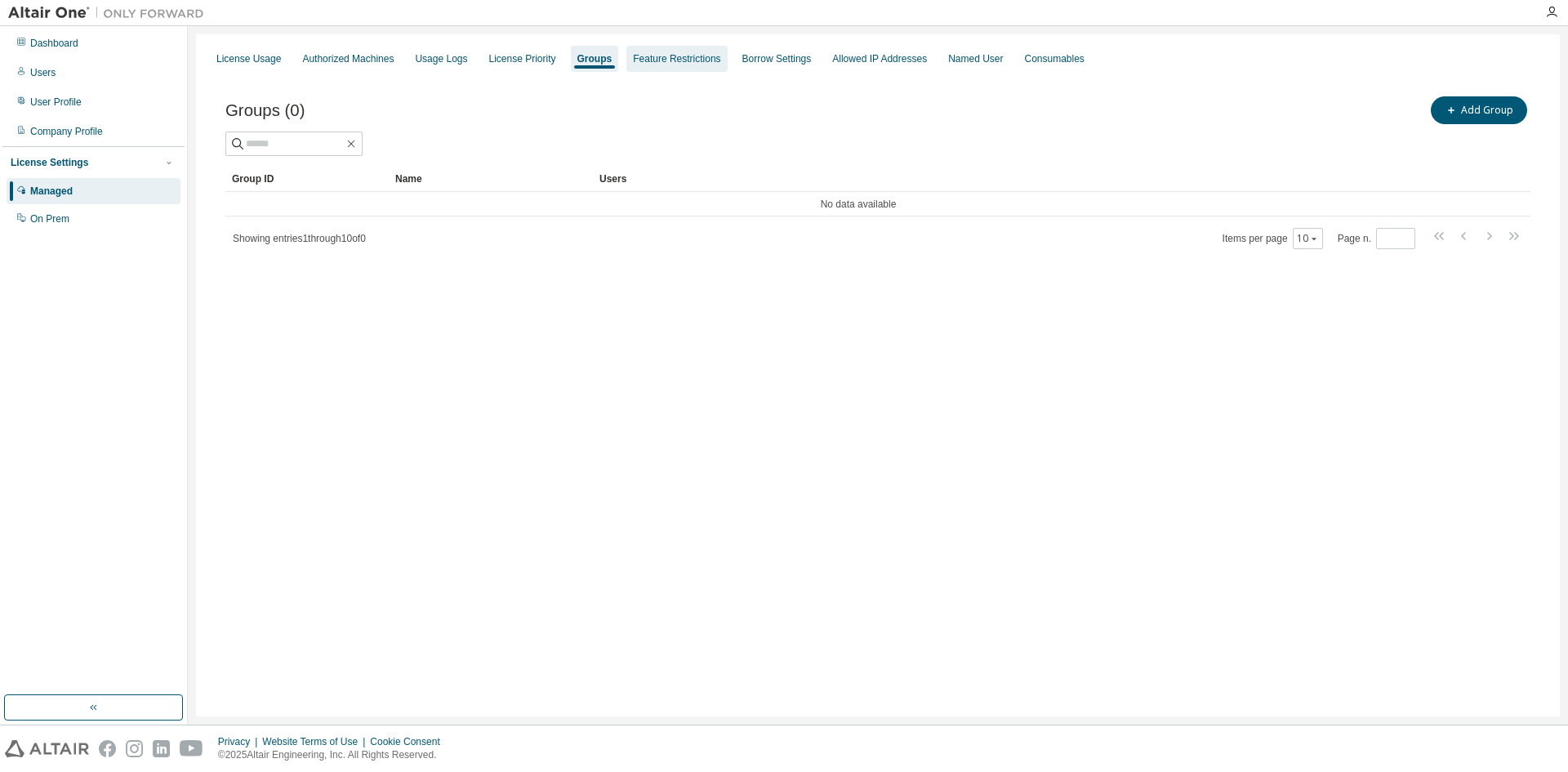
click at [653, 59] on div "Feature Restrictions" at bounding box center [676, 59] width 88 height 13
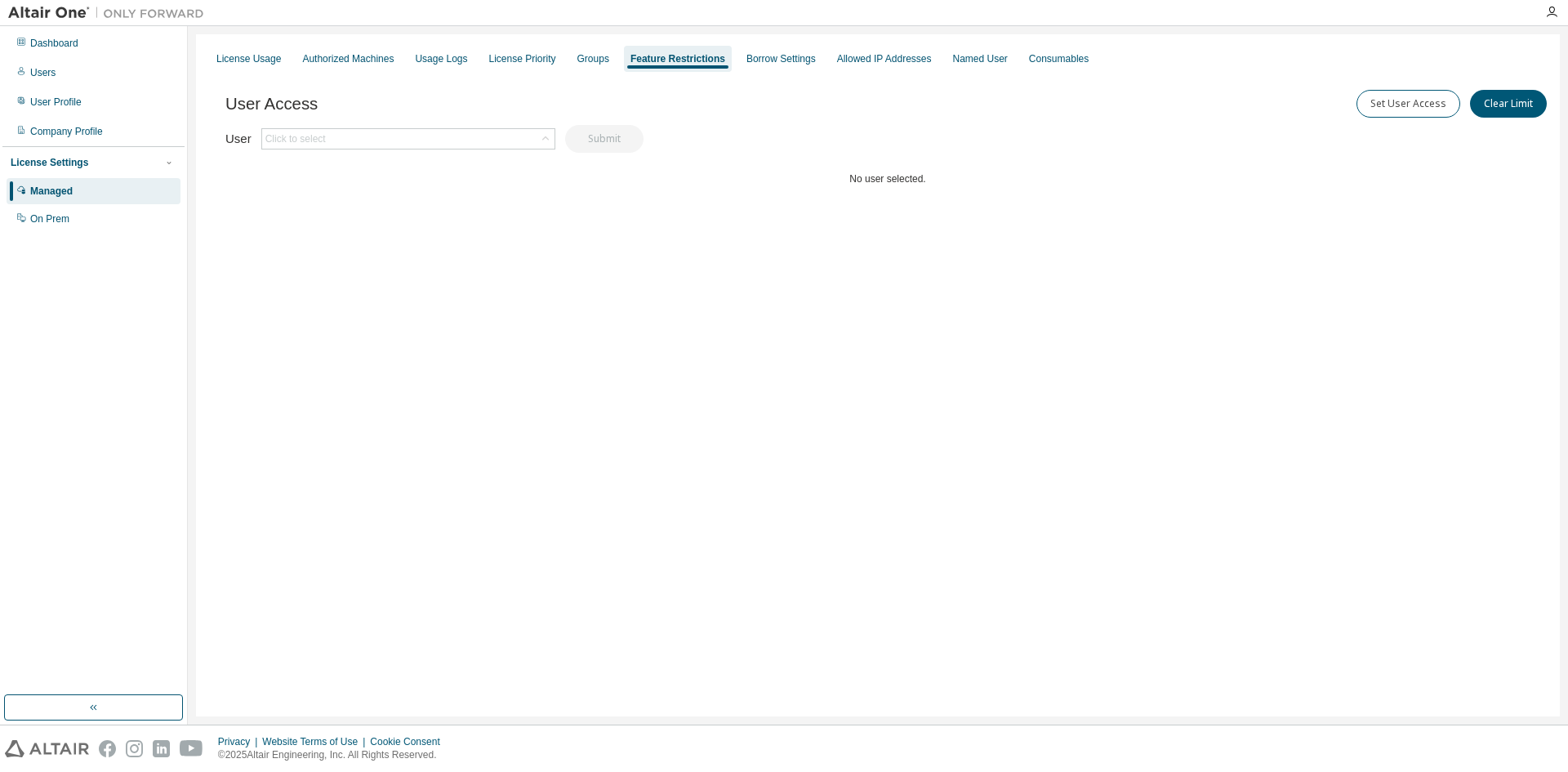
click at [776, 45] on div "License Usage Authorized Machines Usage Logs License Priority Groups Feature Re…" at bounding box center [878, 59] width 1344 height 30
click at [779, 57] on div "Borrow Settings" at bounding box center [781, 59] width 70 height 13
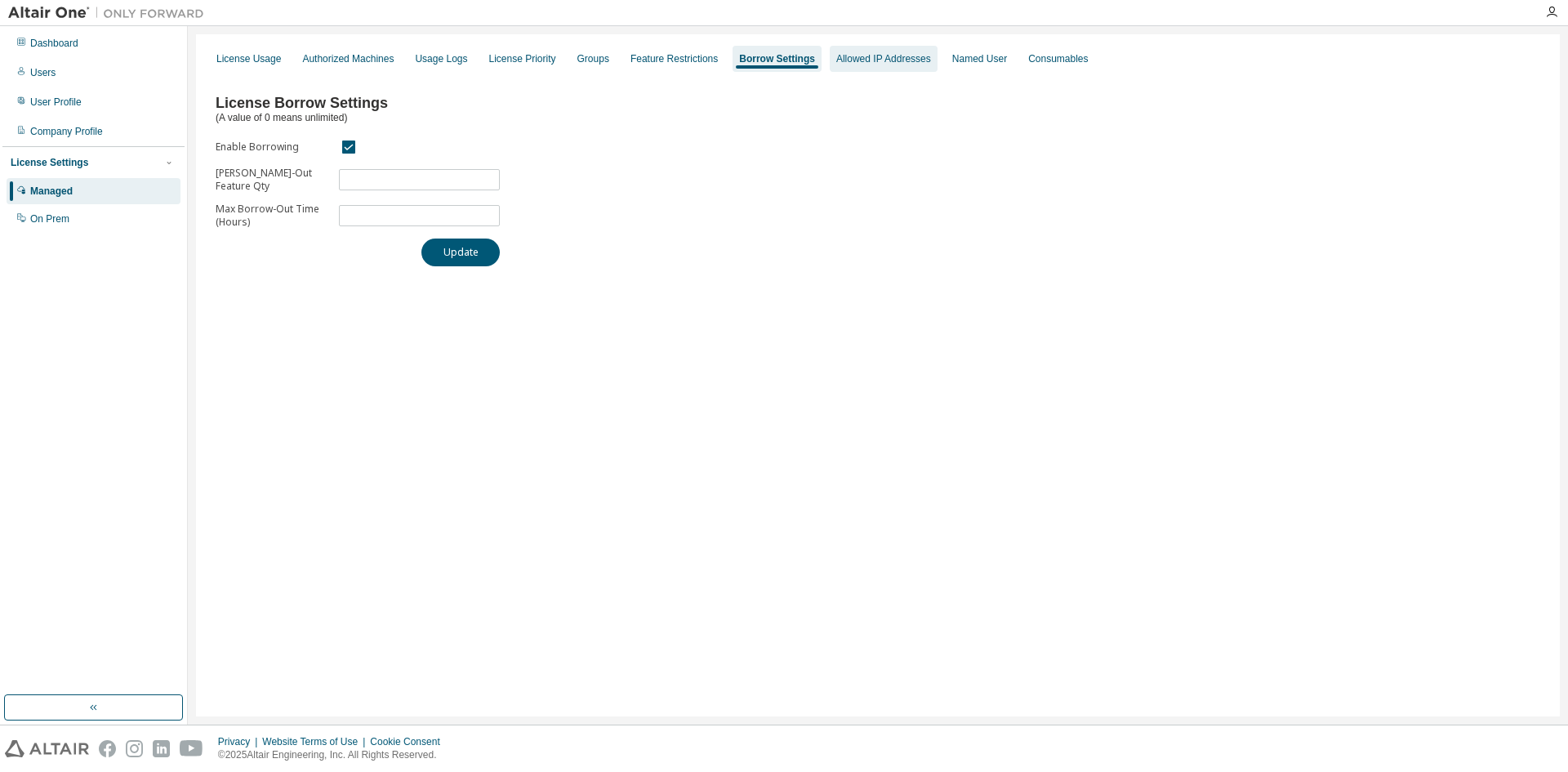
click at [850, 68] on div "Allowed IP Addresses" at bounding box center [883, 59] width 107 height 26
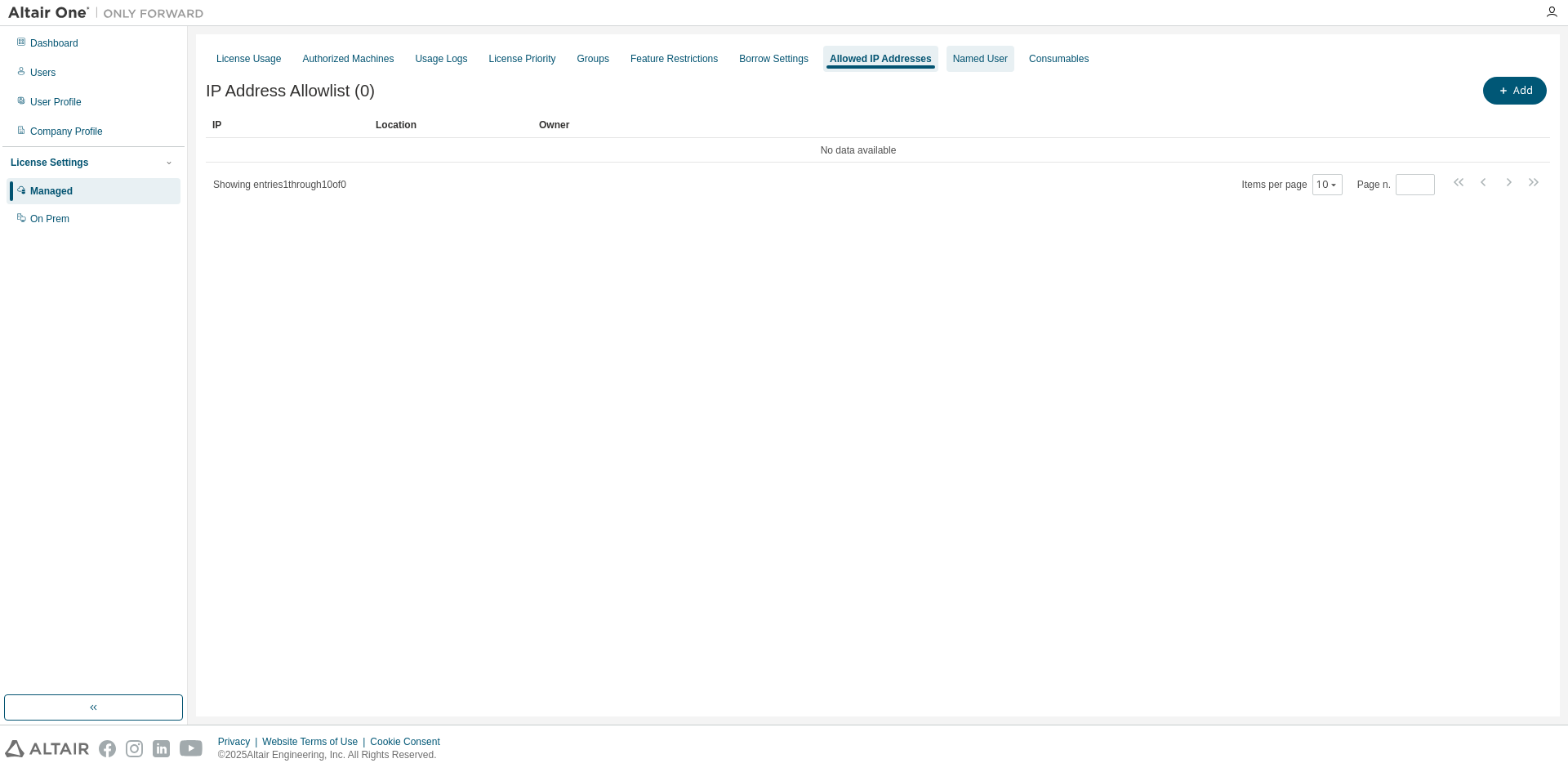
click at [949, 53] on div "Named User" at bounding box center [981, 59] width 68 height 26
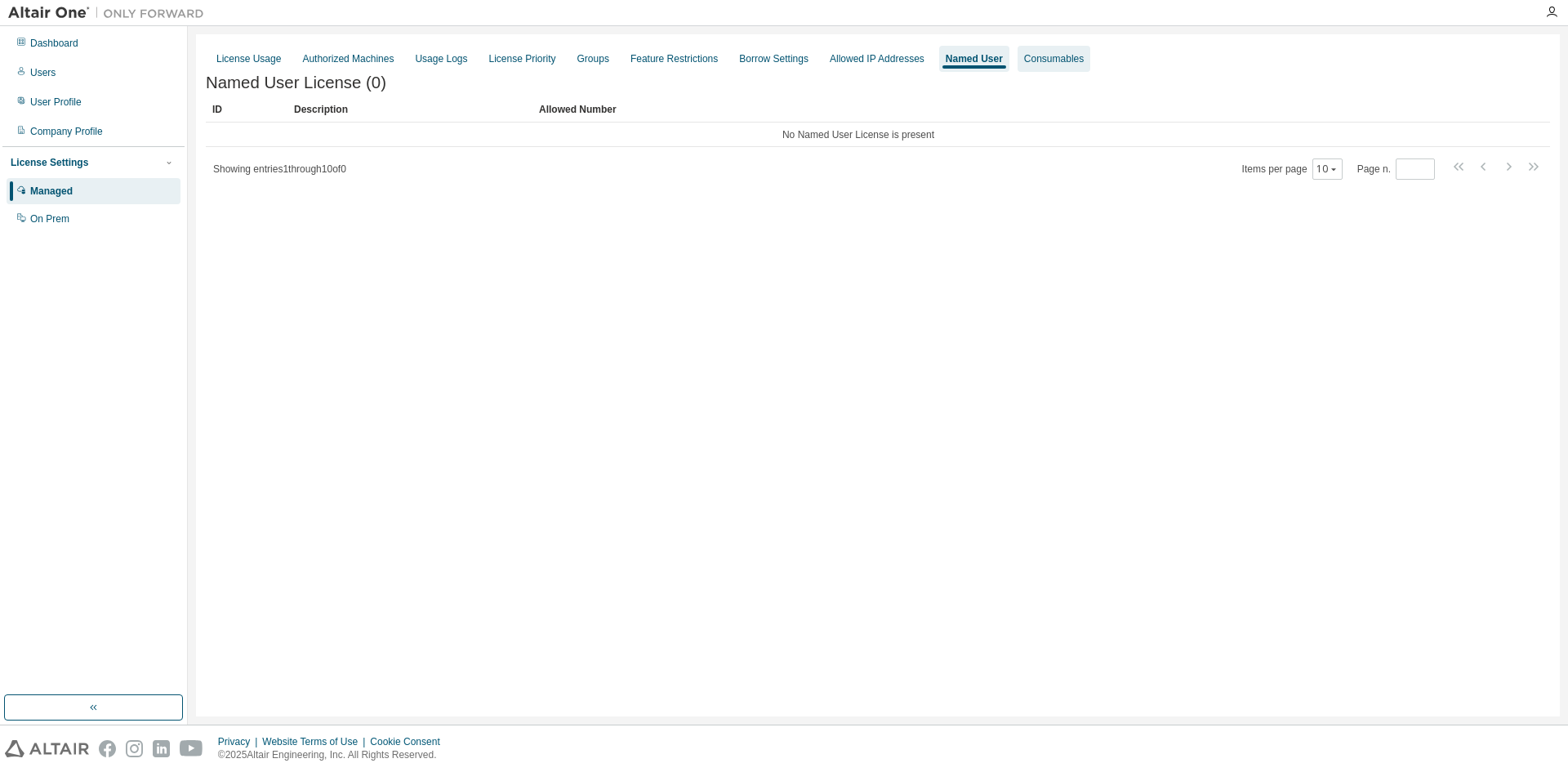
click at [1024, 63] on div "Consumables" at bounding box center [1054, 59] width 60 height 13
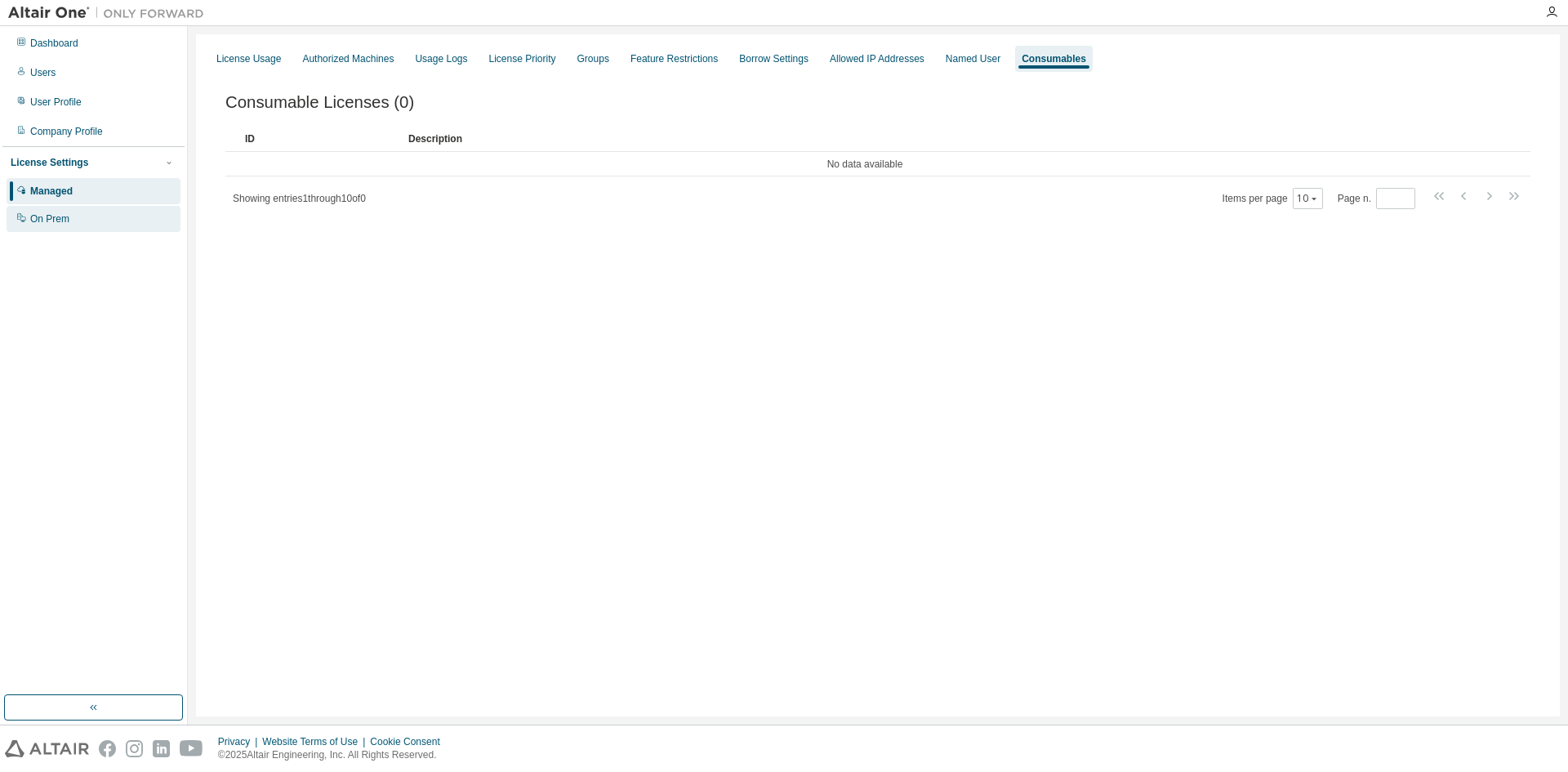
click at [118, 216] on div "On Prem" at bounding box center [94, 219] width 174 height 26
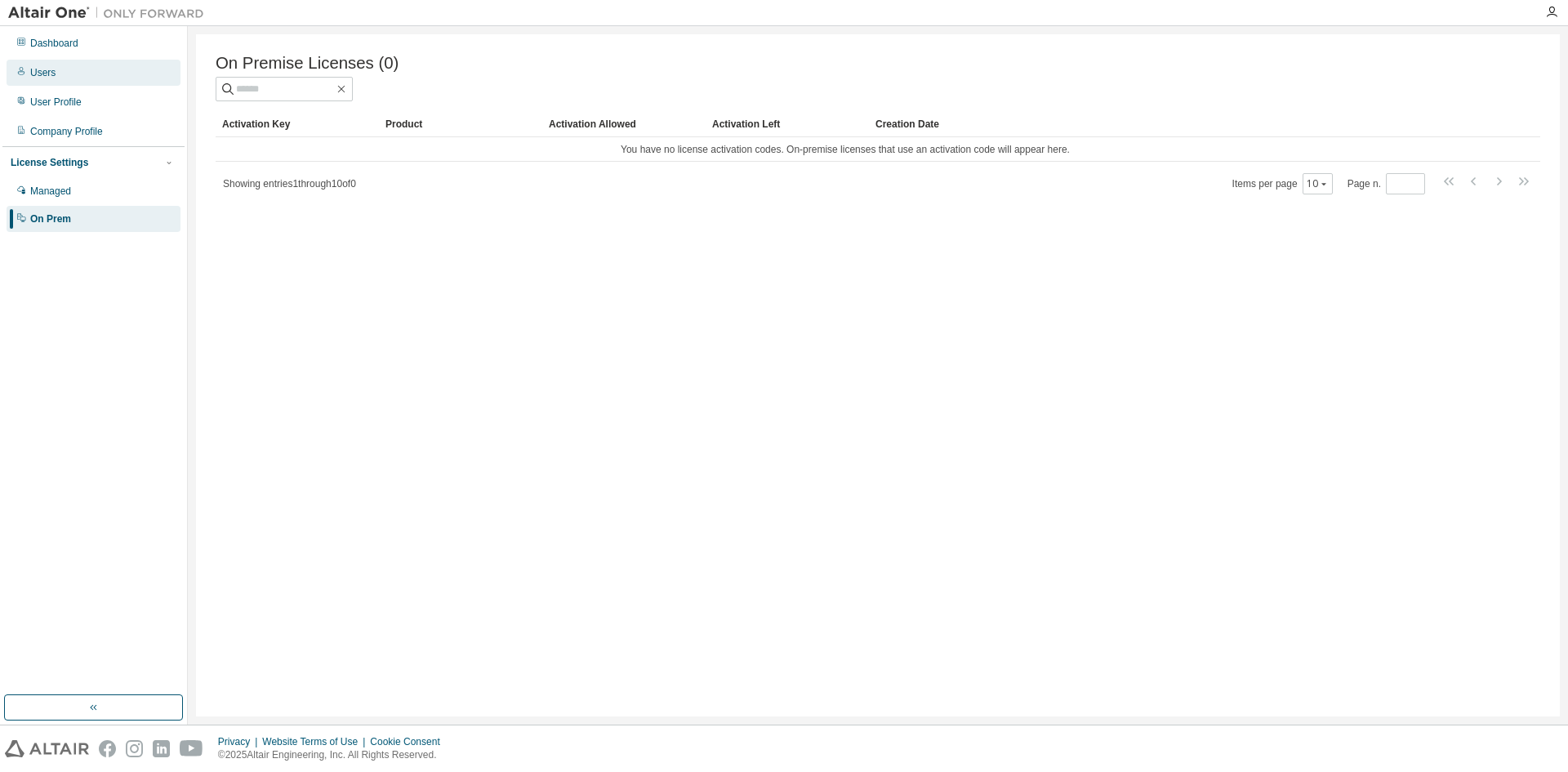
click at [106, 83] on div "Users" at bounding box center [94, 73] width 174 height 26
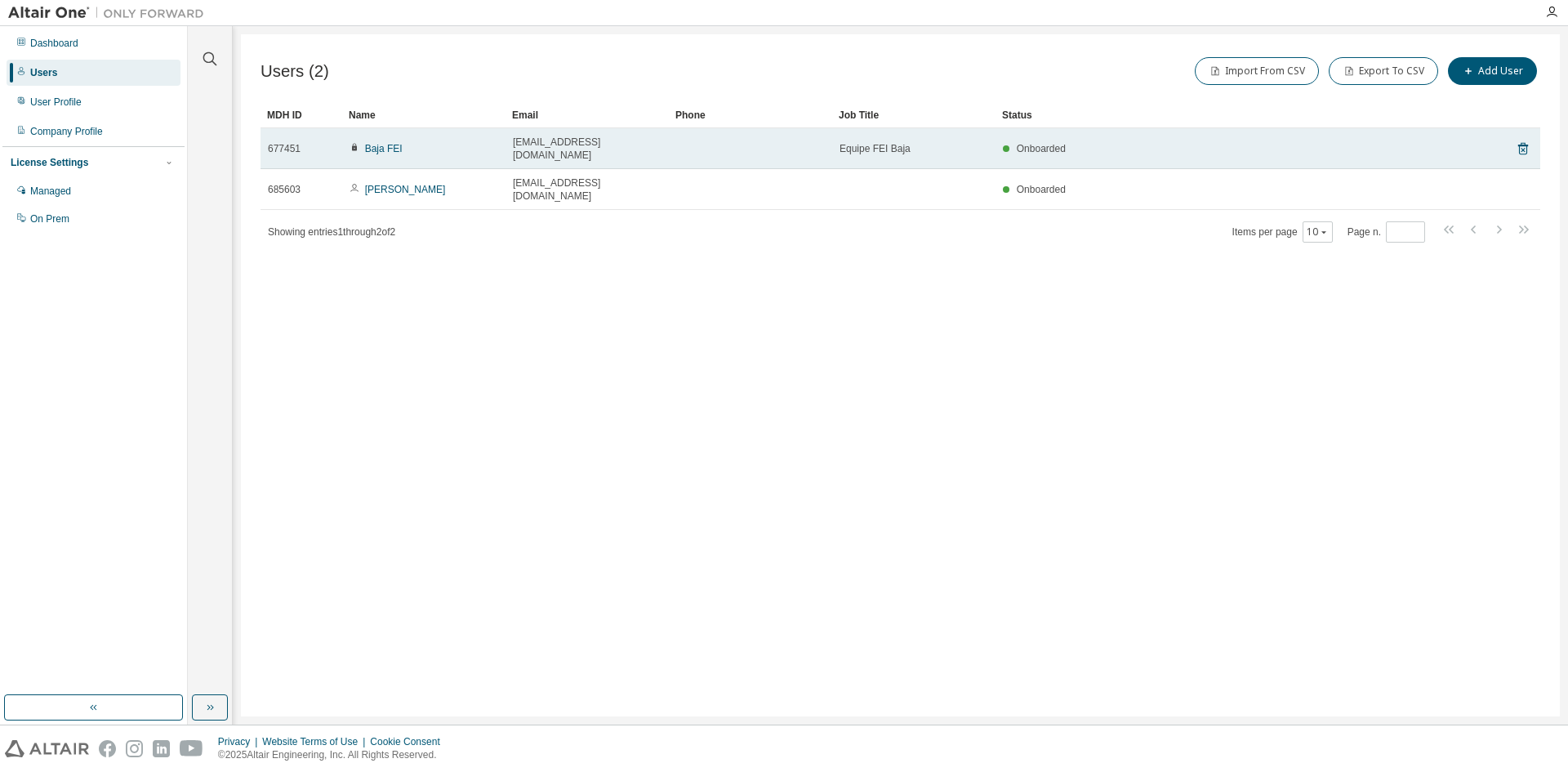
click at [352, 148] on td "Baja FEI" at bounding box center [423, 148] width 163 height 41
click at [440, 149] on td "Baja FEI" at bounding box center [423, 148] width 163 height 41
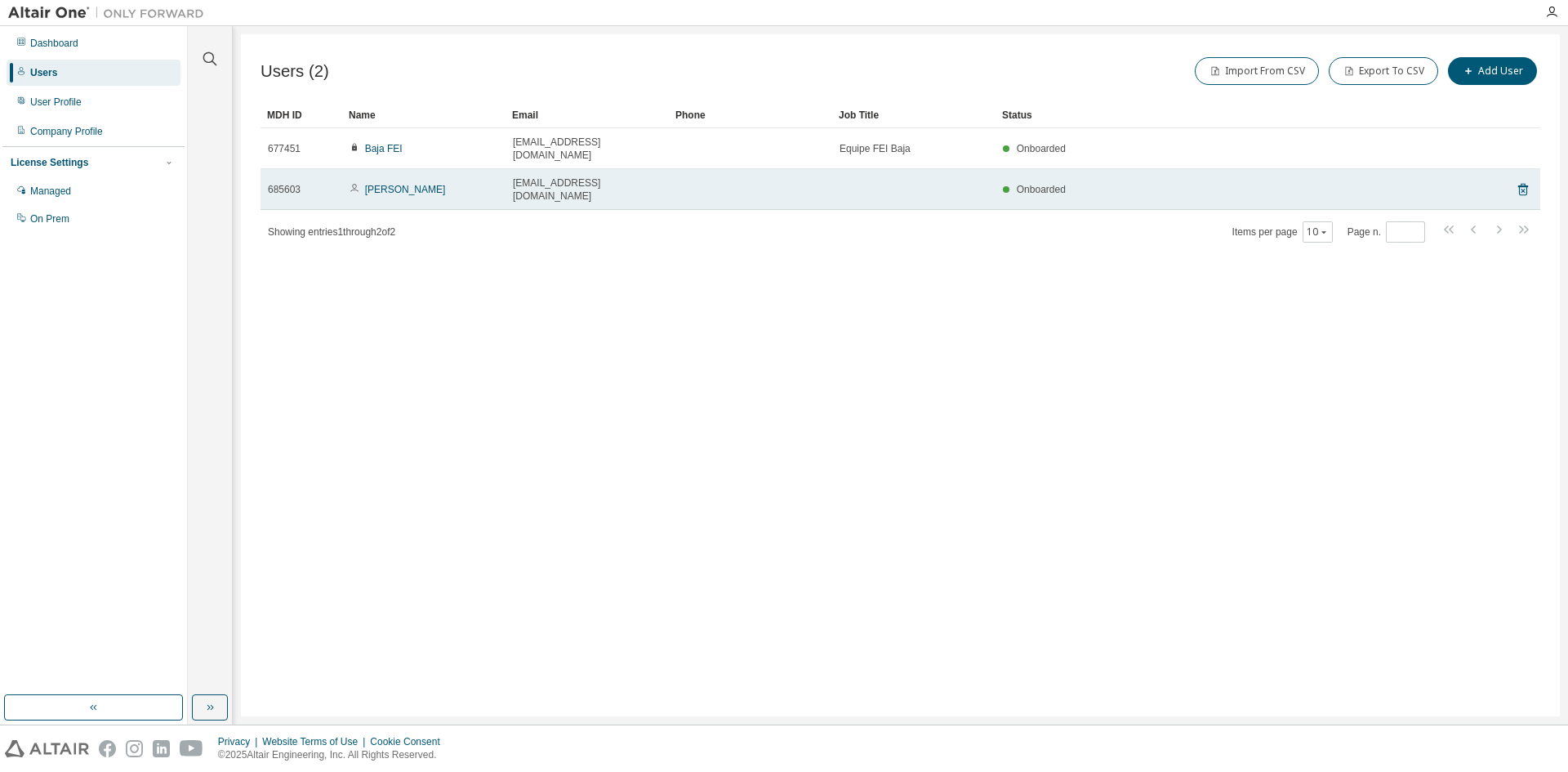
click at [435, 183] on div "Rafael Leal" at bounding box center [423, 190] width 149 height 13
click at [1086, 183] on div "Onboarded" at bounding box center [1228, 190] width 451 height 13
click at [640, 176] on div "unierleal@fei.edu.br" at bounding box center [587, 190] width 149 height 26
click at [637, 176] on div "unierleal@fei.edu.br" at bounding box center [587, 190] width 149 height 26
click at [549, 176] on span "unierleal@fei.edu.br" at bounding box center [587, 190] width 149 height 26
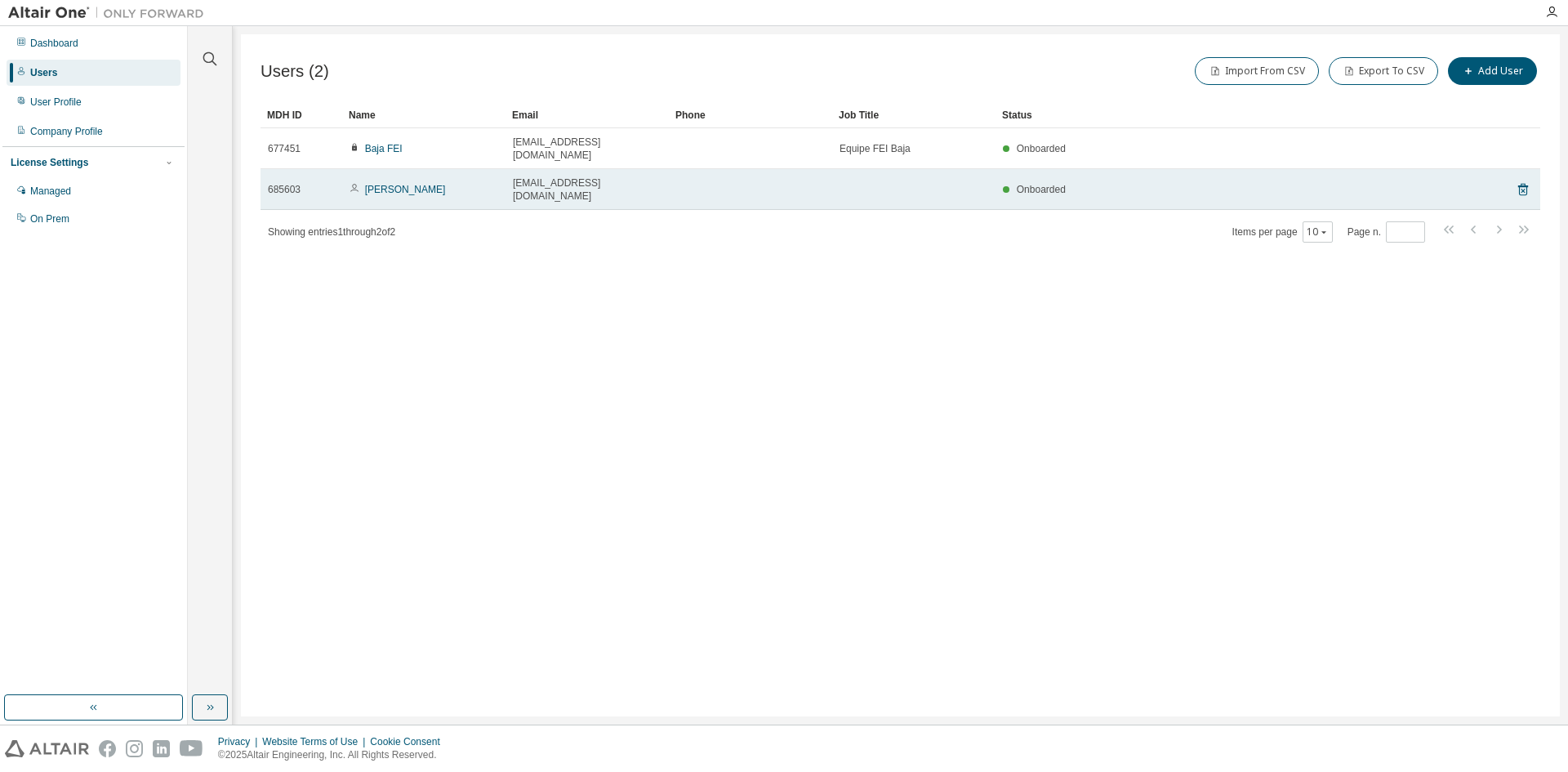
click at [416, 179] on td "Rafael Leal" at bounding box center [423, 190] width 163 height 41
click at [372, 169] on td "Rafael Leal" at bounding box center [423, 190] width 163 height 41
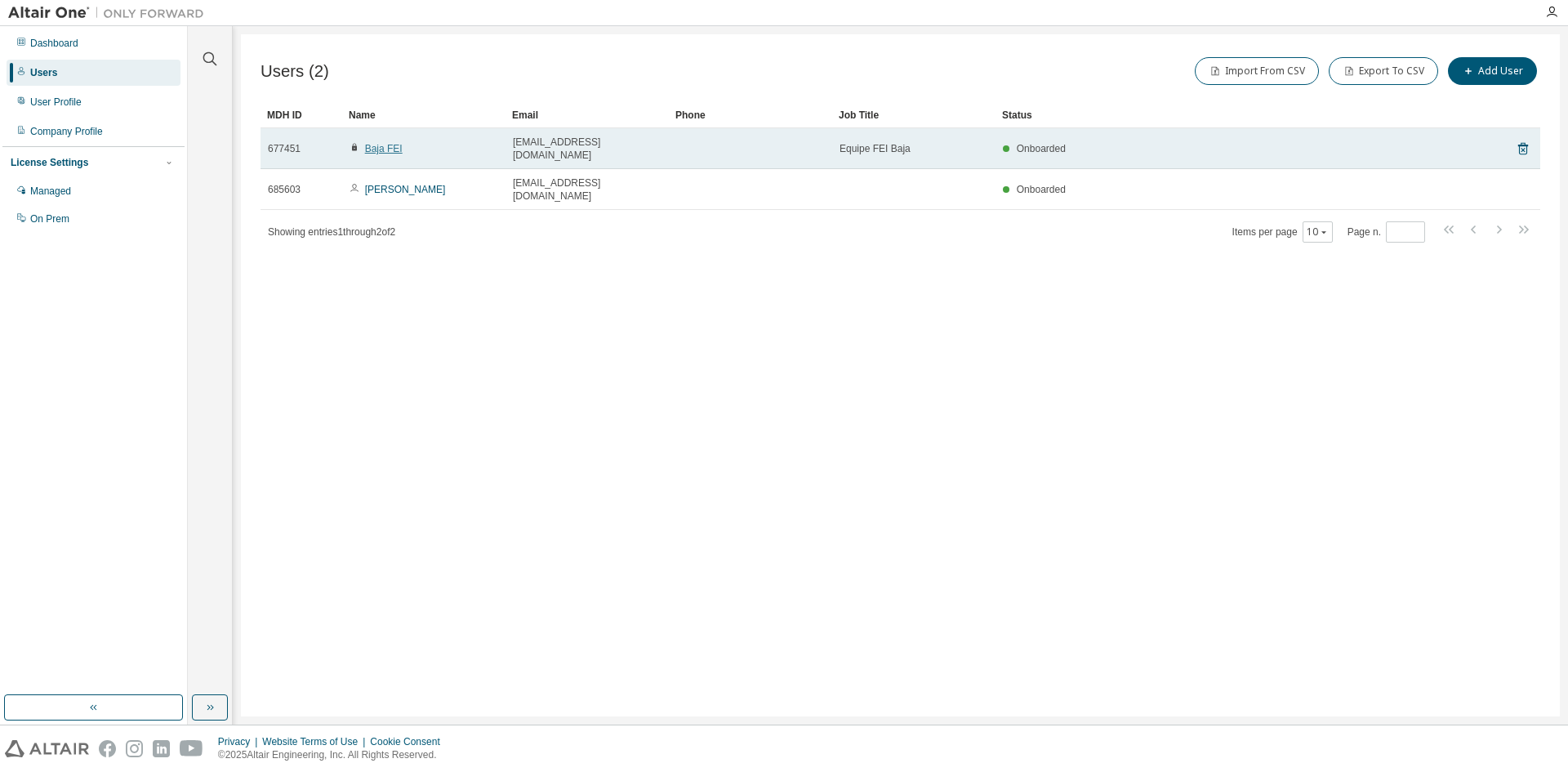
click at [374, 144] on link "Baja FEI" at bounding box center [384, 148] width 38 height 11
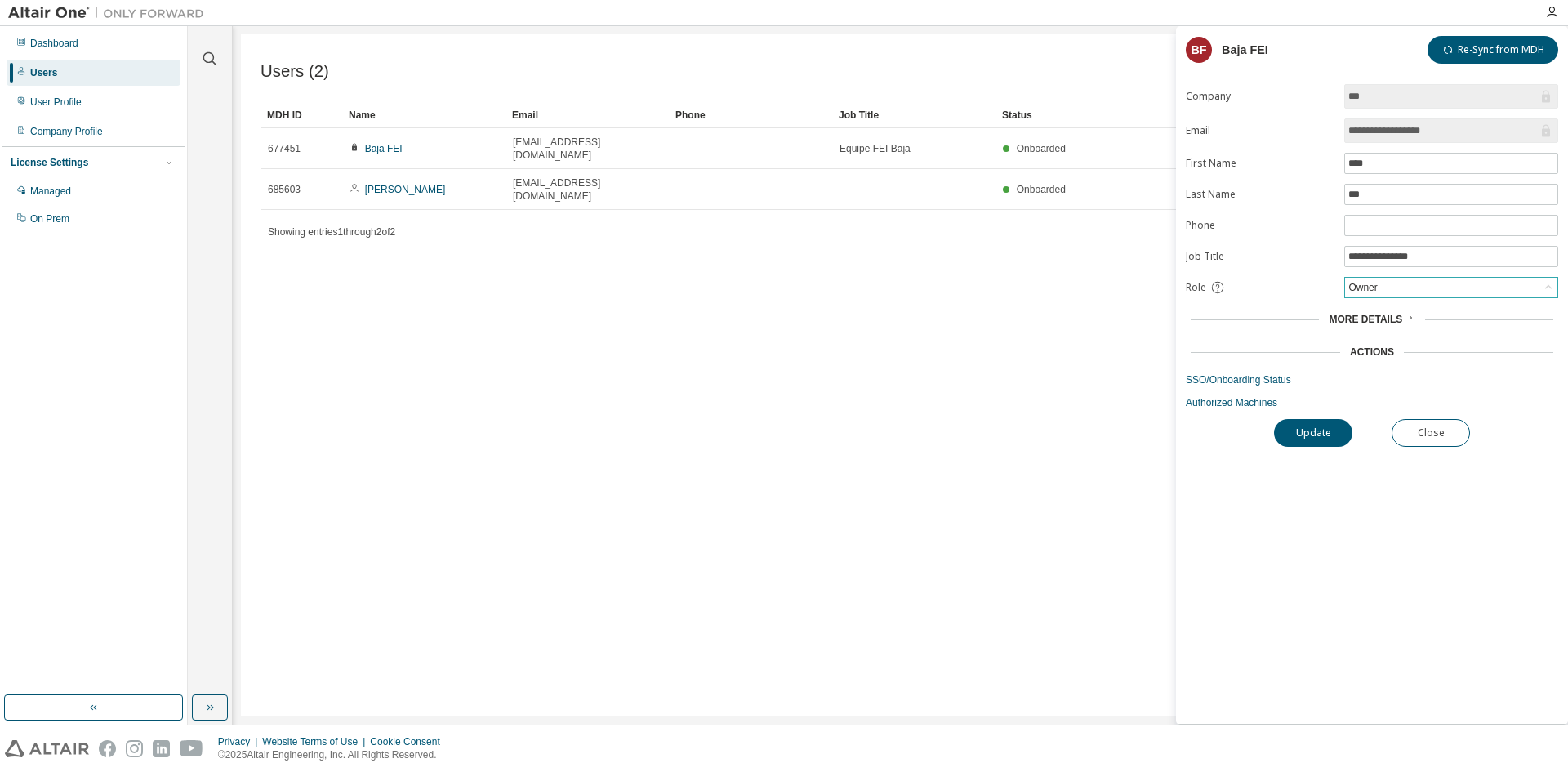
click at [1496, 287] on div "Owner" at bounding box center [1451, 287] width 213 height 20
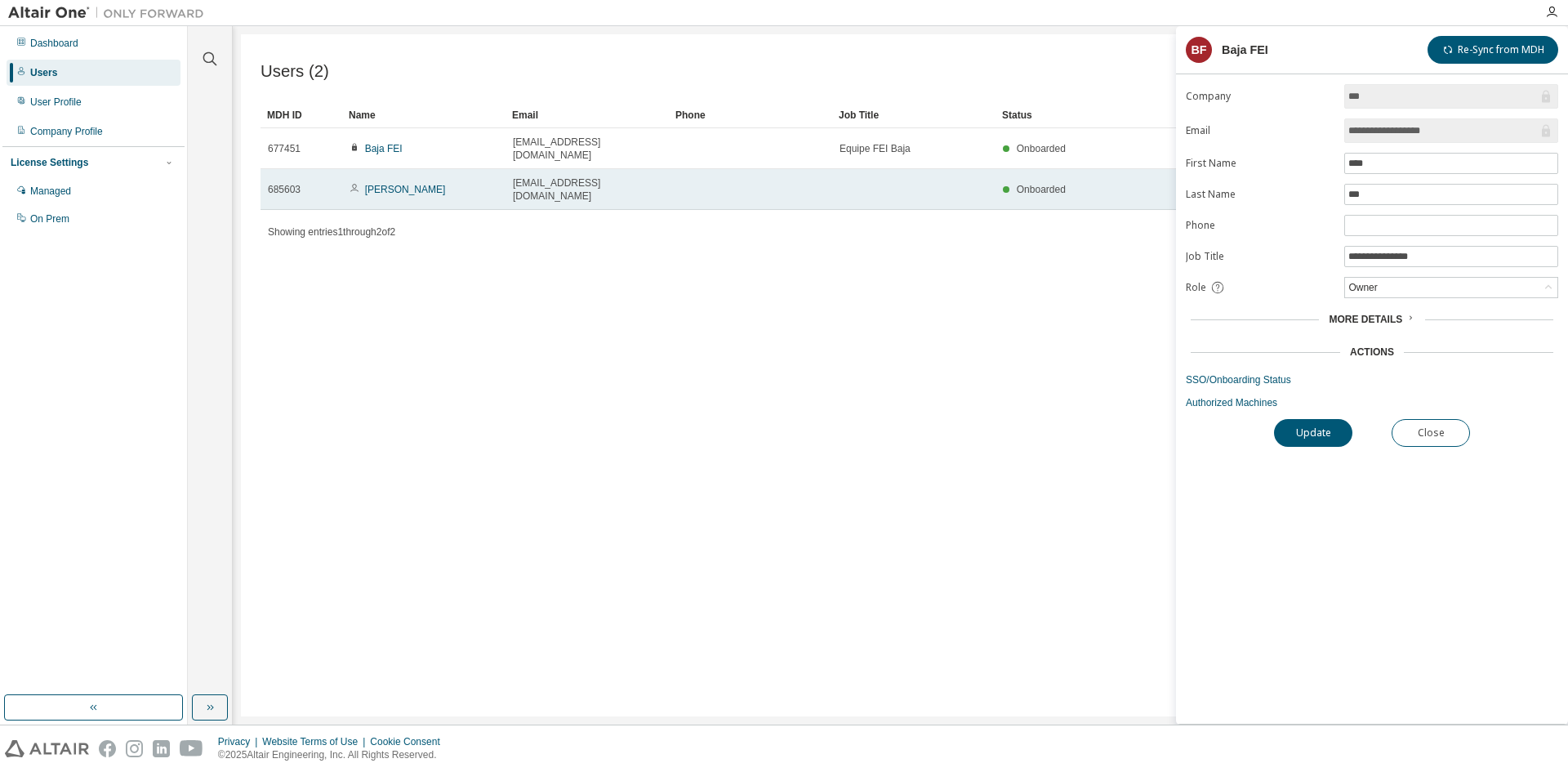
click at [528, 176] on span "unierleal@fei.edu.br" at bounding box center [587, 190] width 149 height 26
click at [393, 184] on link "Rafael Leal" at bounding box center [405, 190] width 81 height 11
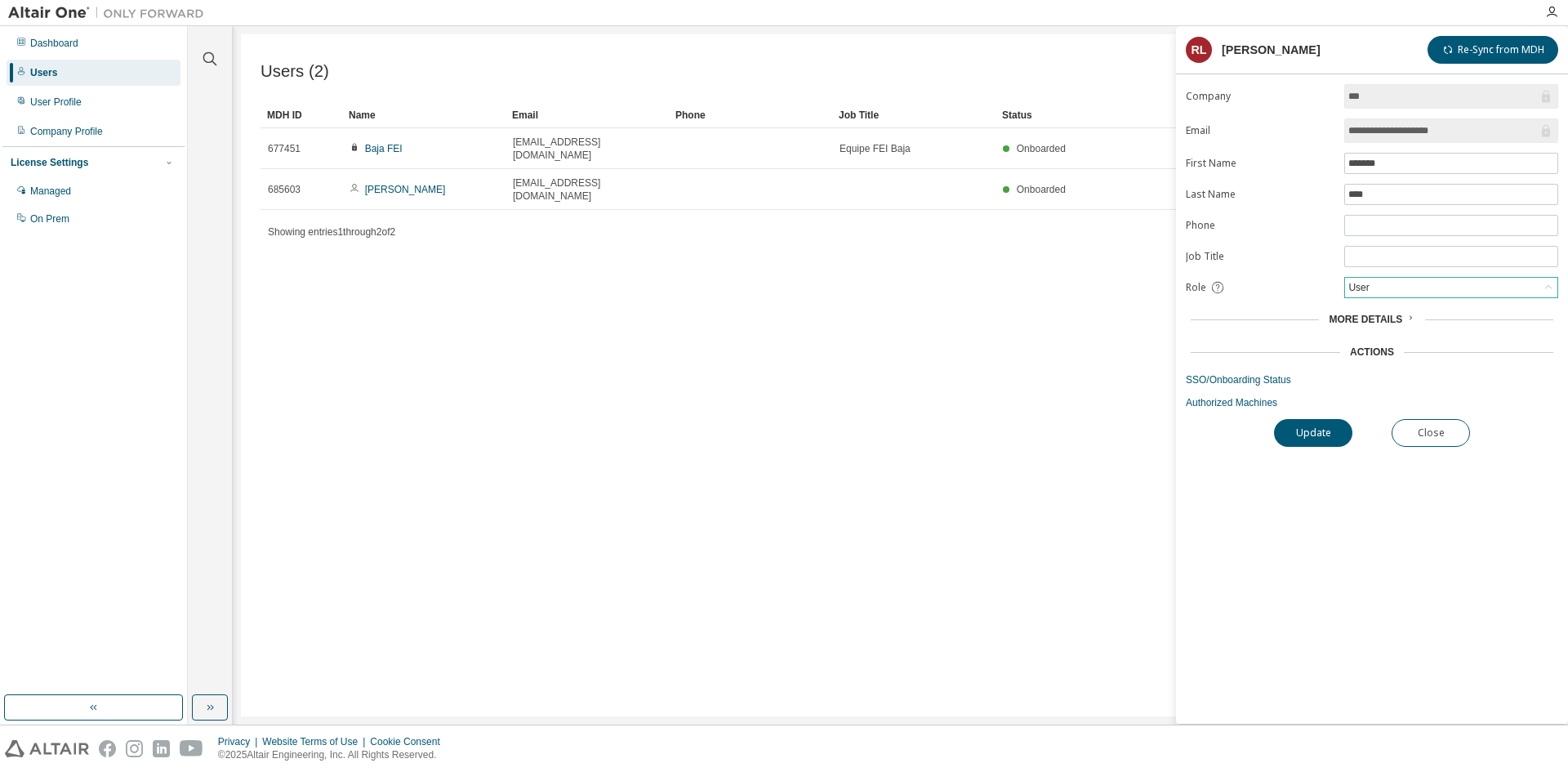
click at [1387, 286] on div "User" at bounding box center [1451, 287] width 213 height 20
click at [1430, 287] on div "User" at bounding box center [1451, 287] width 213 height 20
click at [1399, 317] on span "More Details" at bounding box center [1366, 319] width 74 height 11
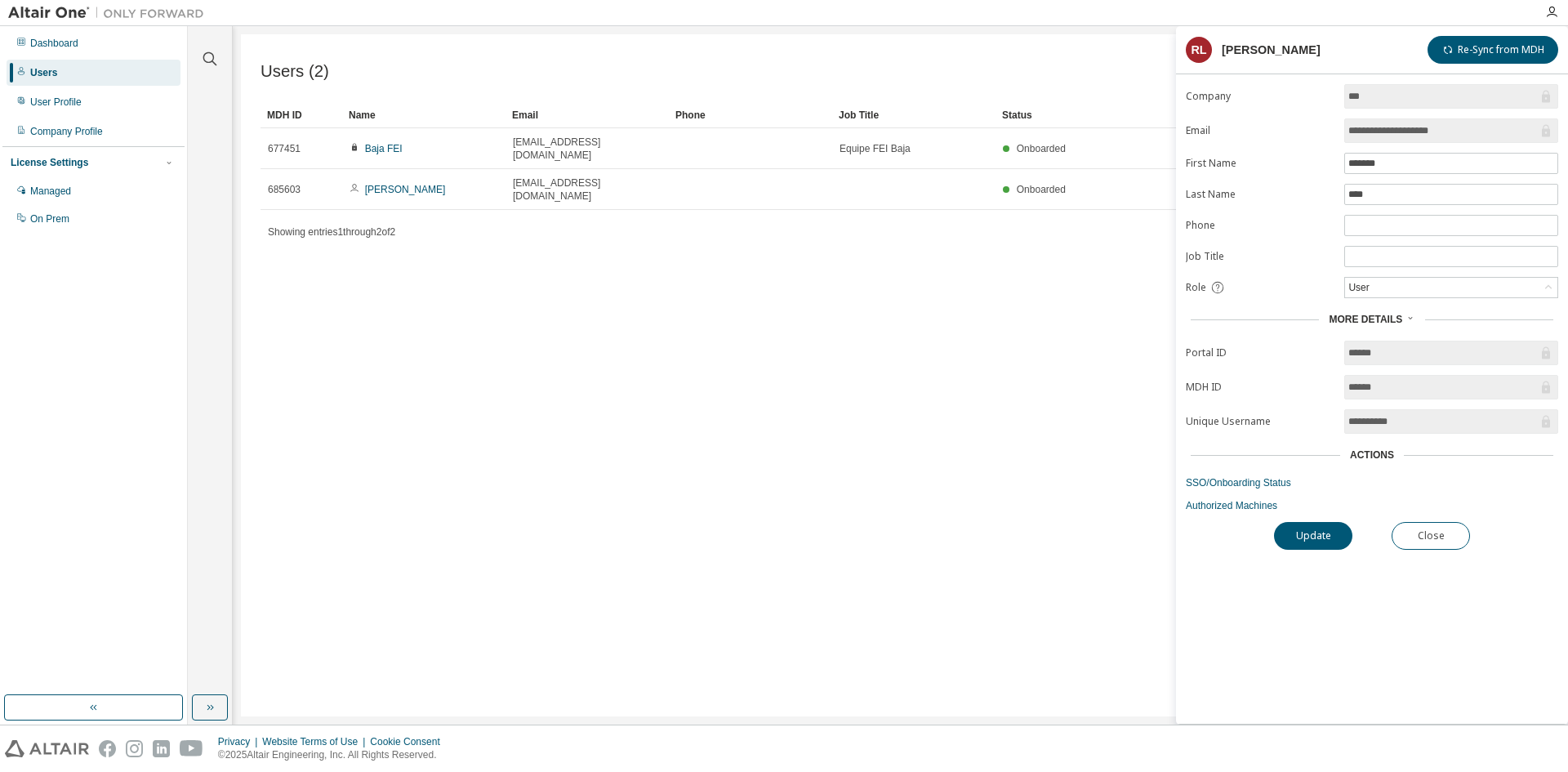
click at [1399, 317] on span "More Details" at bounding box center [1366, 319] width 74 height 11
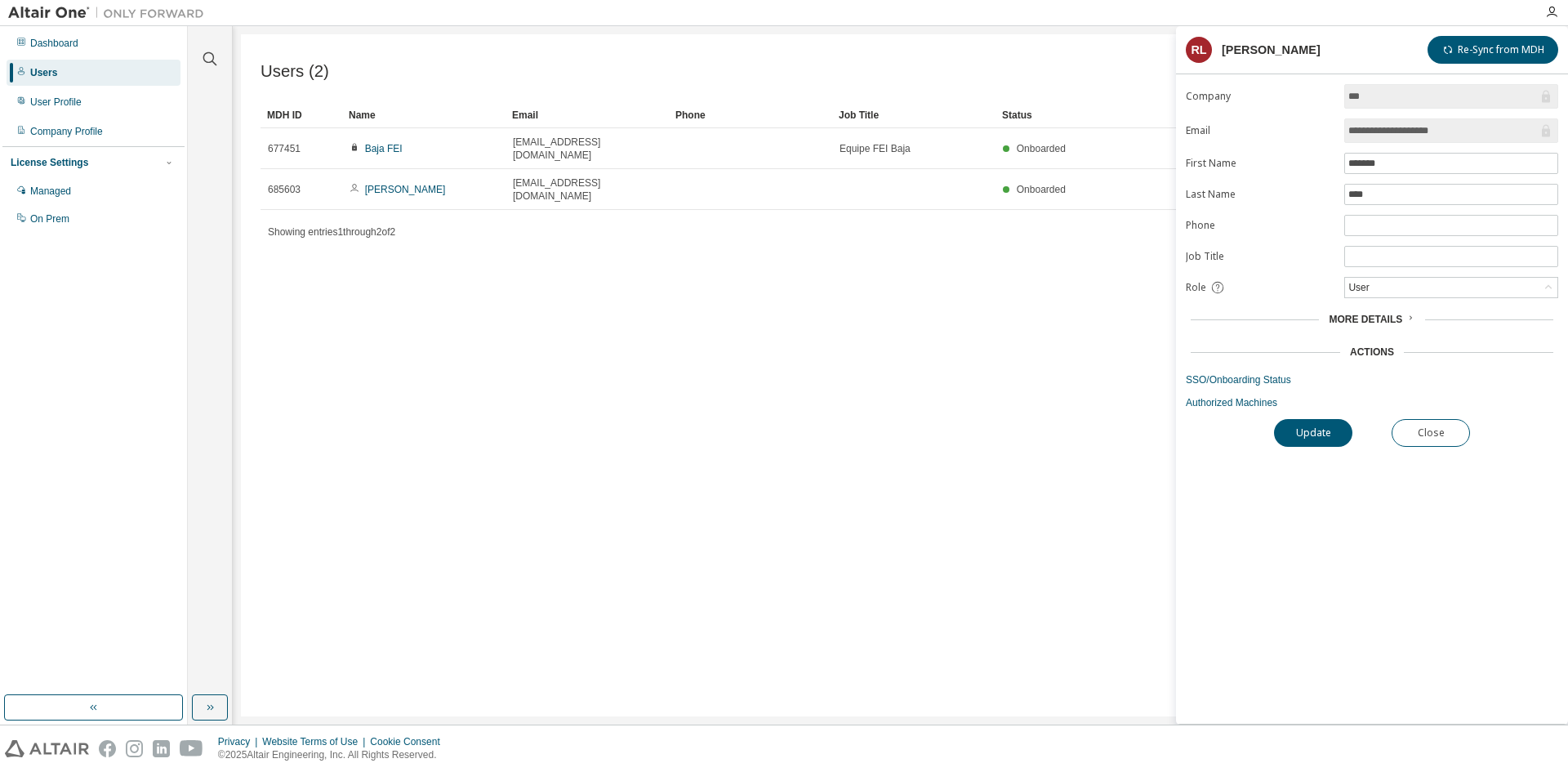
click at [1376, 353] on div "Actions" at bounding box center [1372, 352] width 44 height 13
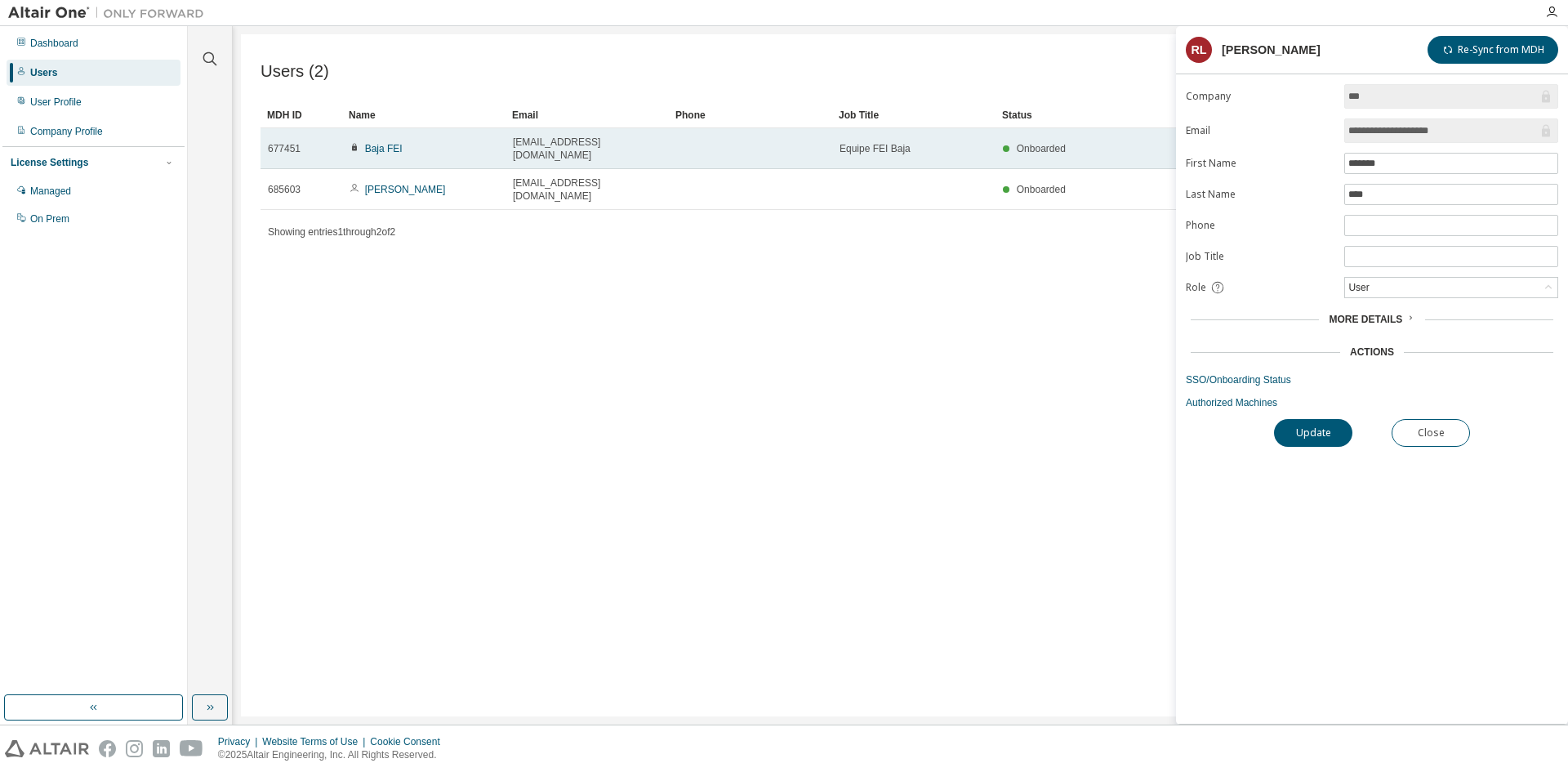
click at [367, 130] on td "Baja FEI" at bounding box center [423, 148] width 163 height 41
click at [376, 143] on link "Baja FEI" at bounding box center [384, 148] width 38 height 11
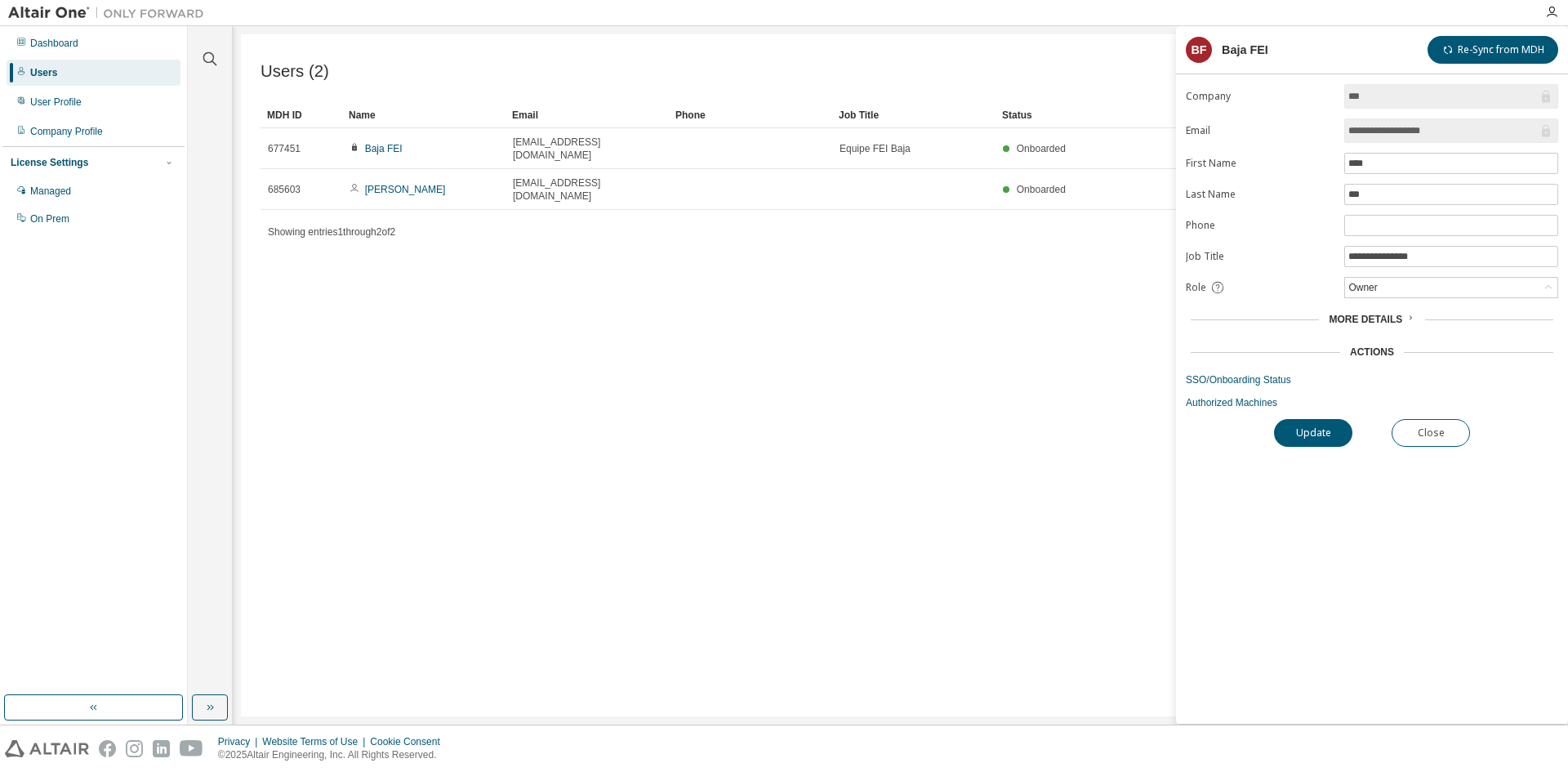
click at [389, 143] on link "Baja FEI" at bounding box center [384, 148] width 38 height 11
click at [1363, 324] on span "More Details" at bounding box center [1366, 319] width 74 height 11
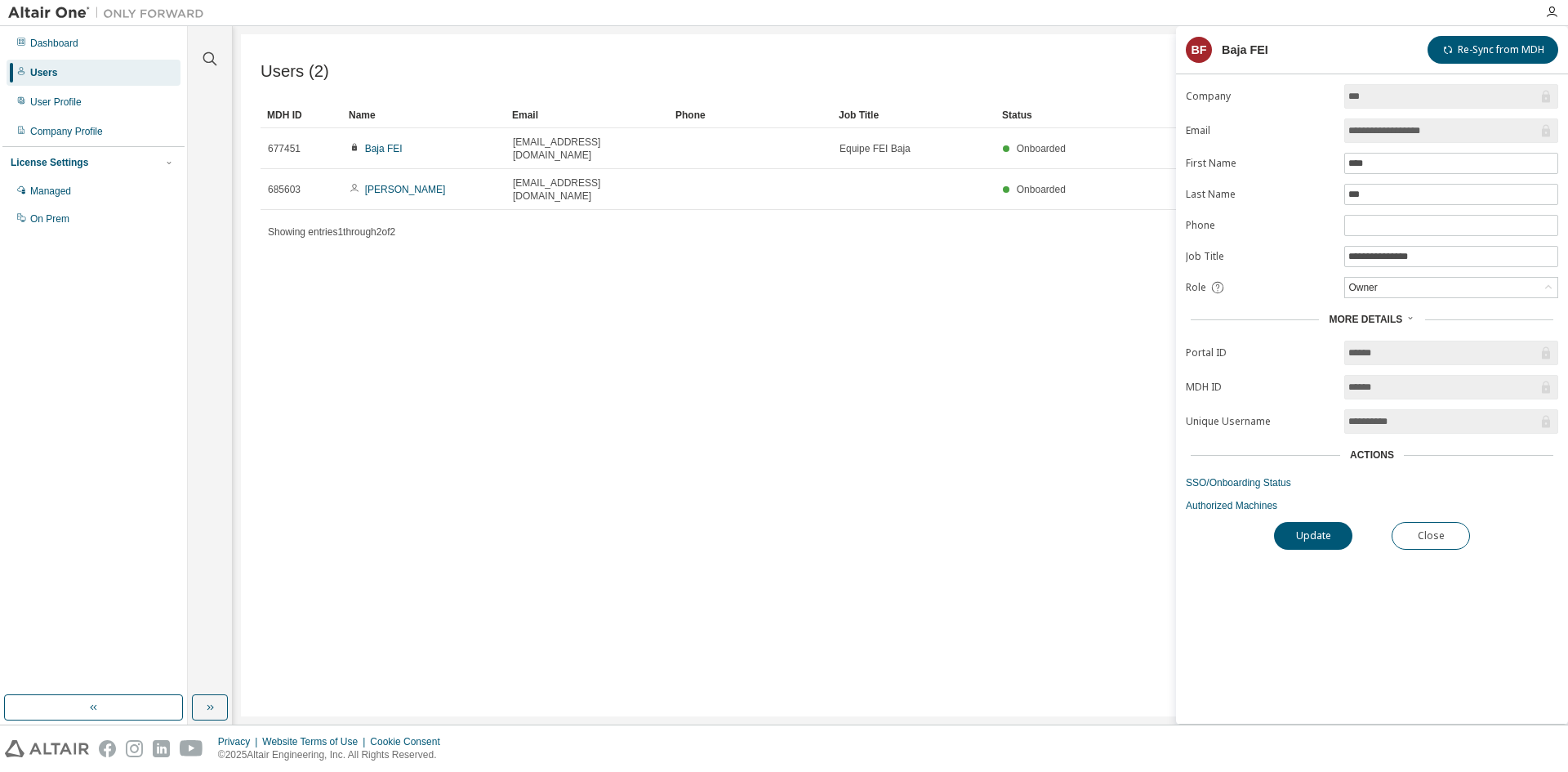
click at [1363, 324] on span "More Details" at bounding box center [1366, 319] width 74 height 11
